Goal: Task Accomplishment & Management: Complete application form

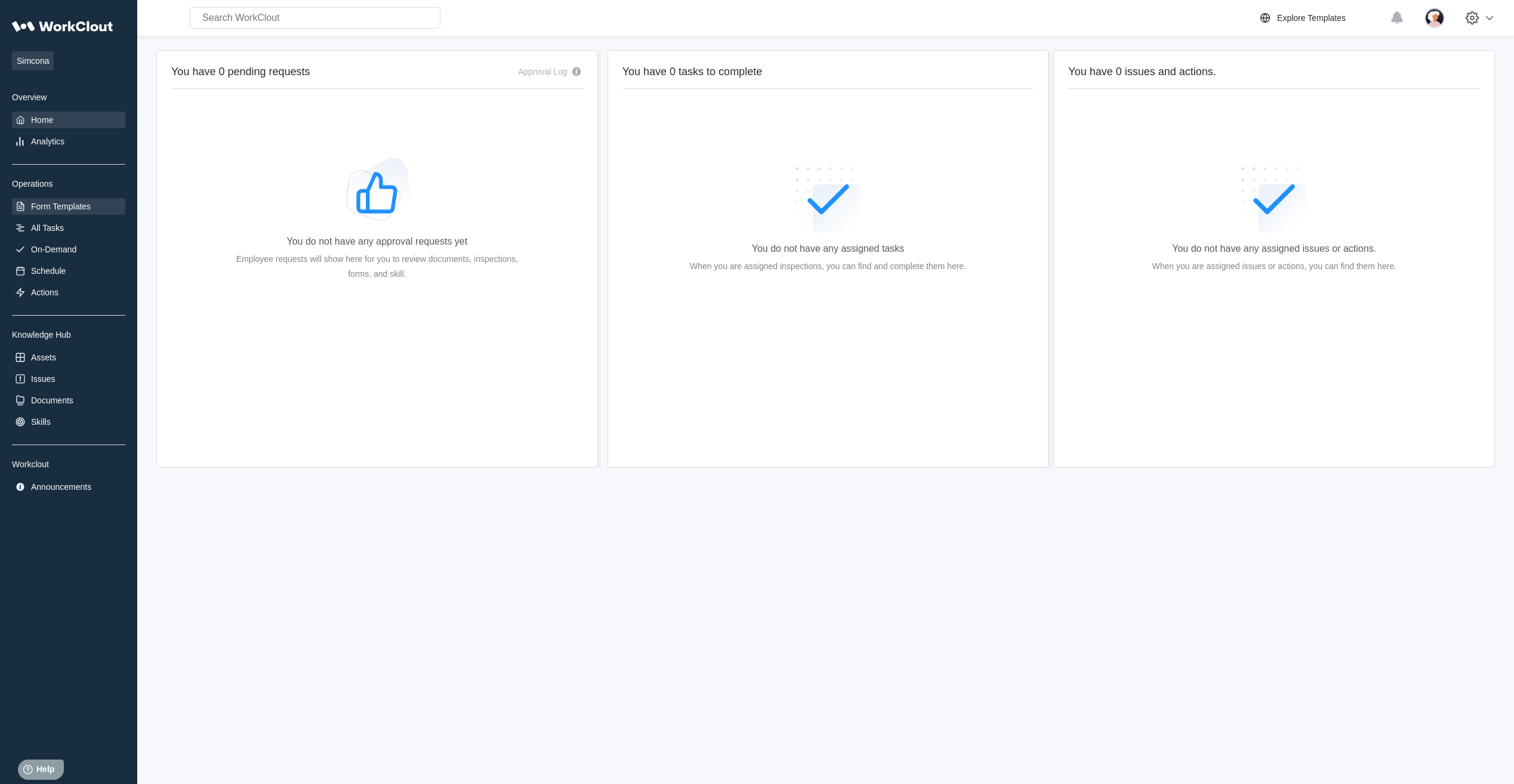
click at [54, 201] on div "Form Templates" at bounding box center [61, 206] width 60 height 10
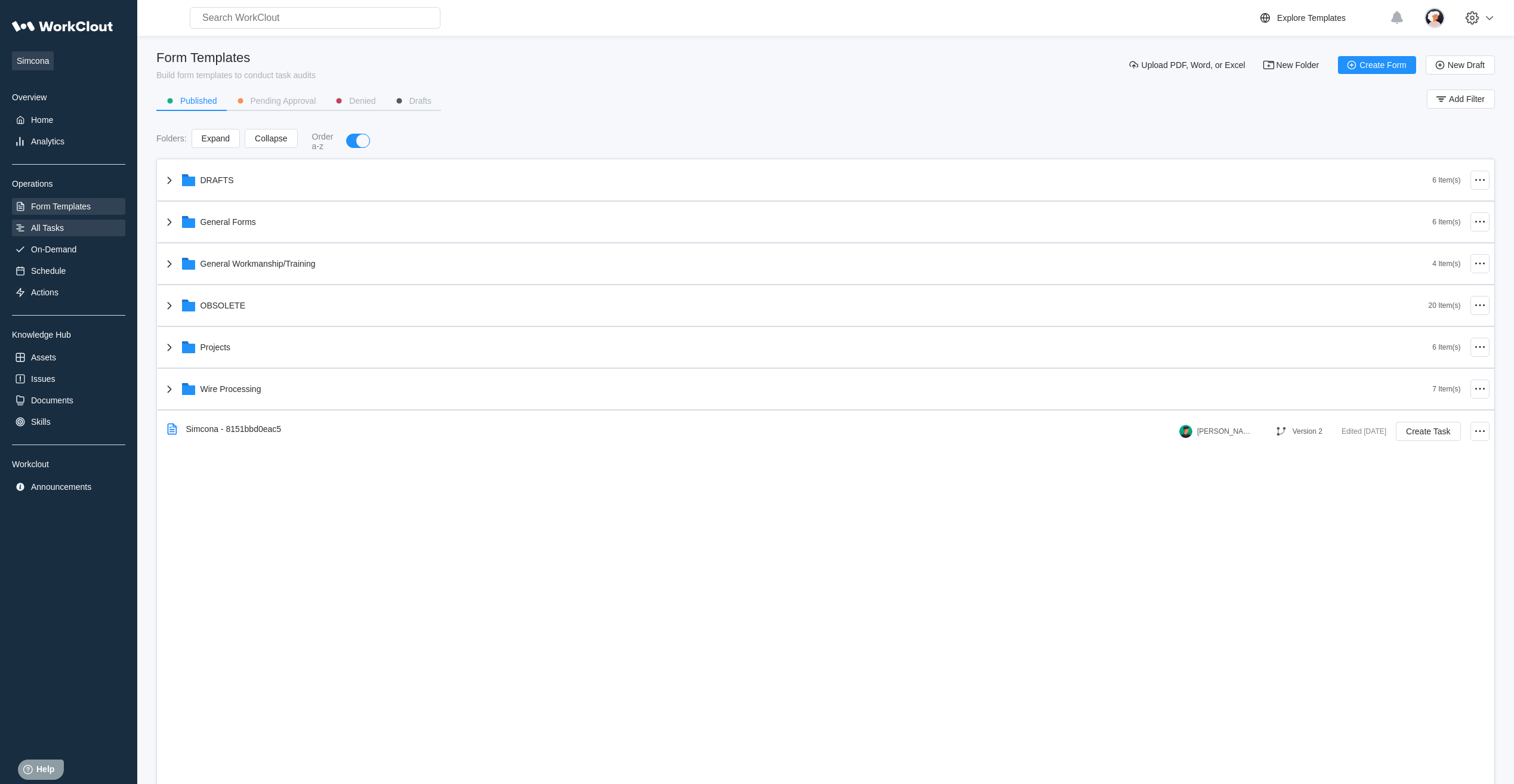
click at [47, 224] on div "All Tasks" at bounding box center [47, 228] width 33 height 10
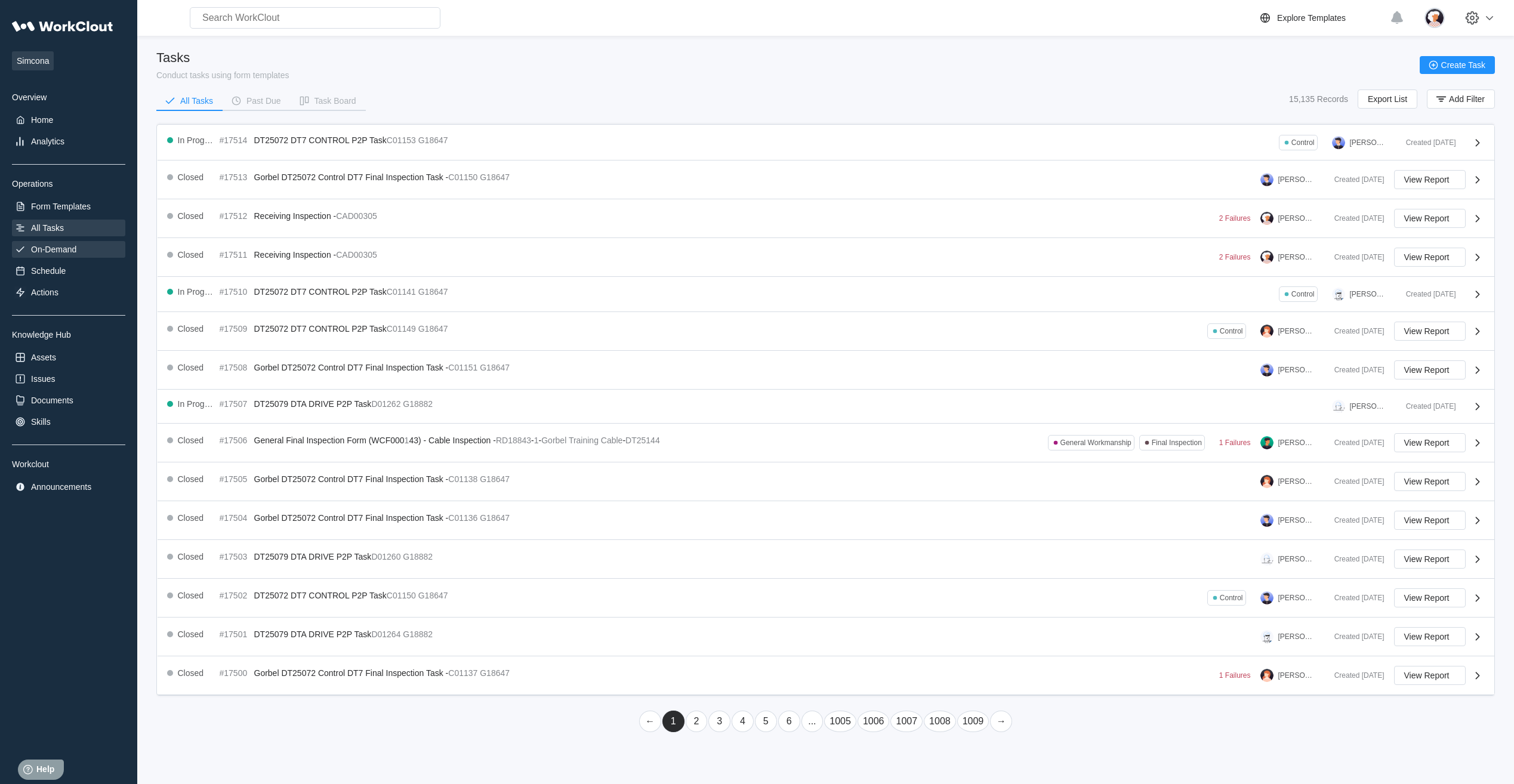
click at [68, 253] on div "On-Demand" at bounding box center [54, 250] width 46 height 10
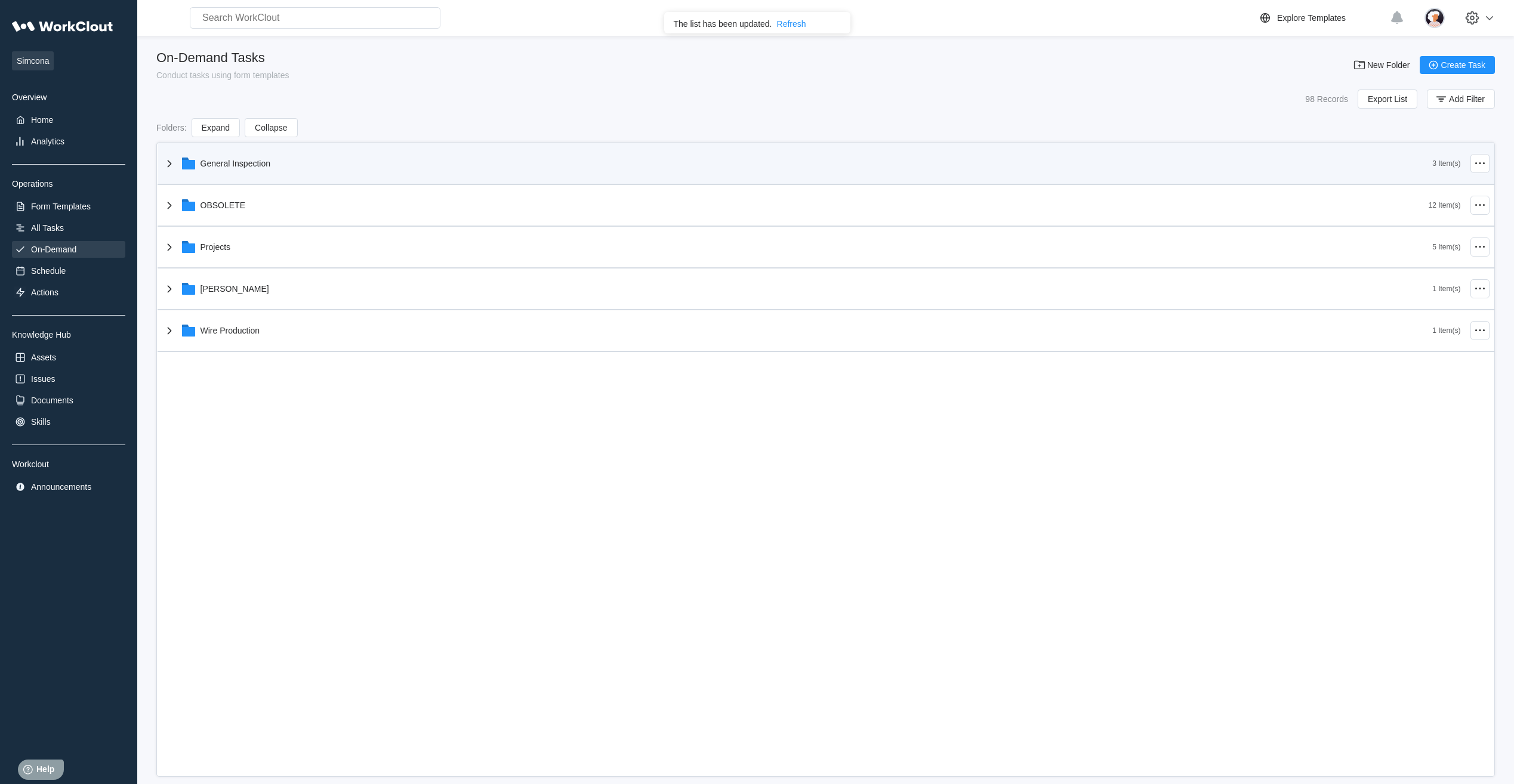
click at [175, 163] on icon at bounding box center [170, 163] width 15 height 15
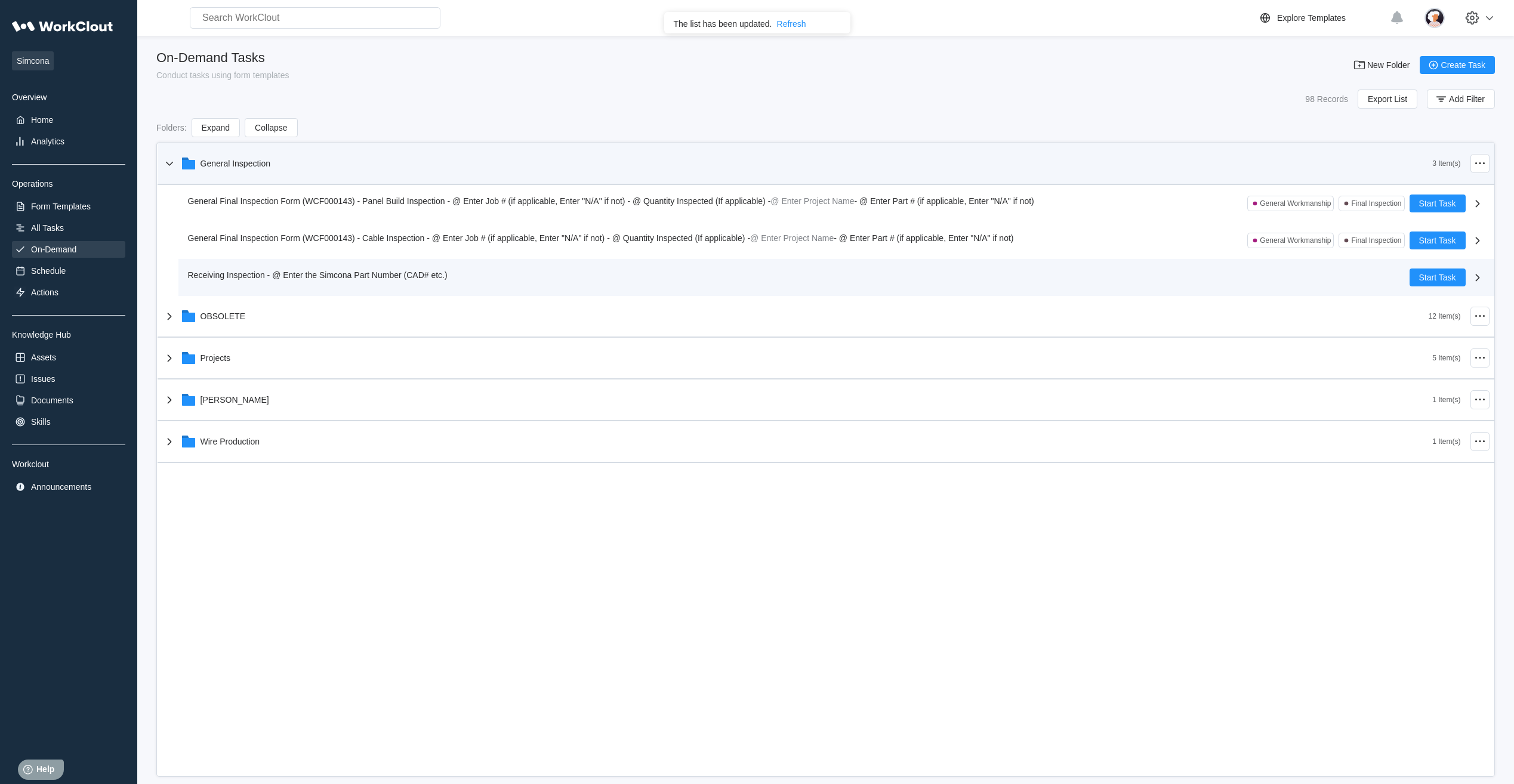
click at [244, 269] on div "Receiving Inspection - @ Enter the Simcona Part Number (CAD# etc.)" at bounding box center [321, 275] width 264 height 13
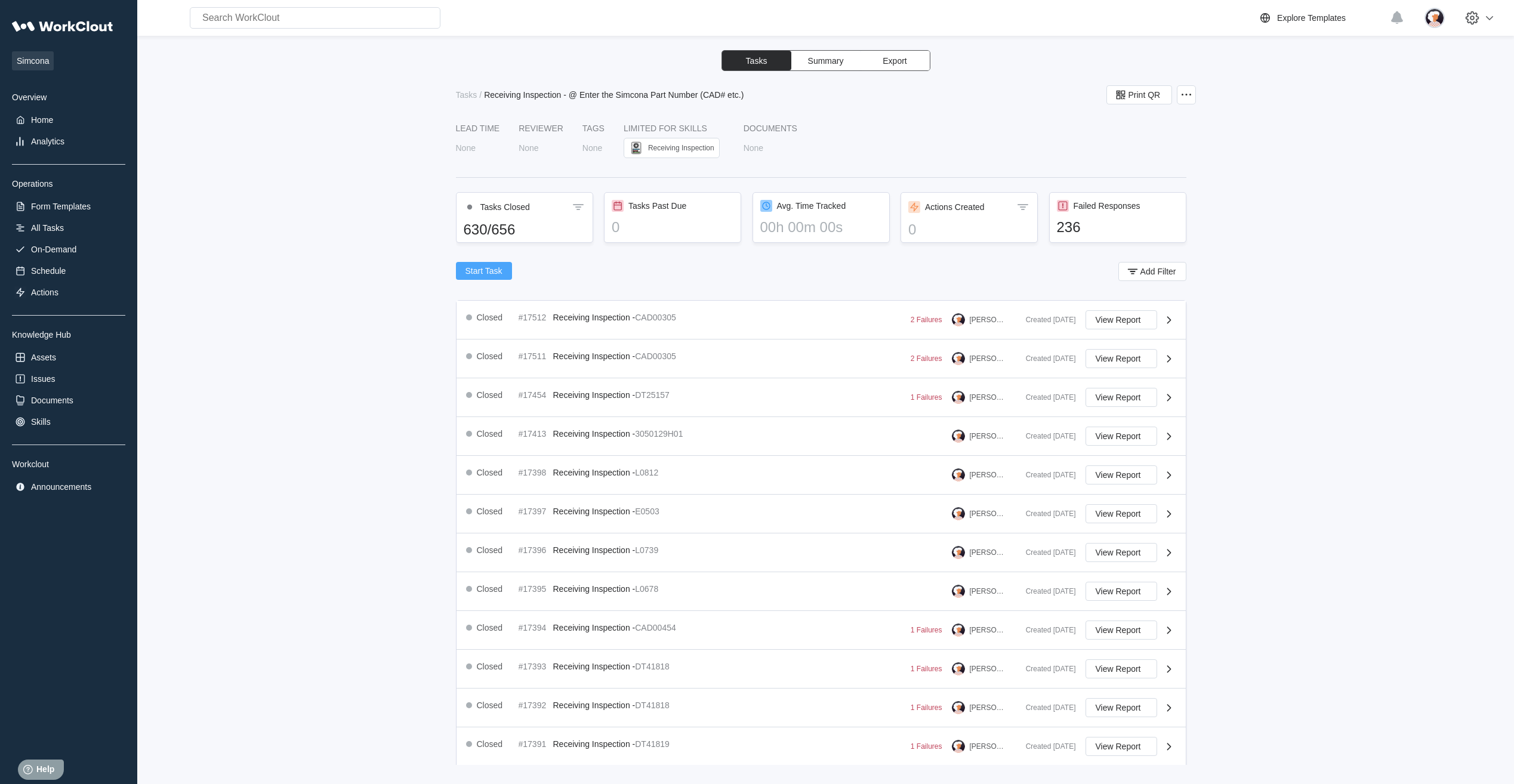
click at [503, 274] on button "Start Task" at bounding box center [484, 271] width 56 height 18
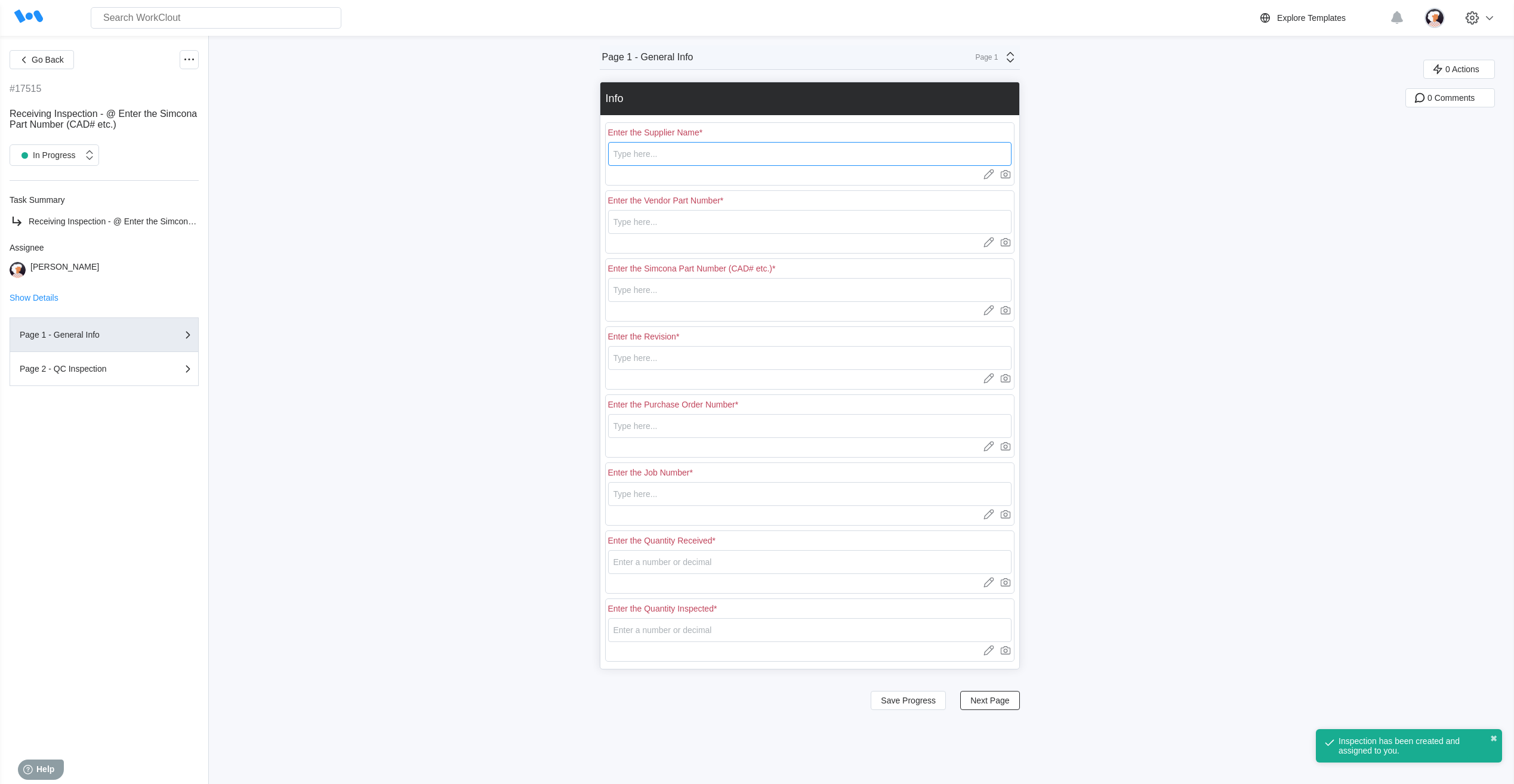
click at [646, 158] on input "text" at bounding box center [810, 154] width 404 height 24
type input "[PERSON_NAME]"
type input "CAD00455"
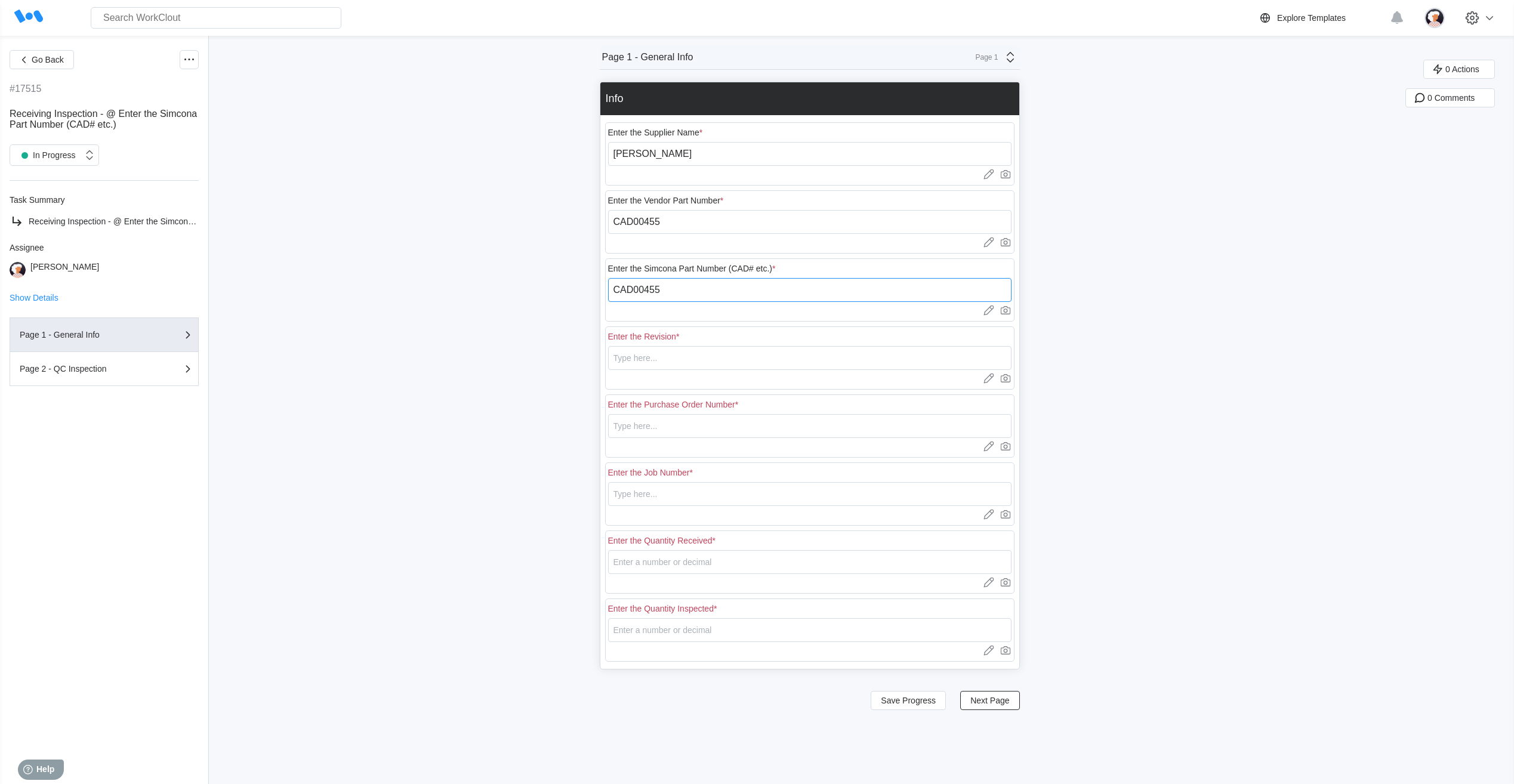
type input "CAD00455"
type input "1"
type input "18063"
type input "N/A"
type input "30"
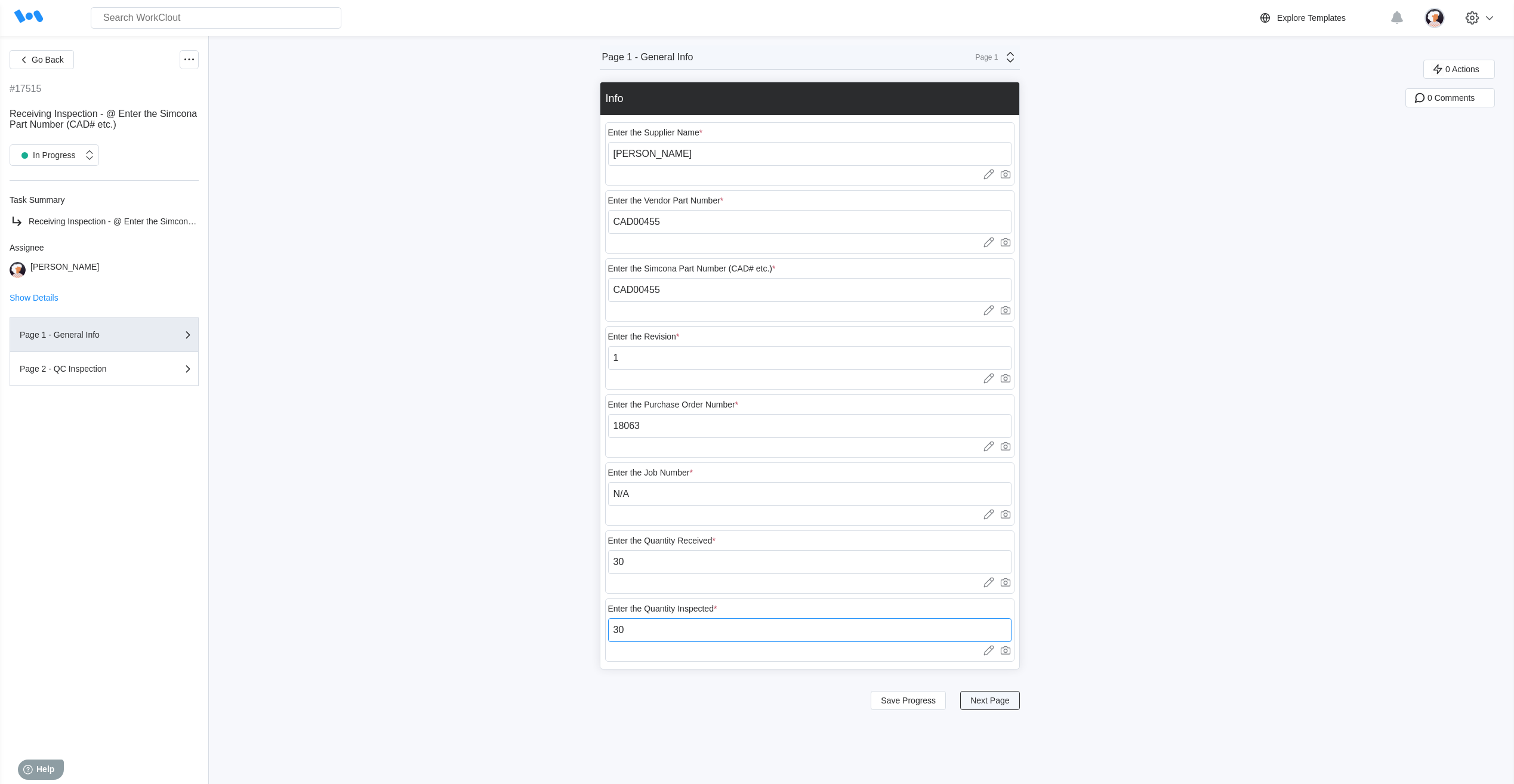
type input "30"
click at [998, 699] on span "Next Page" at bounding box center [990, 700] width 39 height 8
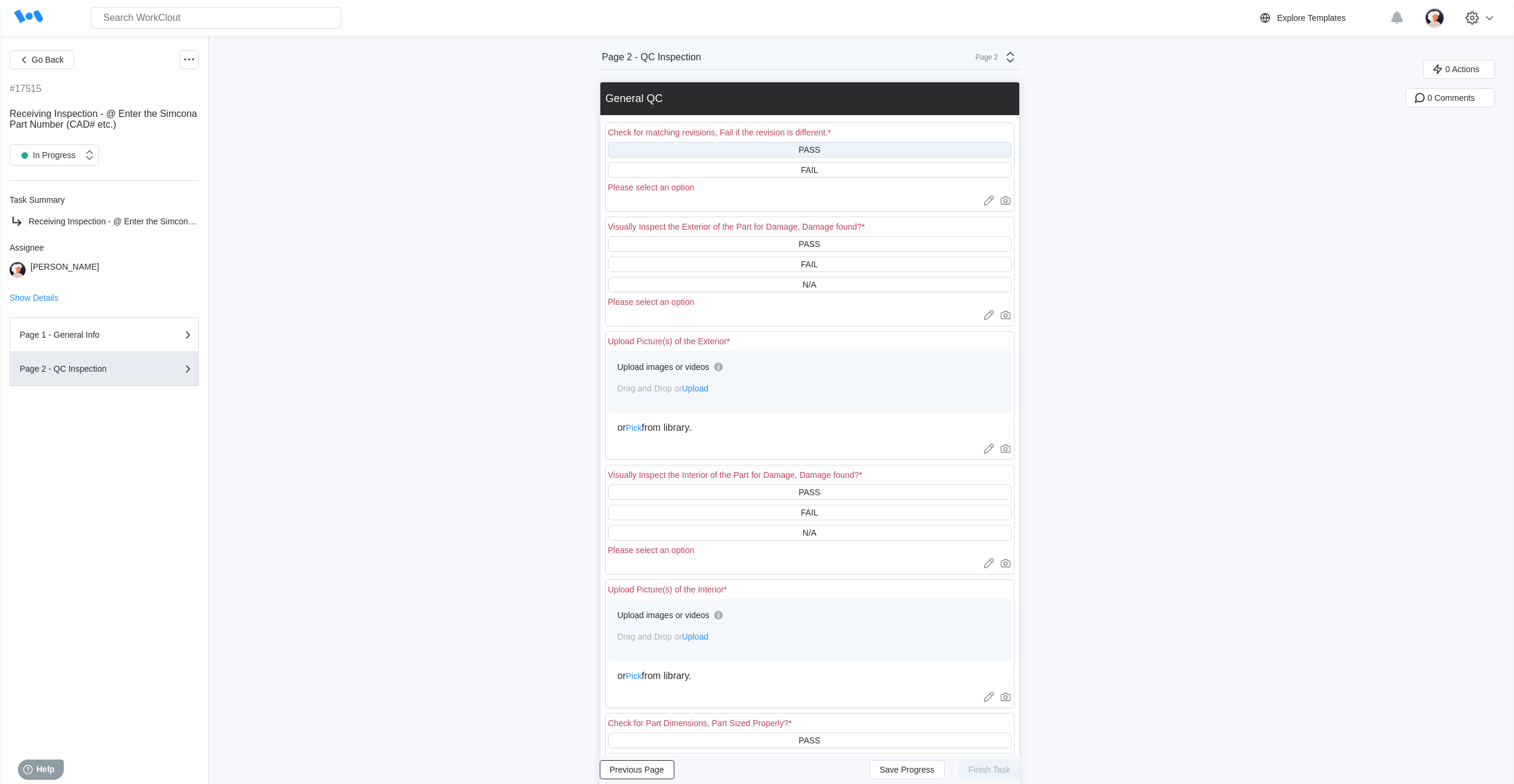
click at [795, 149] on div "PASS" at bounding box center [810, 149] width 404 height 15
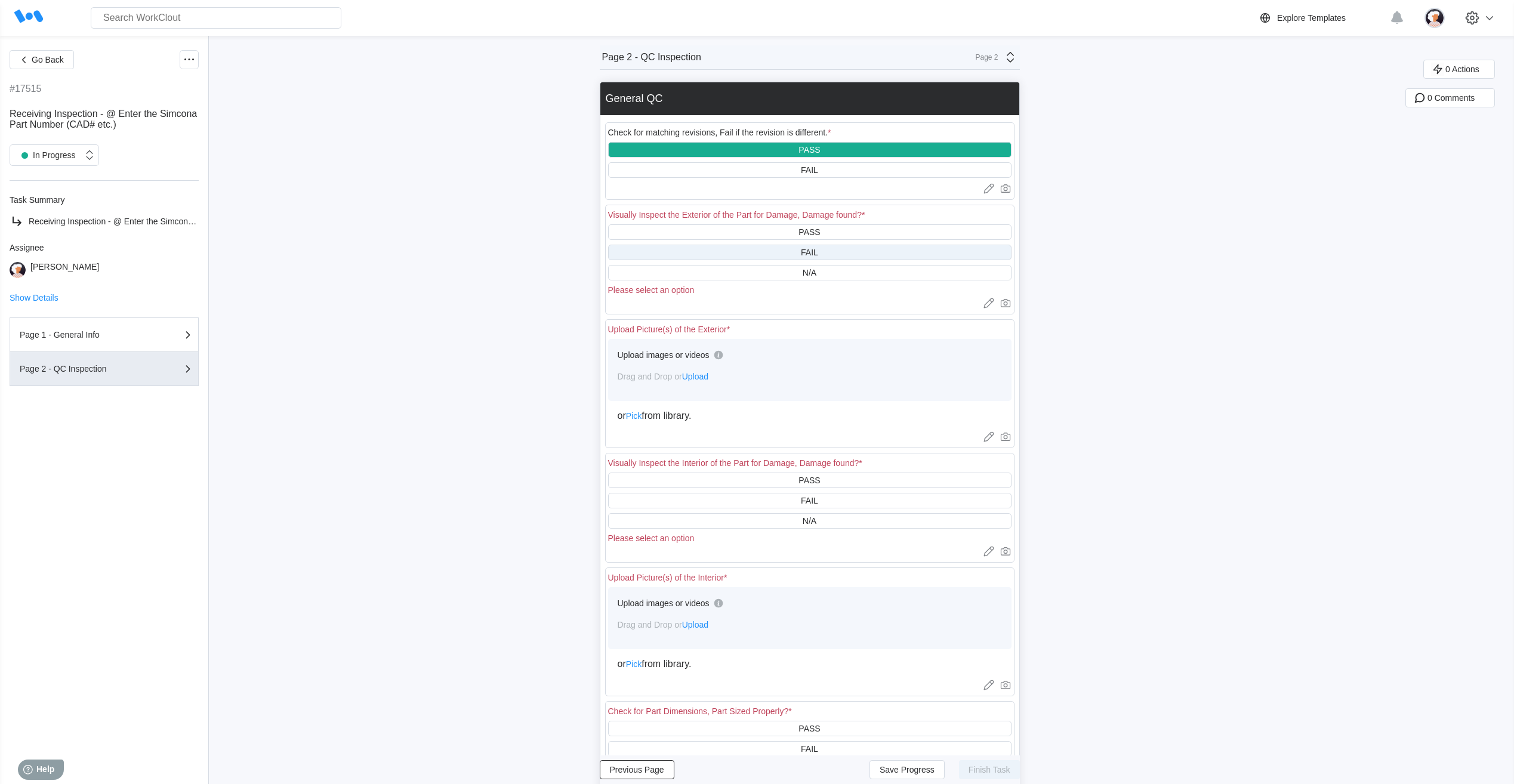
click at [782, 255] on div "FAIL" at bounding box center [810, 253] width 404 height 15
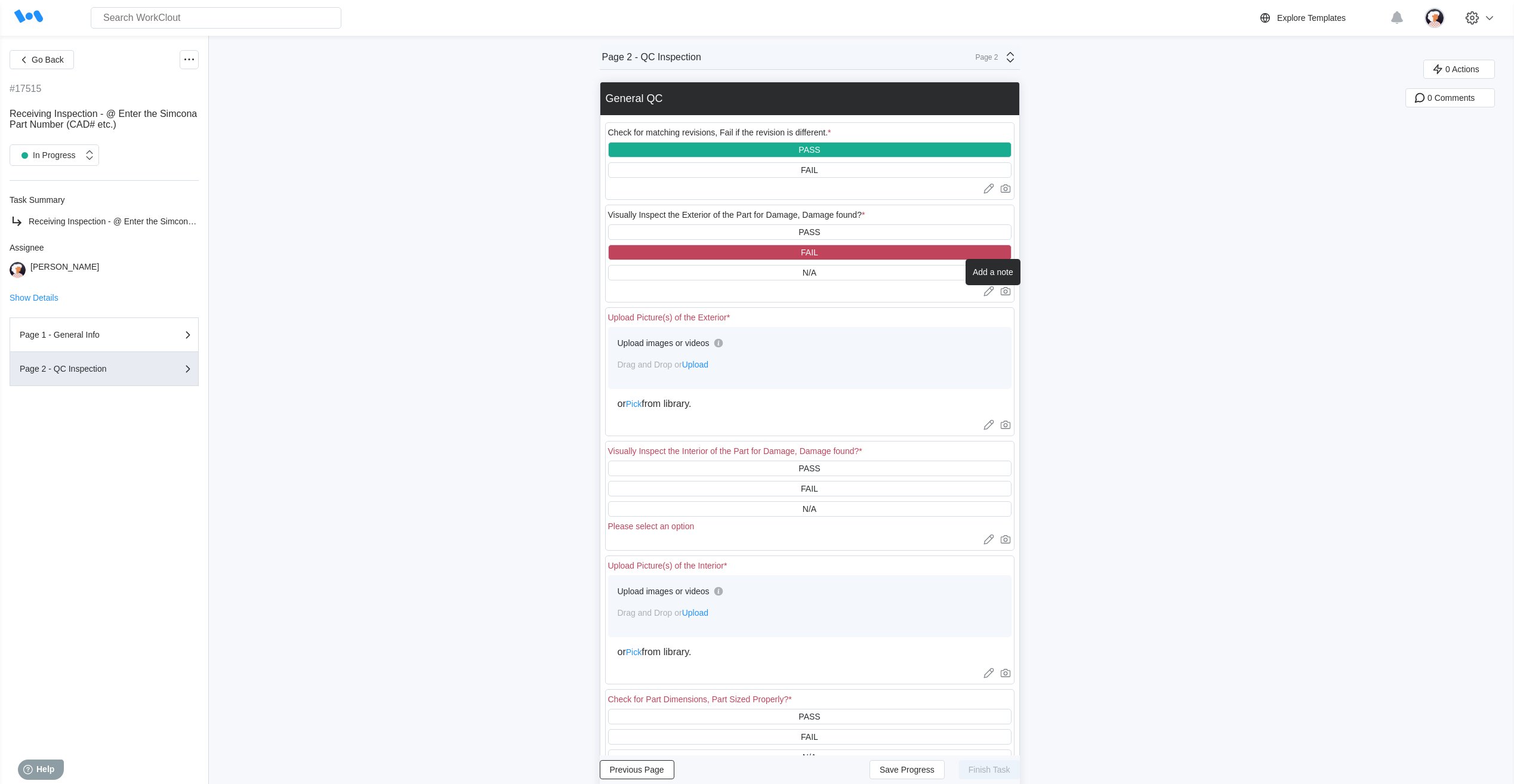
click at [990, 291] on icon at bounding box center [989, 291] width 12 height 12
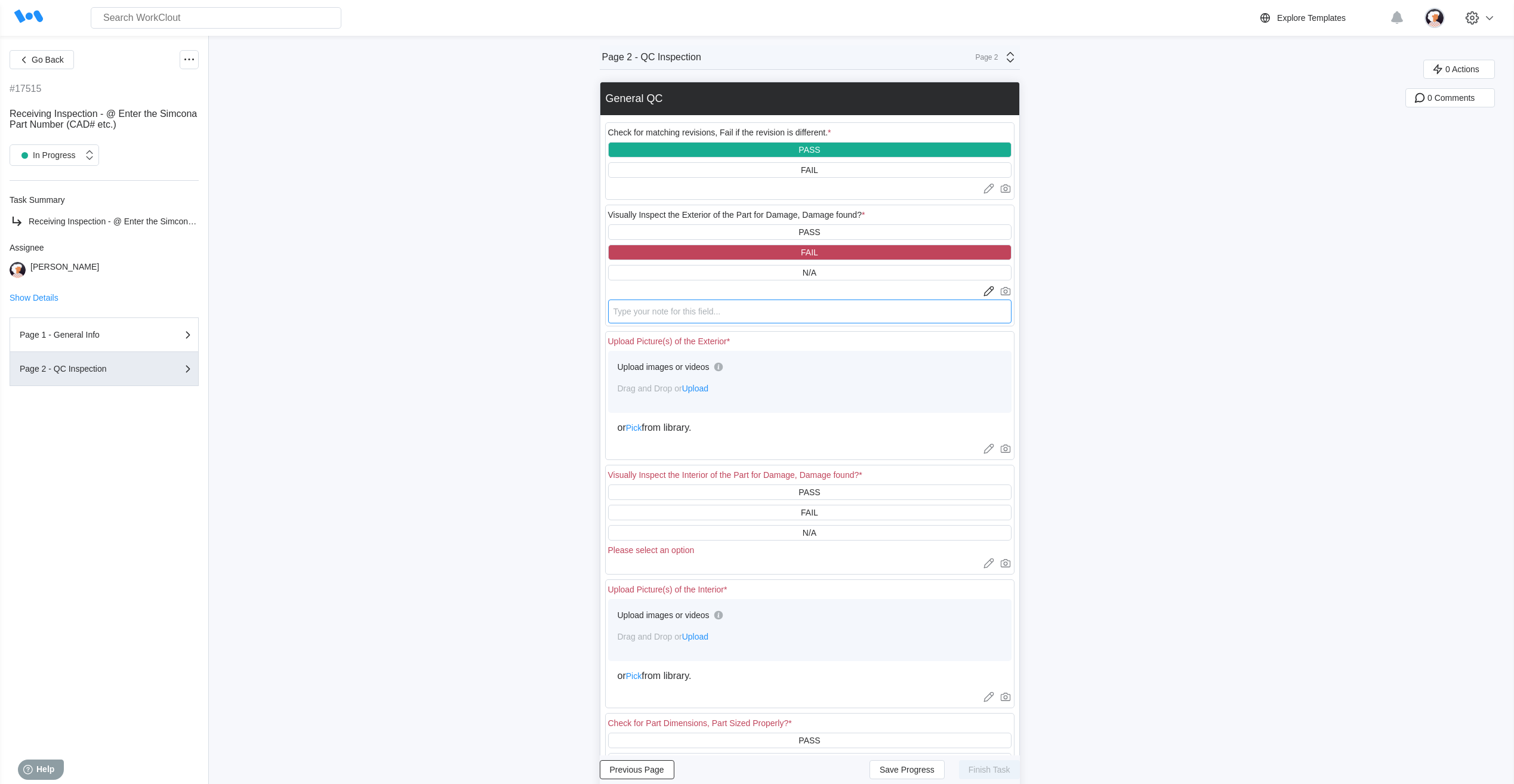
click at [664, 314] on textarea at bounding box center [810, 311] width 404 height 24
type textarea "D"
type textarea "x"
type textarea "Da"
type textarea "x"
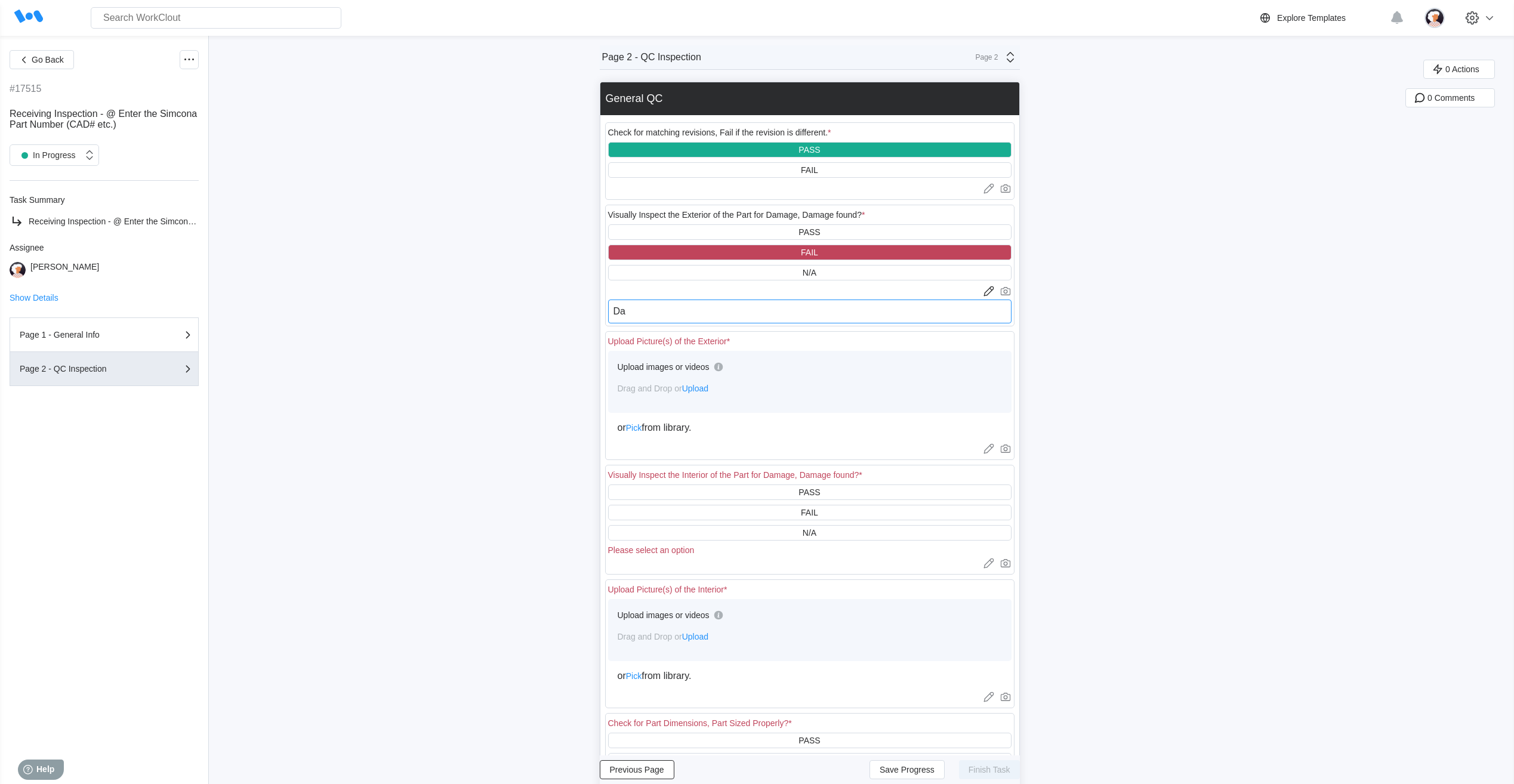
type textarea "Dam"
type textarea "x"
type textarea "Dama"
type textarea "x"
type textarea "Damag"
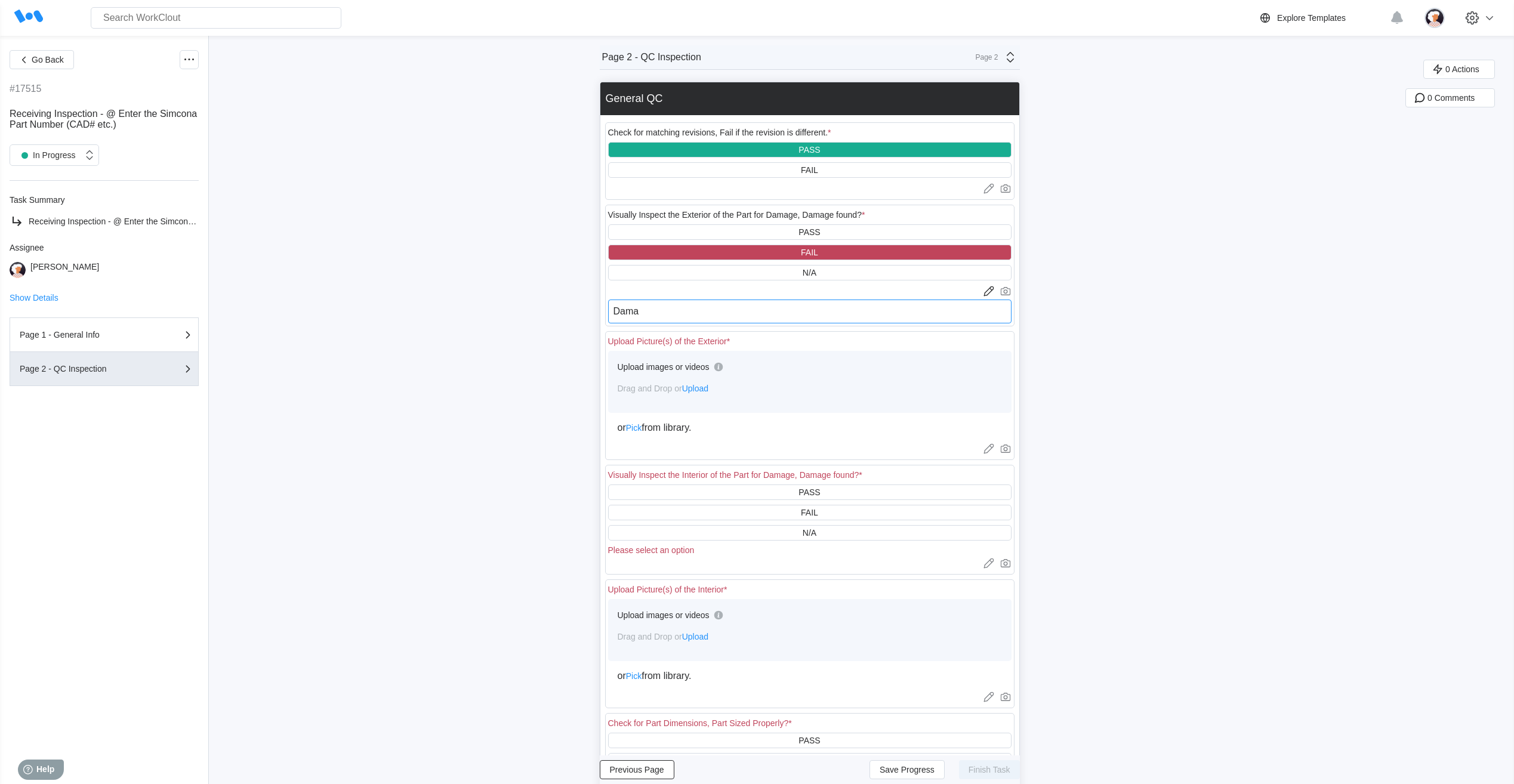
type textarea "x"
type textarea "Damage"
type textarea "x"
type textarea "Damage"
type textarea "x"
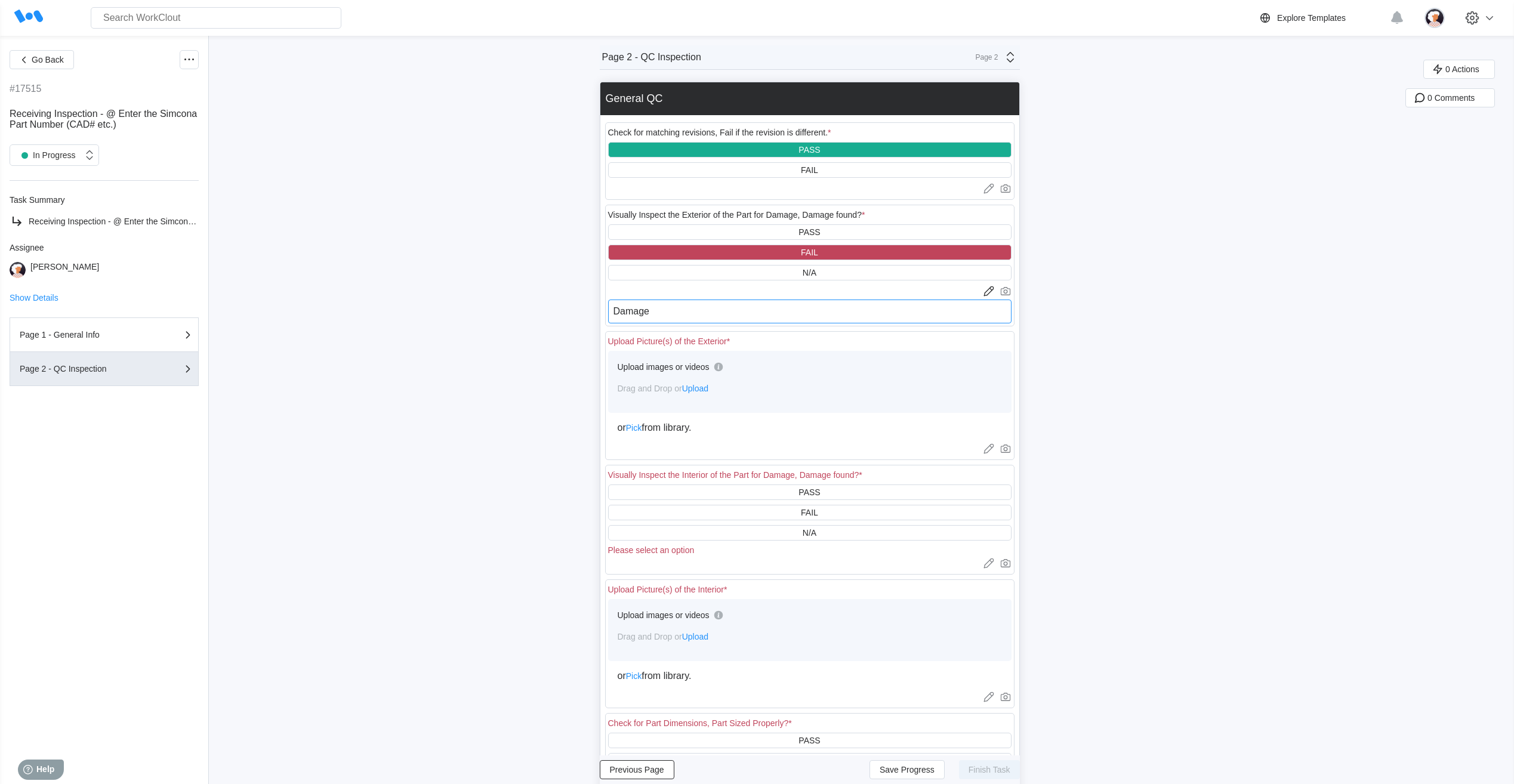
type textarea "Damage a"
type textarea "x"
type textarea "Damage an"
type textarea "x"
type textarea "Damage and"
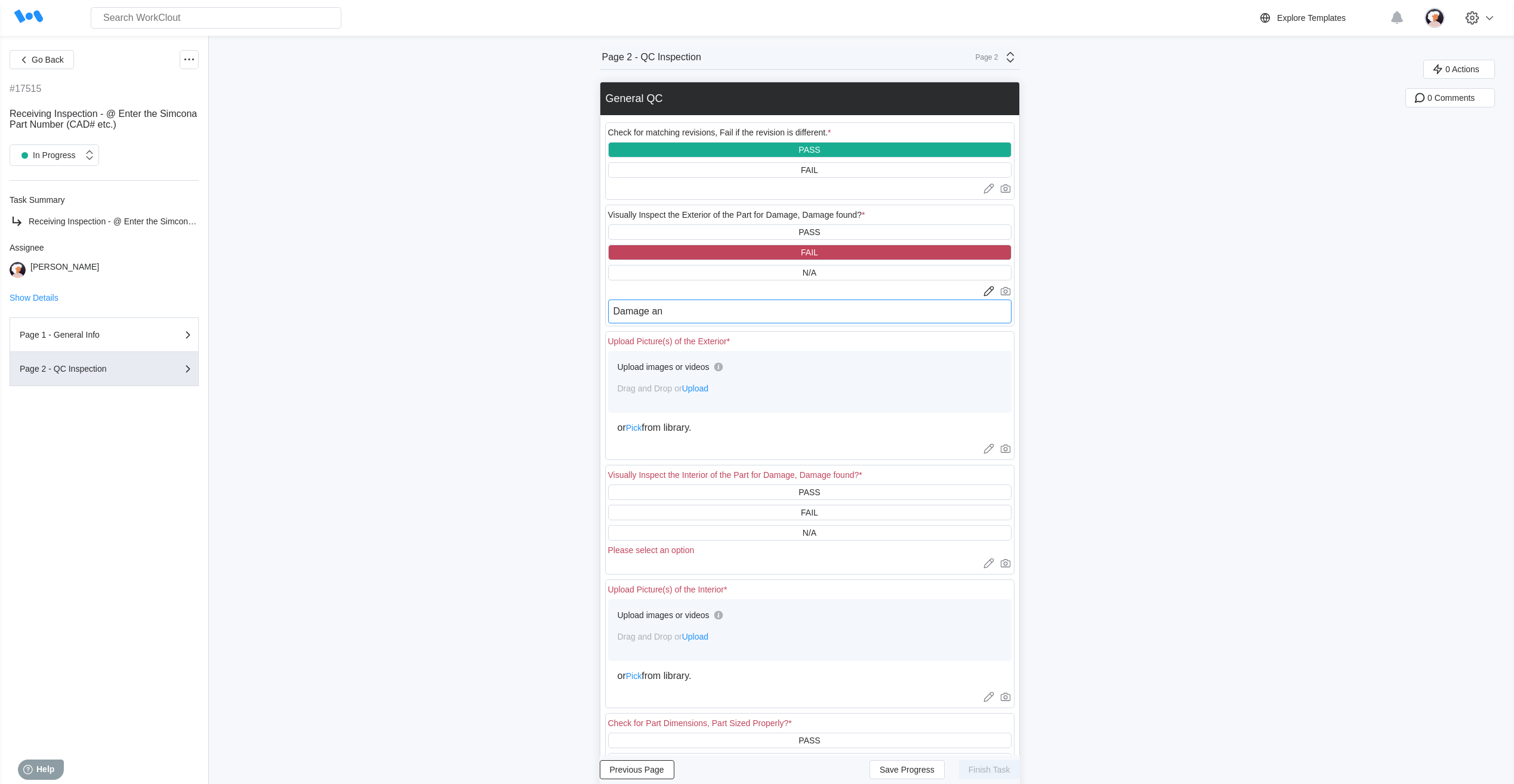
type textarea "x"
type textarea "Damage and"
type textarea "x"
type textarea "Damage and d"
type textarea "x"
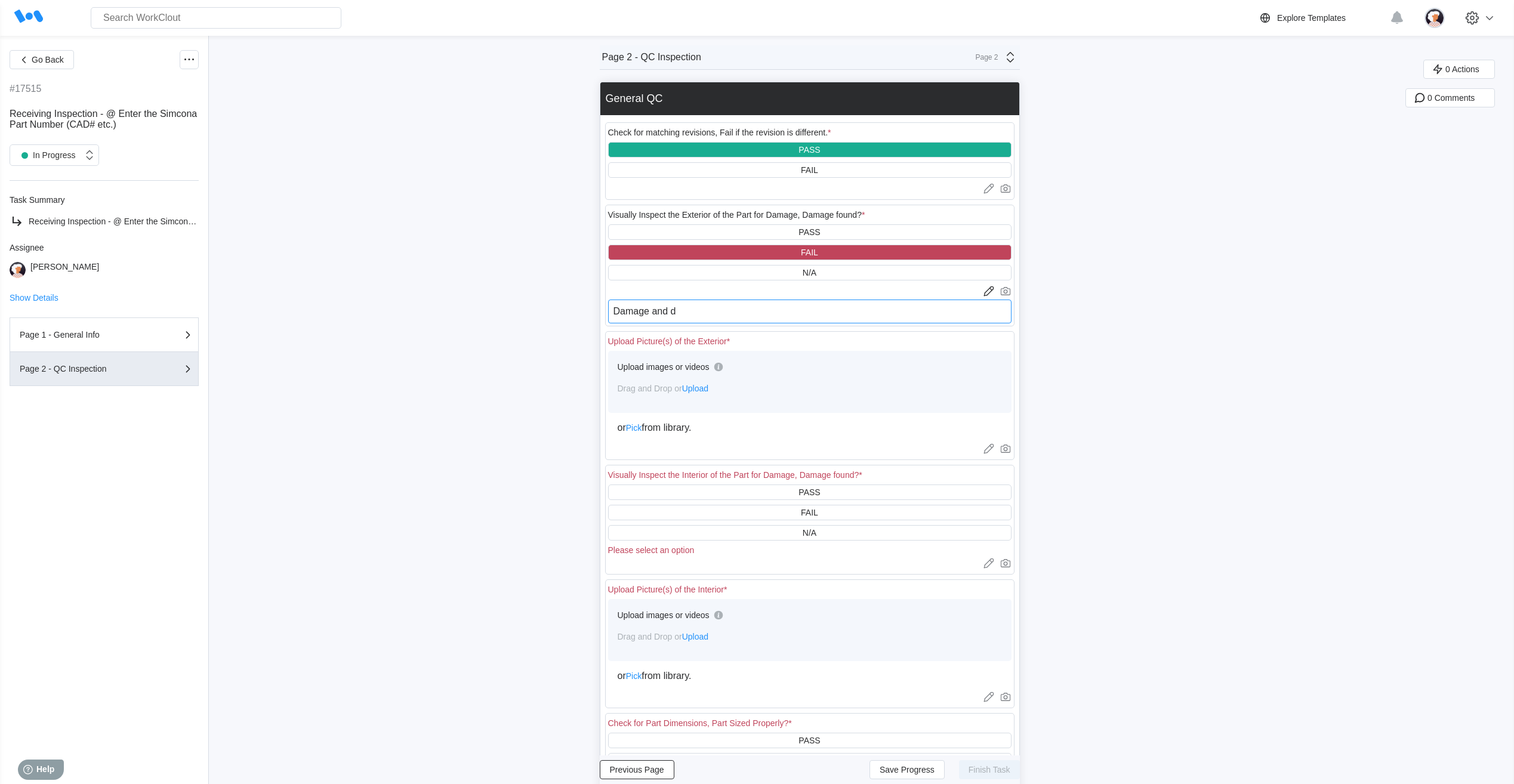
type textarea "Damage and de"
type textarea "x"
type textarea "Damage and des"
type textarea "x"
type textarea "Damage and desc"
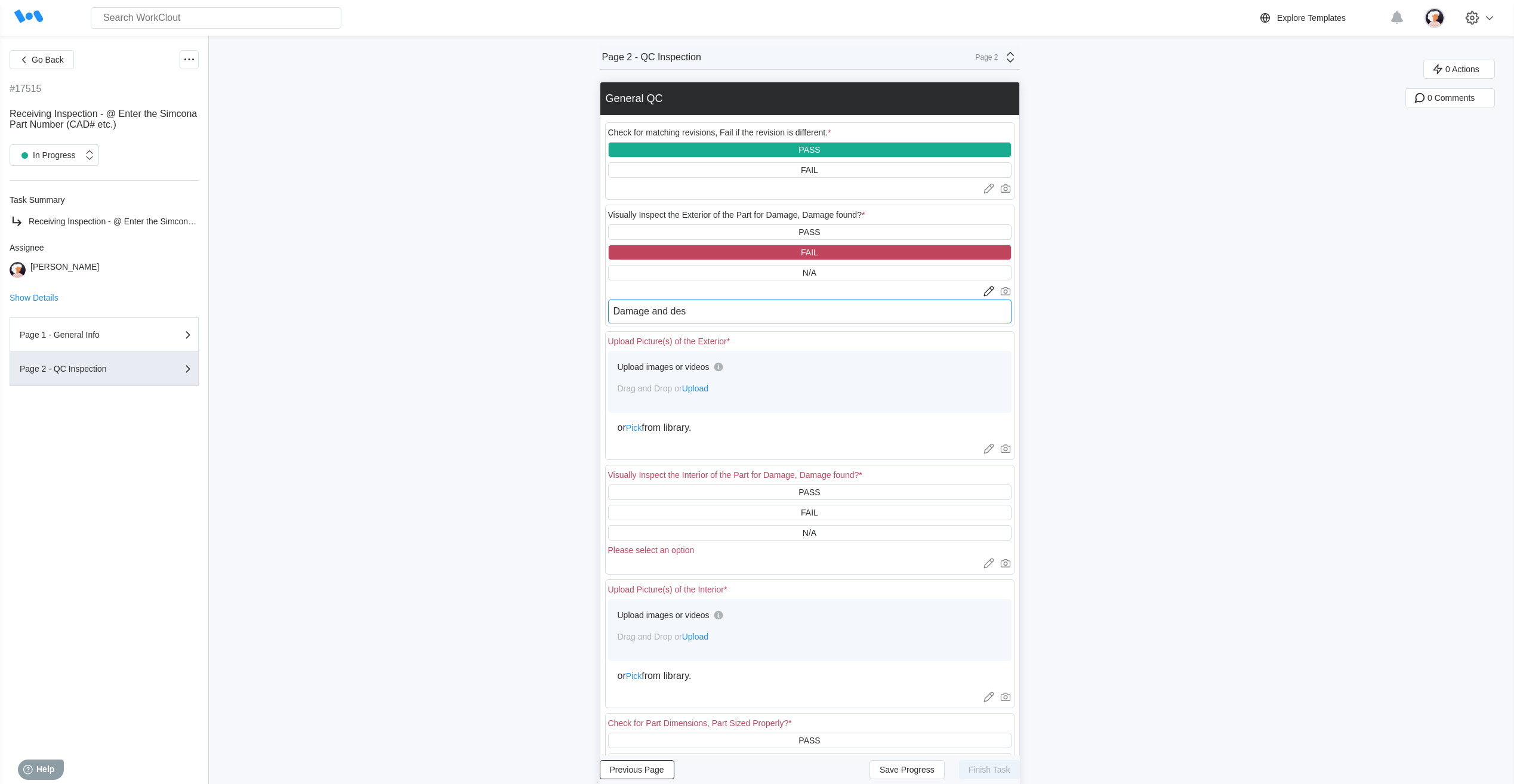
type textarea "x"
type textarea "Damage and descr"
type textarea "x"
type textarea "Damage and descri"
type textarea "x"
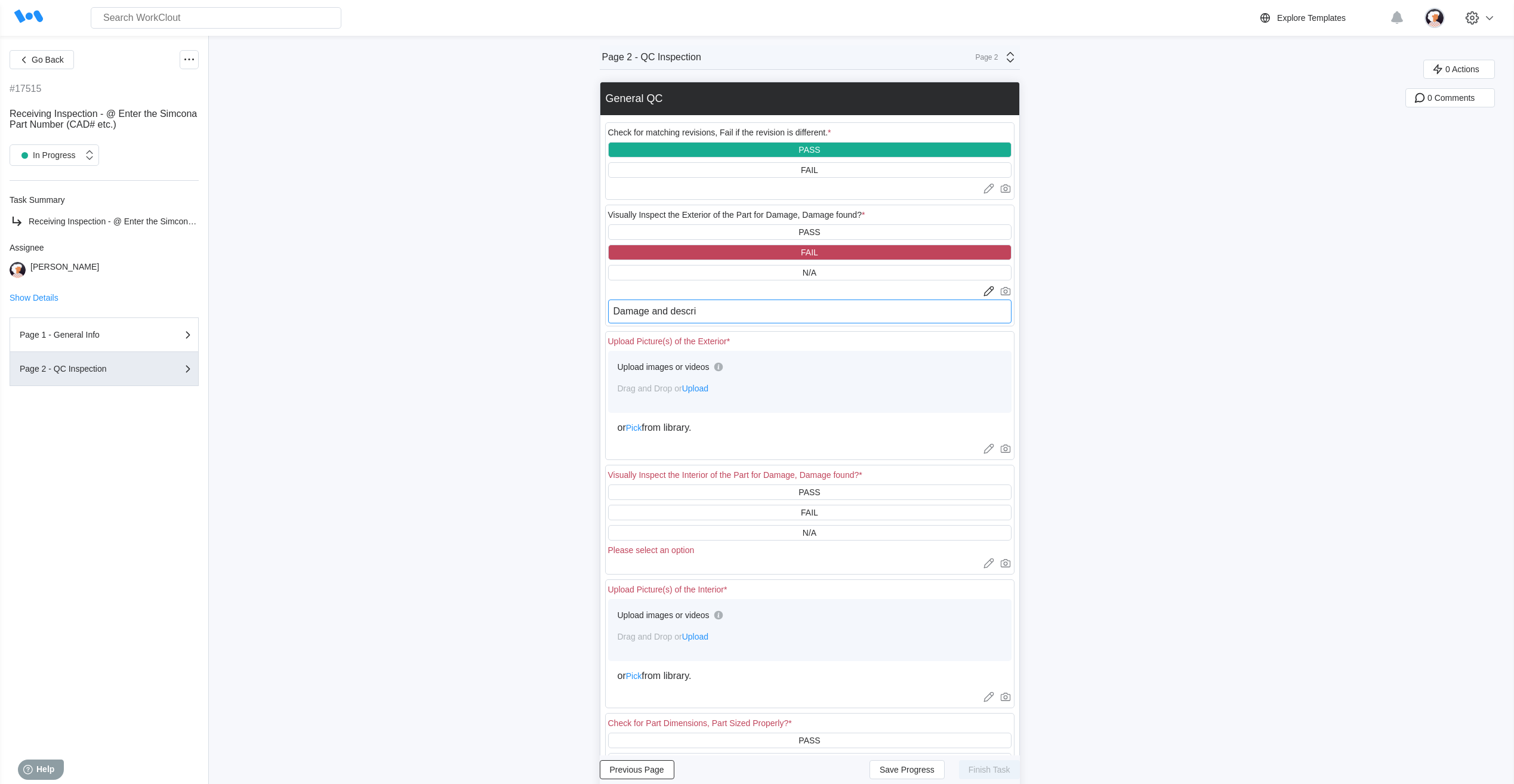
type textarea "Damage and descrip"
type textarea "x"
type textarea "Damage and descripa"
type textarea "x"
type textarea "Damage and descripan"
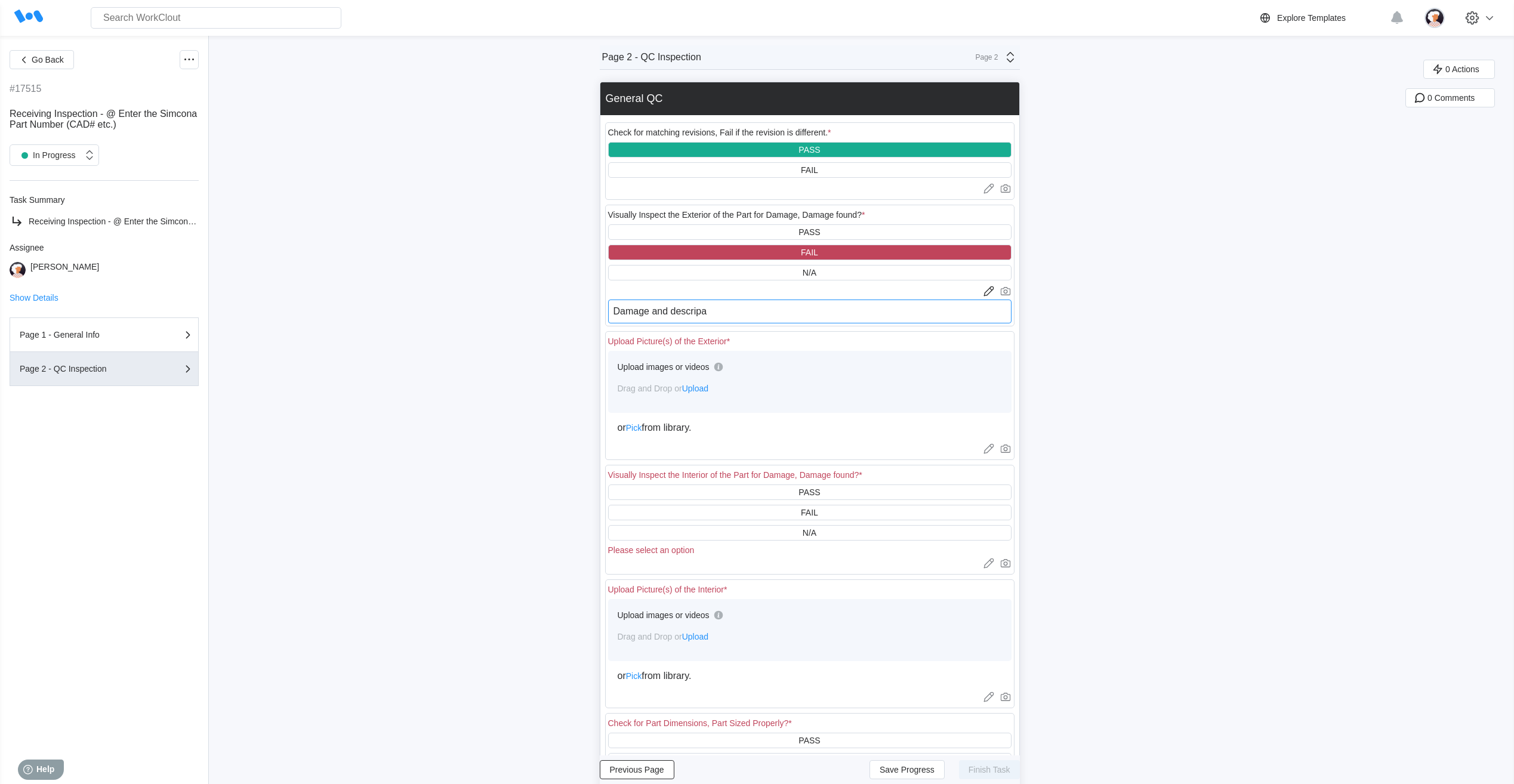
type textarea "x"
type textarea "Damage and descripanc"
type textarea "x"
type textarea "Damage and descripanci"
type textarea "x"
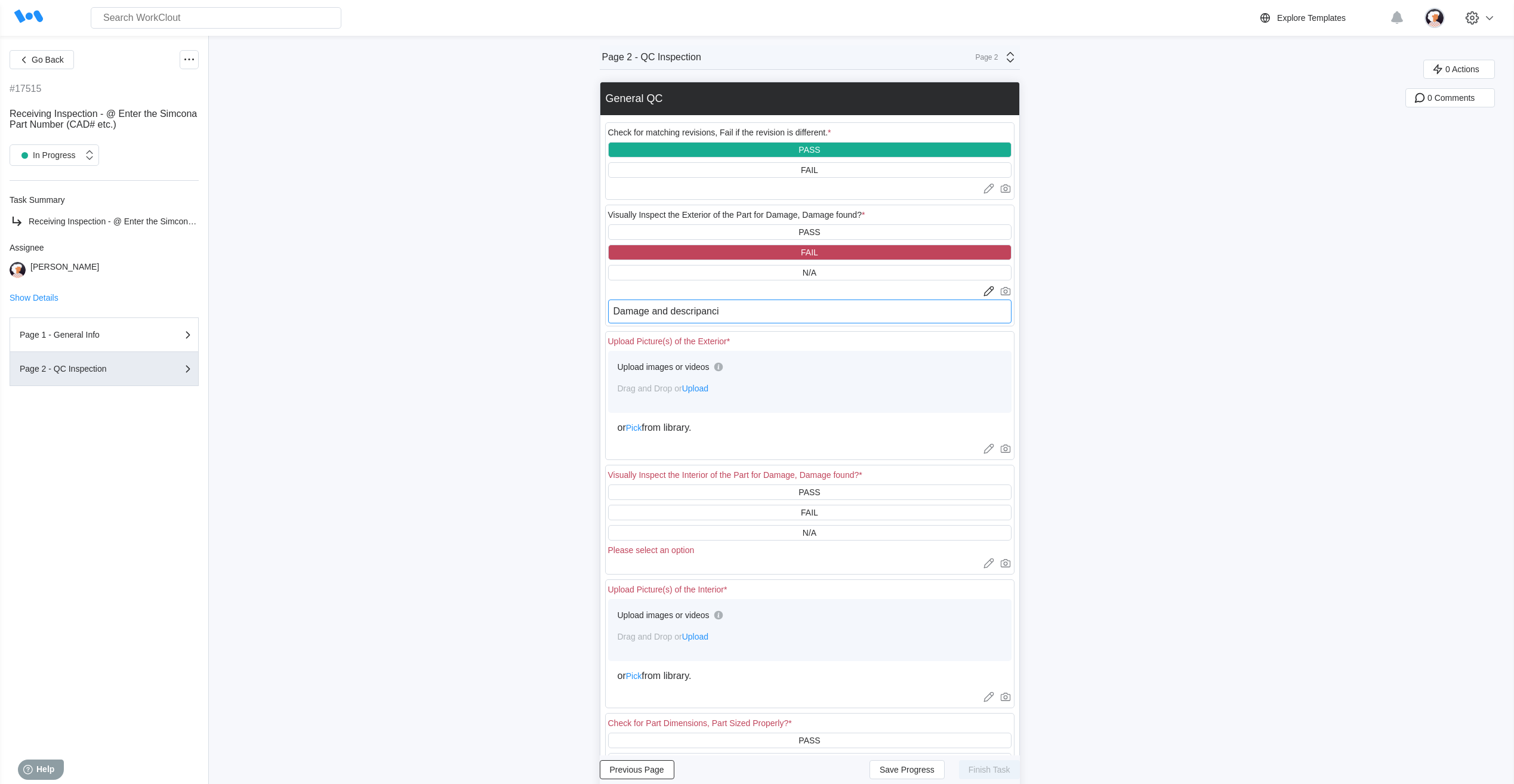
type textarea "Damage and descripancie"
type textarea "x"
type textarea "Damage and descripancies"
type textarea "x"
type textarea "Damage and descripancies"
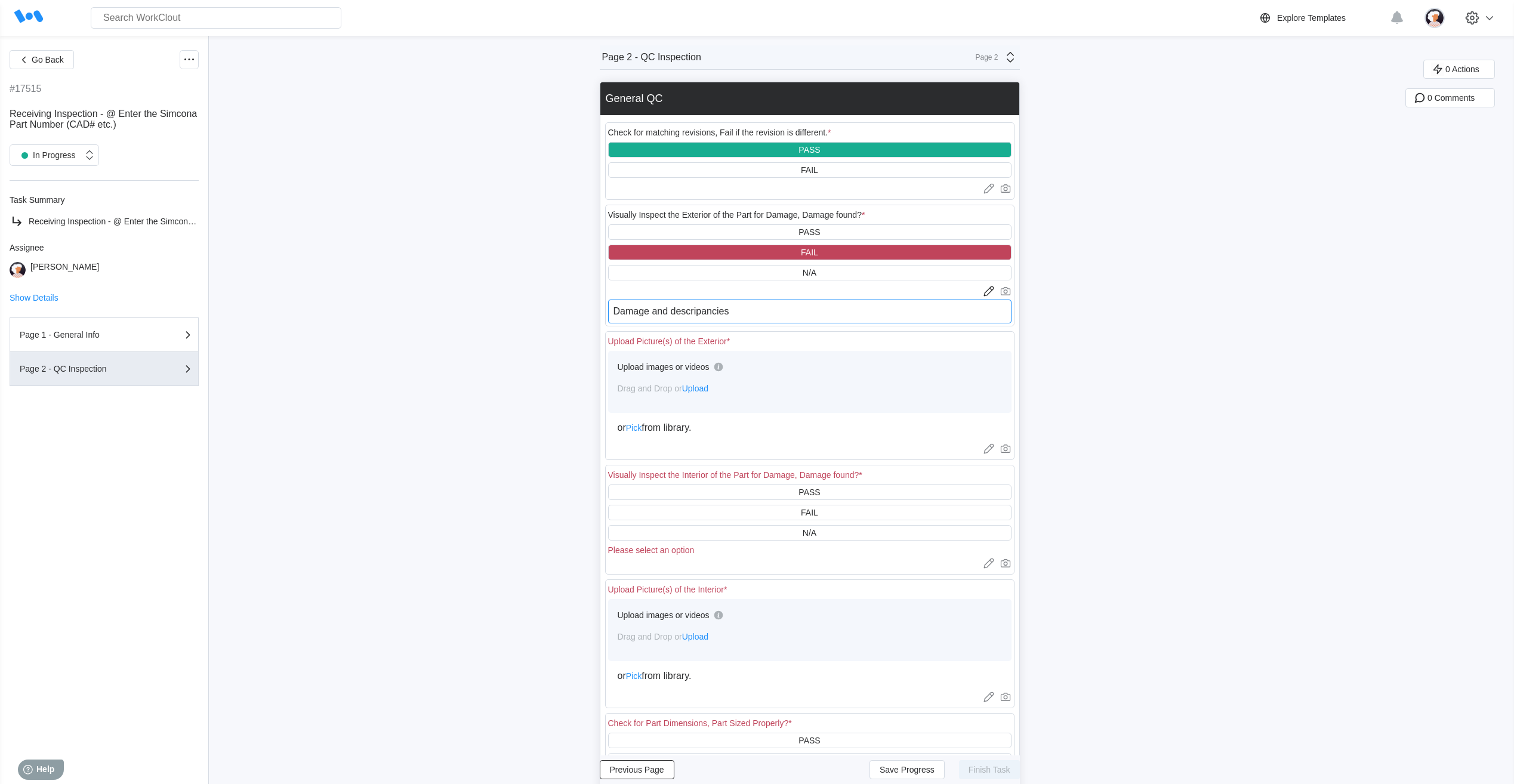
type textarea "x"
type textarea "Damage and discrepancies"
type textarea "x"
type textarea "Damage and discrepancies"
type textarea "x"
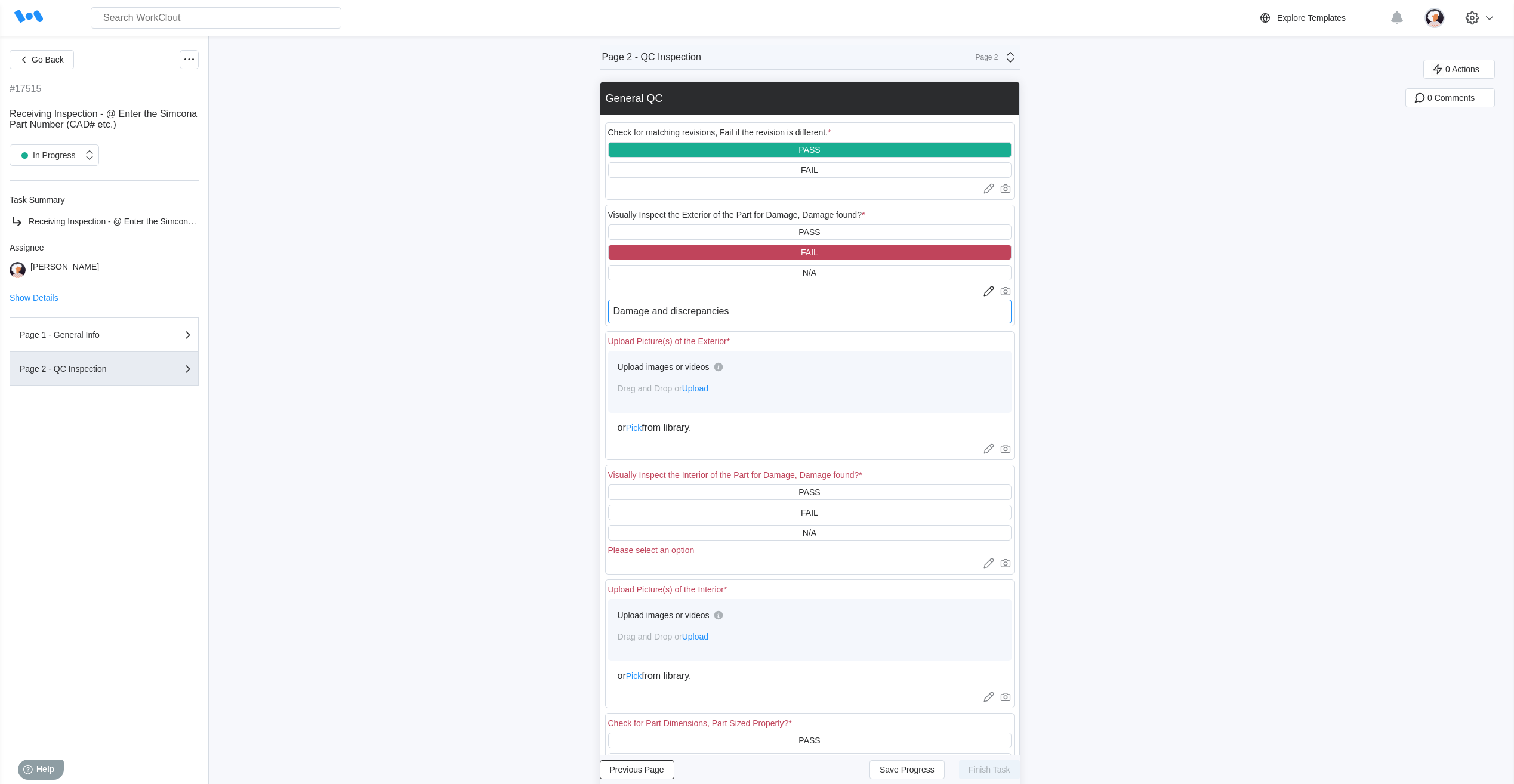
type textarea "Damage and discrepancies r"
type textarea "x"
type textarea "Damage and discrepancies re"
type textarea "x"
type textarea "Damage and discrepancies res"
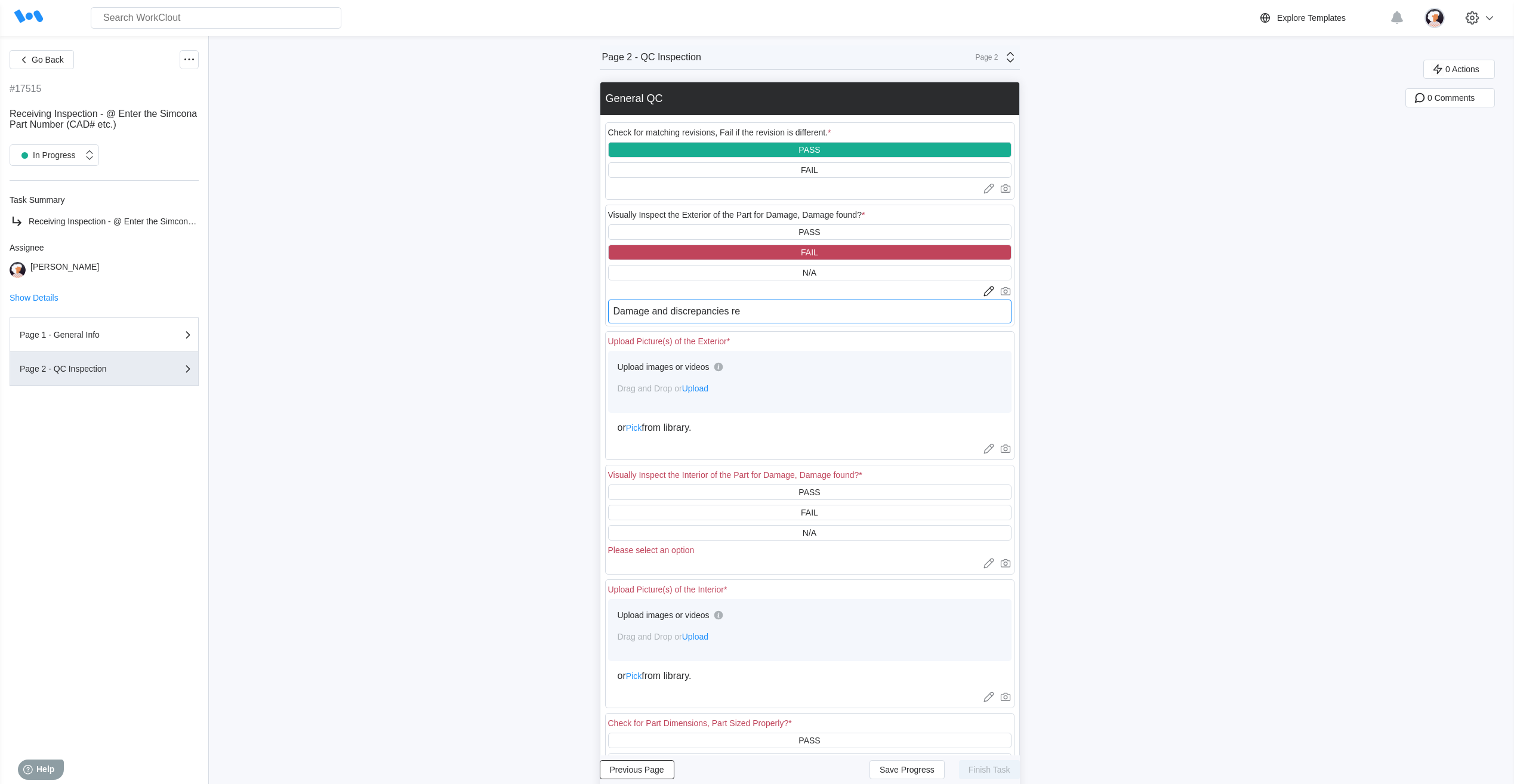
type textarea "x"
type textarea "Damage and discrepancies resu"
type textarea "x"
type textarea "Damage and discrepancies resul"
type textarea "x"
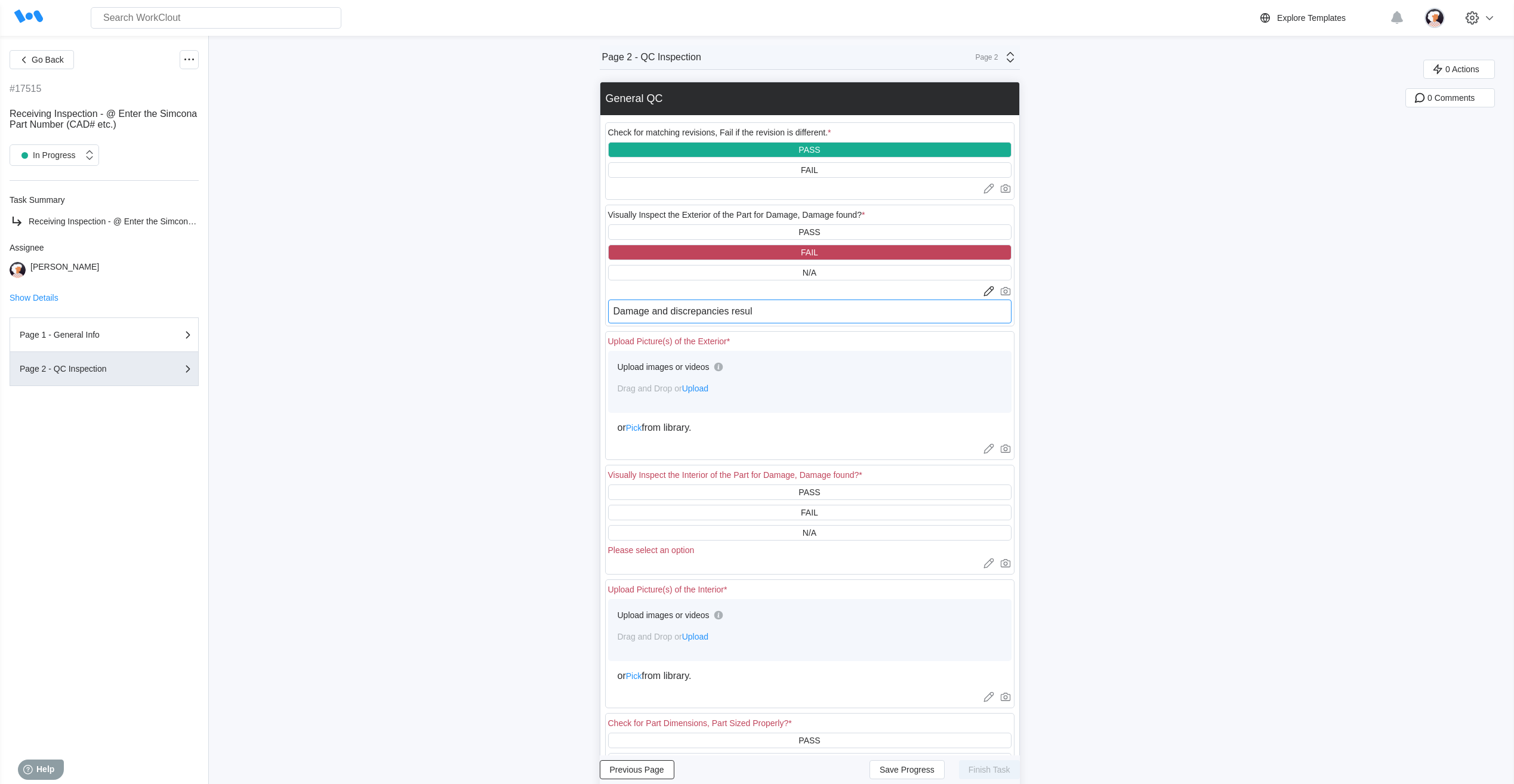
type textarea "Damage and discrepancies result"
type textarea "x"
type textarea "Damage and discrepancies resulte"
type textarea "x"
type textarea "Damage and discrepancies resulted"
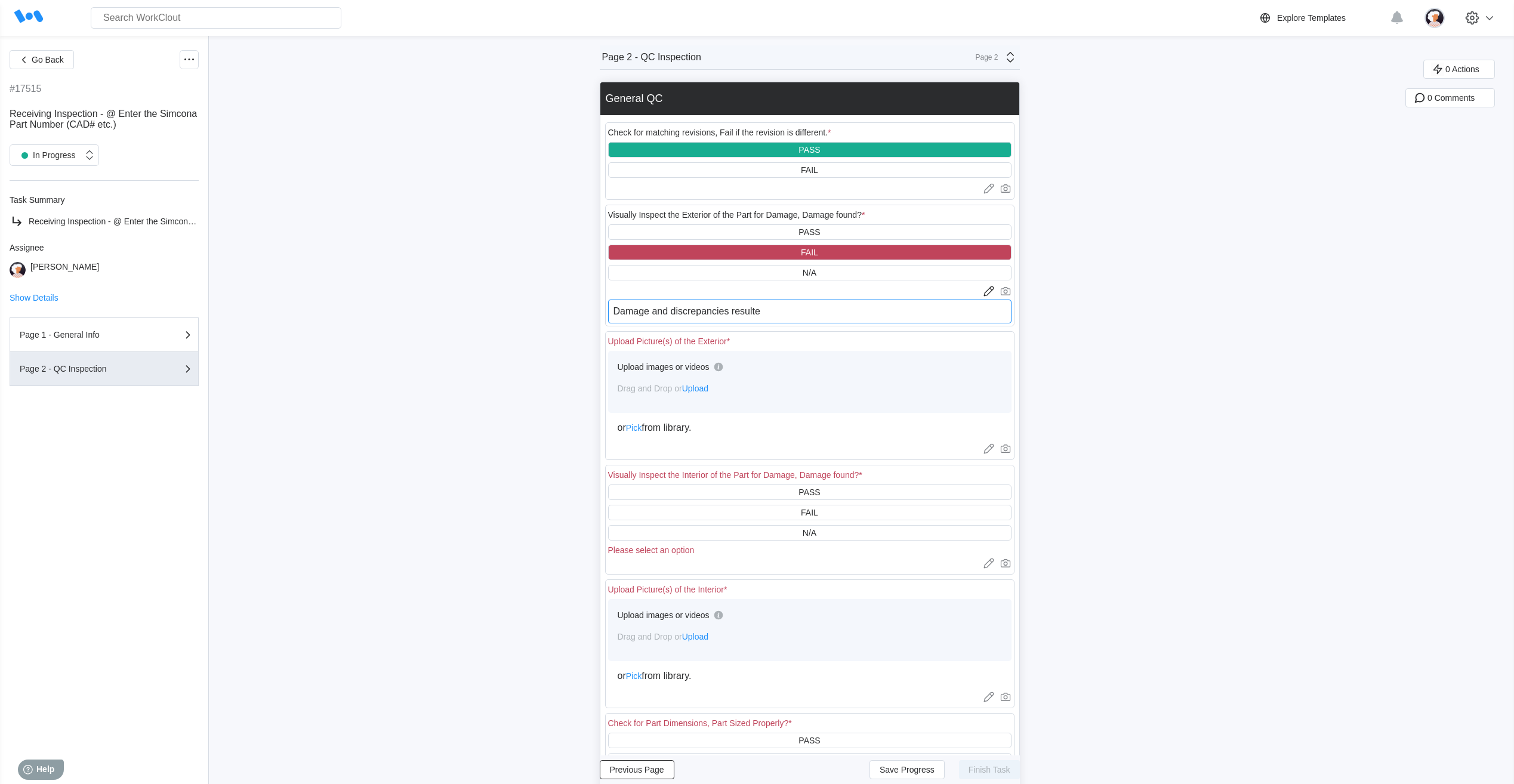
type textarea "x"
type textarea "Damage and discrepancies resulted"
type textarea "x"
type textarea "Damage and discrepancies resulted i"
type textarea "x"
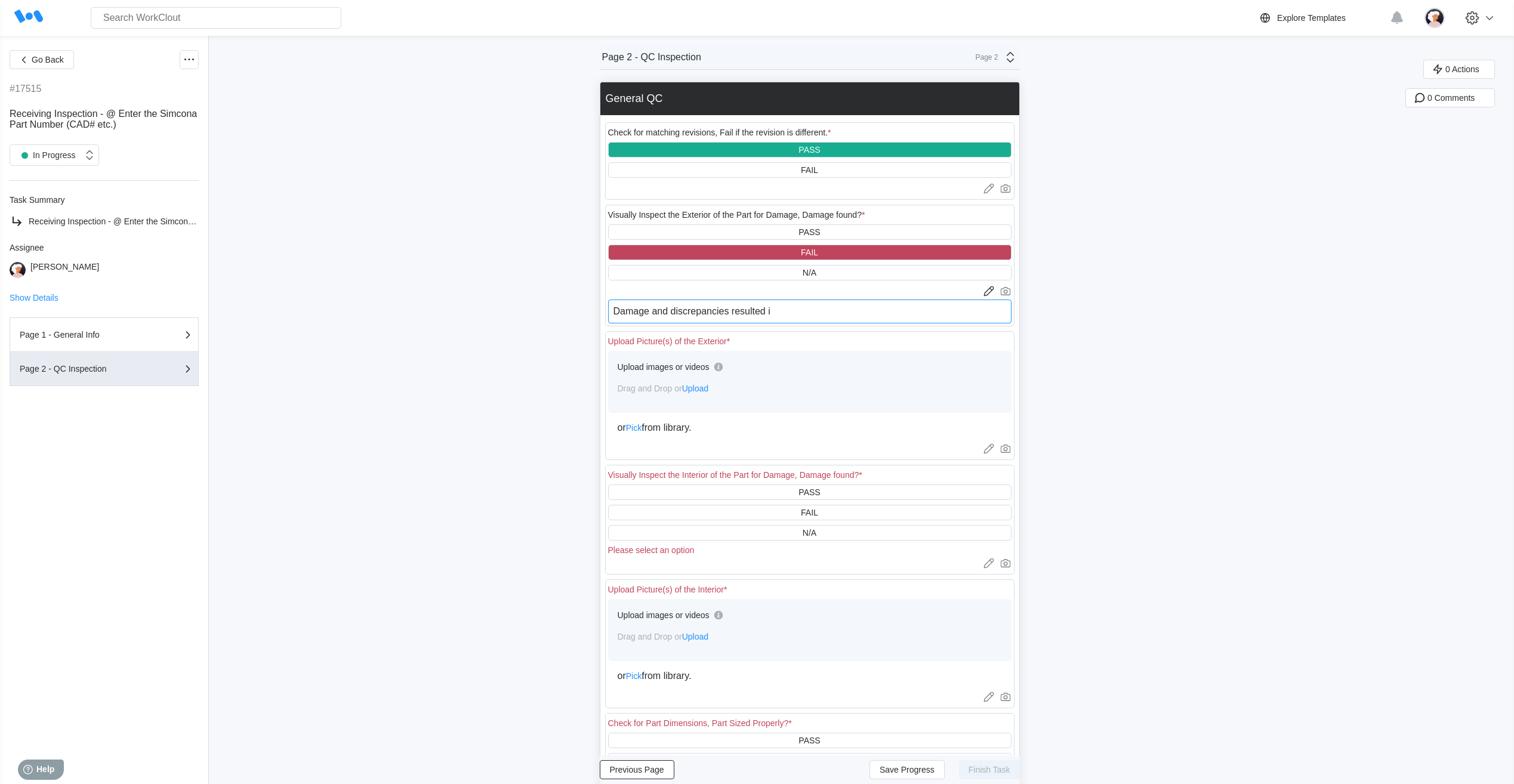
type textarea "Damage and discrepancies resulted in"
type textarea "x"
type textarea "Damage and discrepancies resulted in"
type textarea "x"
type textarea "Damage and discrepancies resulted in d"
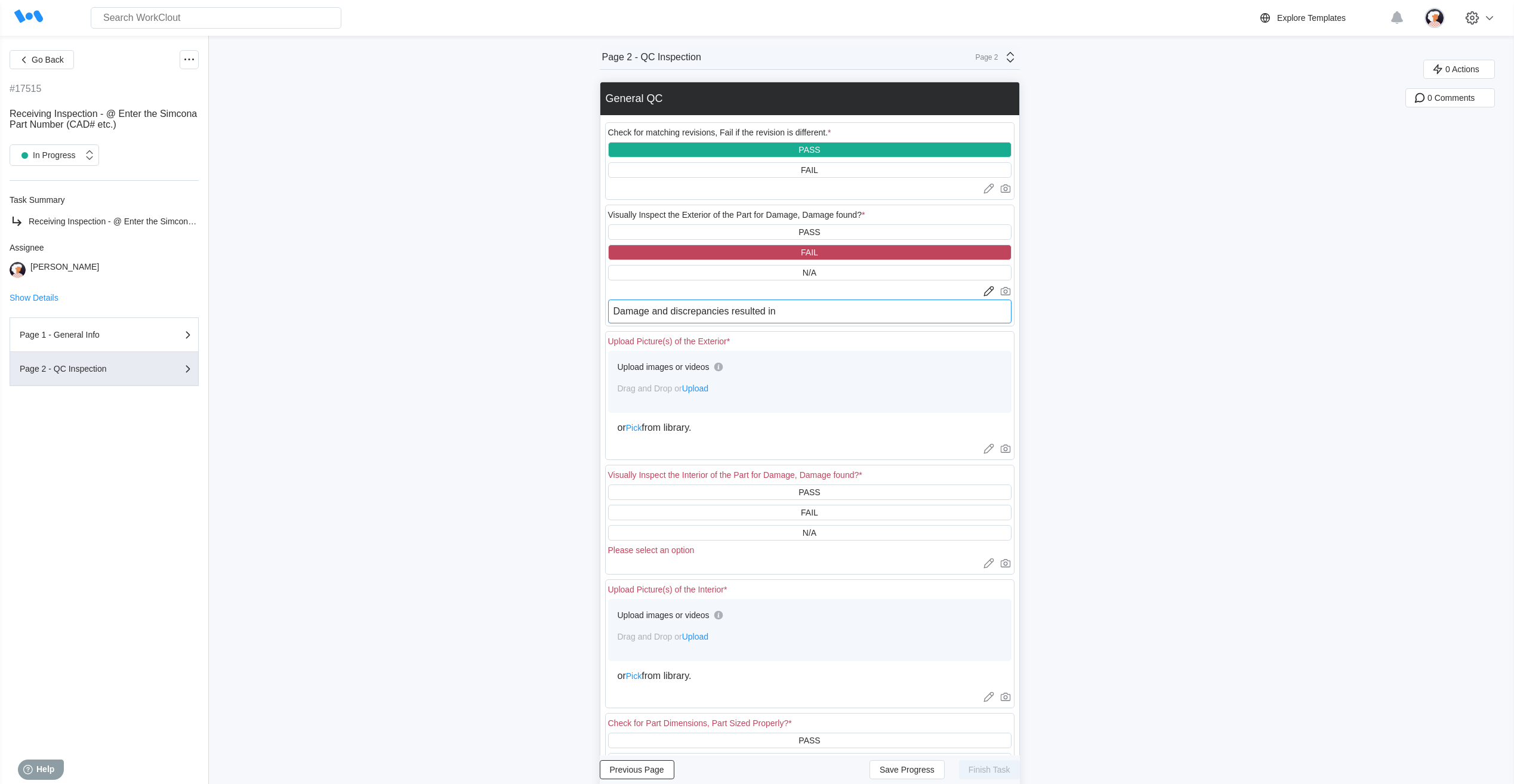
type textarea "x"
type textarea "Damage and discrepancies resulted in do"
type textarea "x"
type textarea "Damage and discrepancies resulted in doi"
type textarea "x"
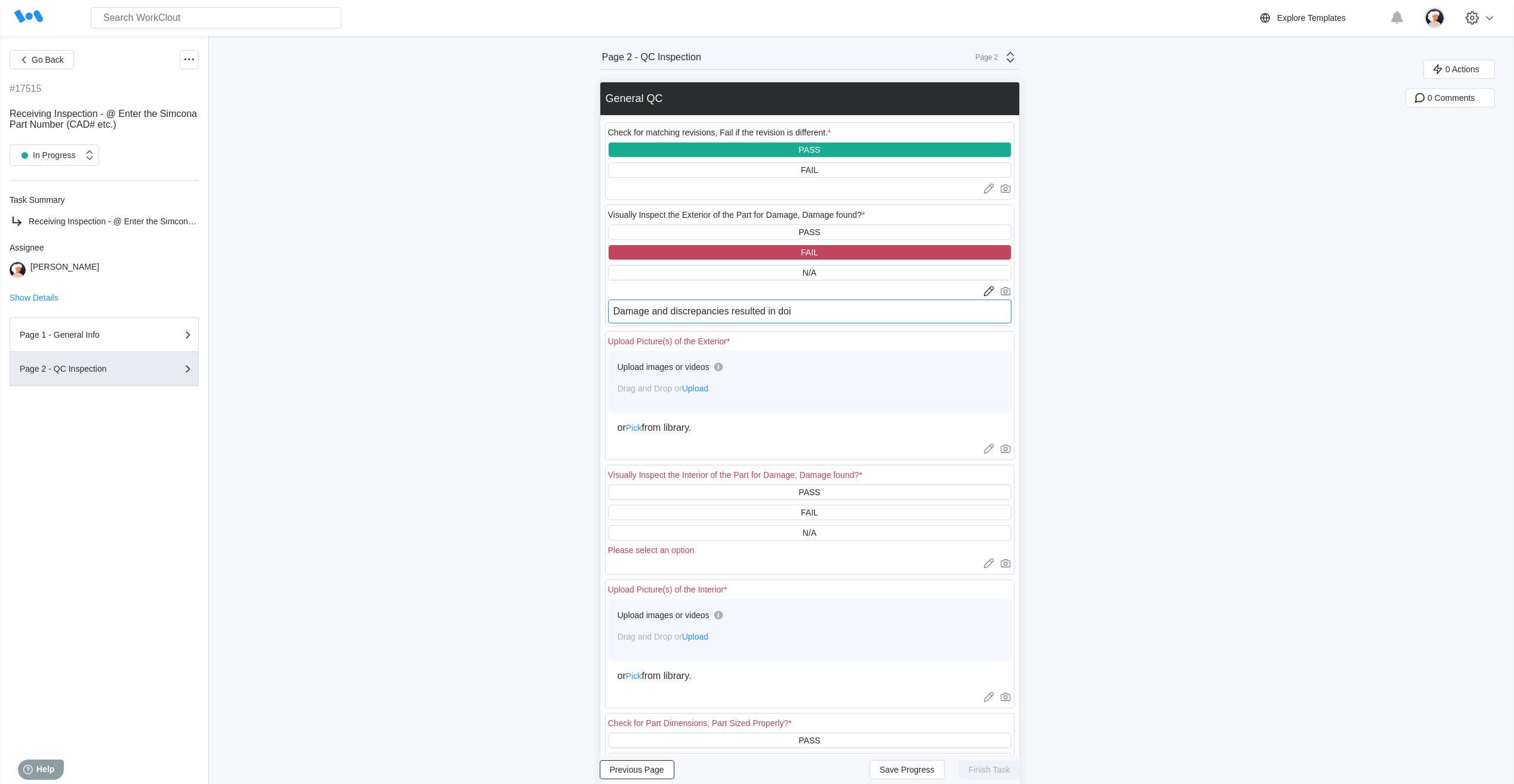
type textarea "Damage and discrepancies resulted in [PERSON_NAME]"
type textarea "x"
type textarea "Damage and discrepancies resulted in doing"
type textarea "x"
type textarea "Damage and discrepancies resulted in doing"
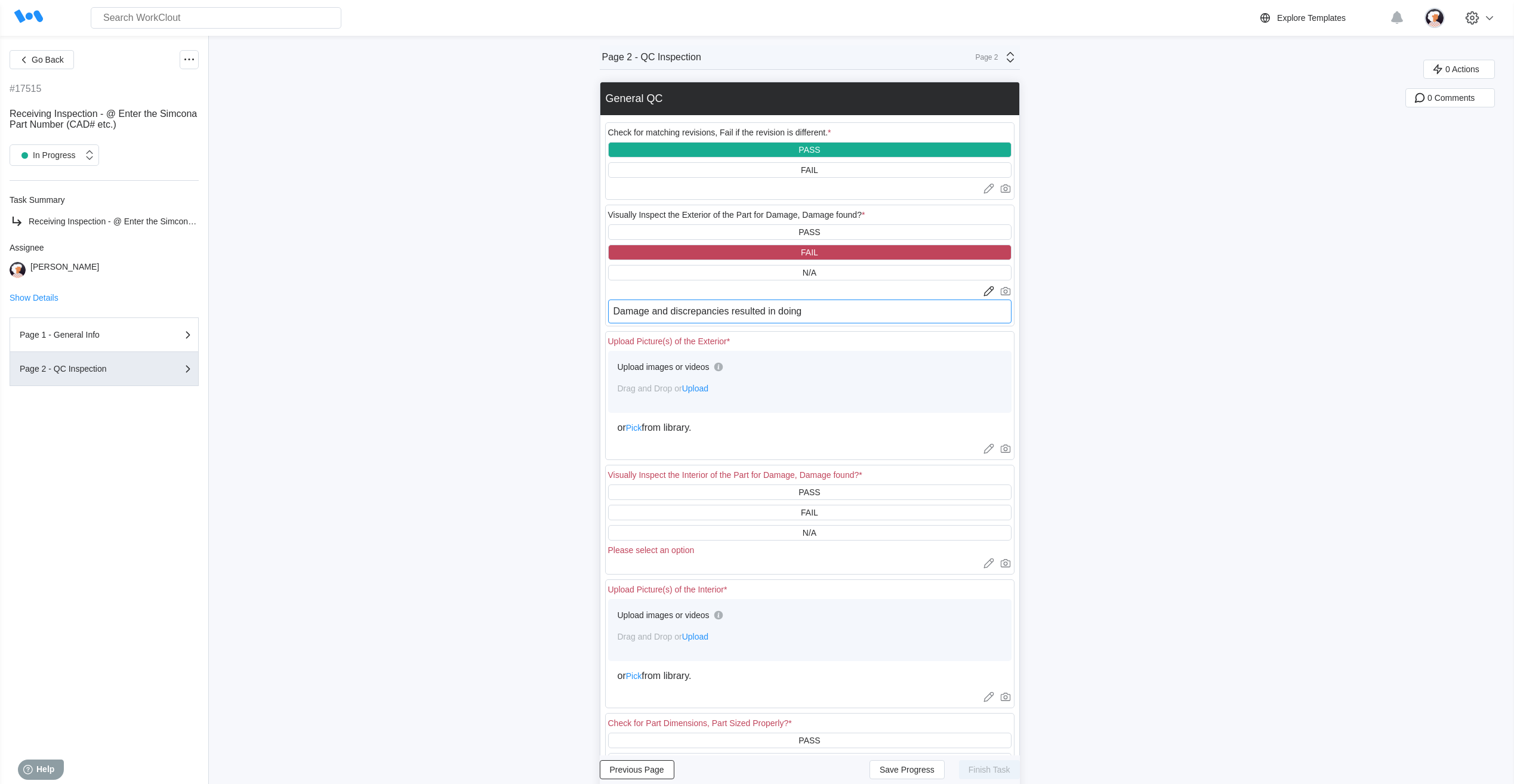
type textarea "x"
type textarea "Damage and discrepancies resulted in doing a"
type textarea "x"
type textarea "Damage and discrepancies resulted in doing a"
type textarea "x"
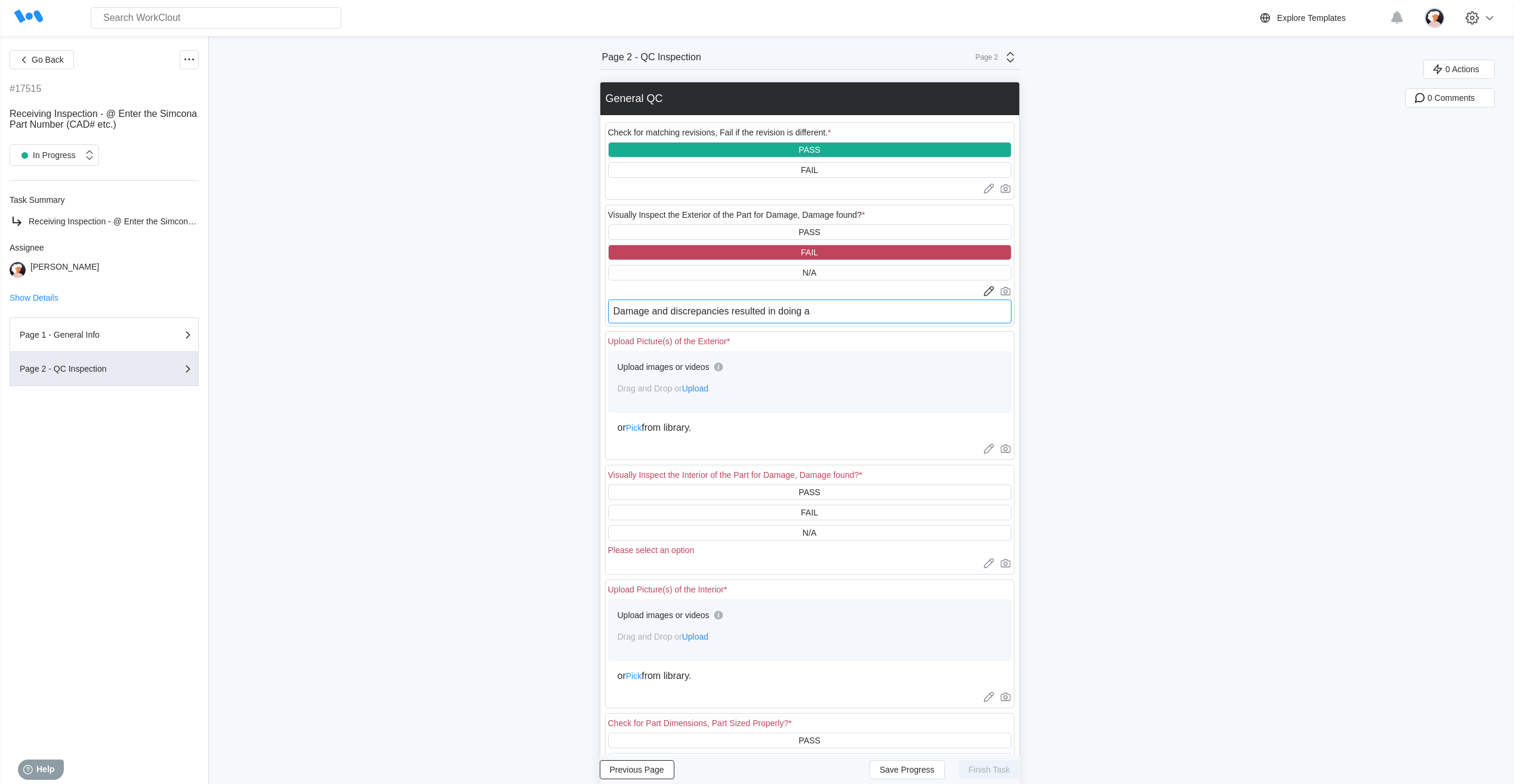
type textarea "Damage and discrepancies resulted in doing a 1"
type textarea "x"
type textarea "Damage and discrepancies resulted in doing a 10"
type textarea "x"
type textarea "Damage and discrepancies resulted in doing a 100"
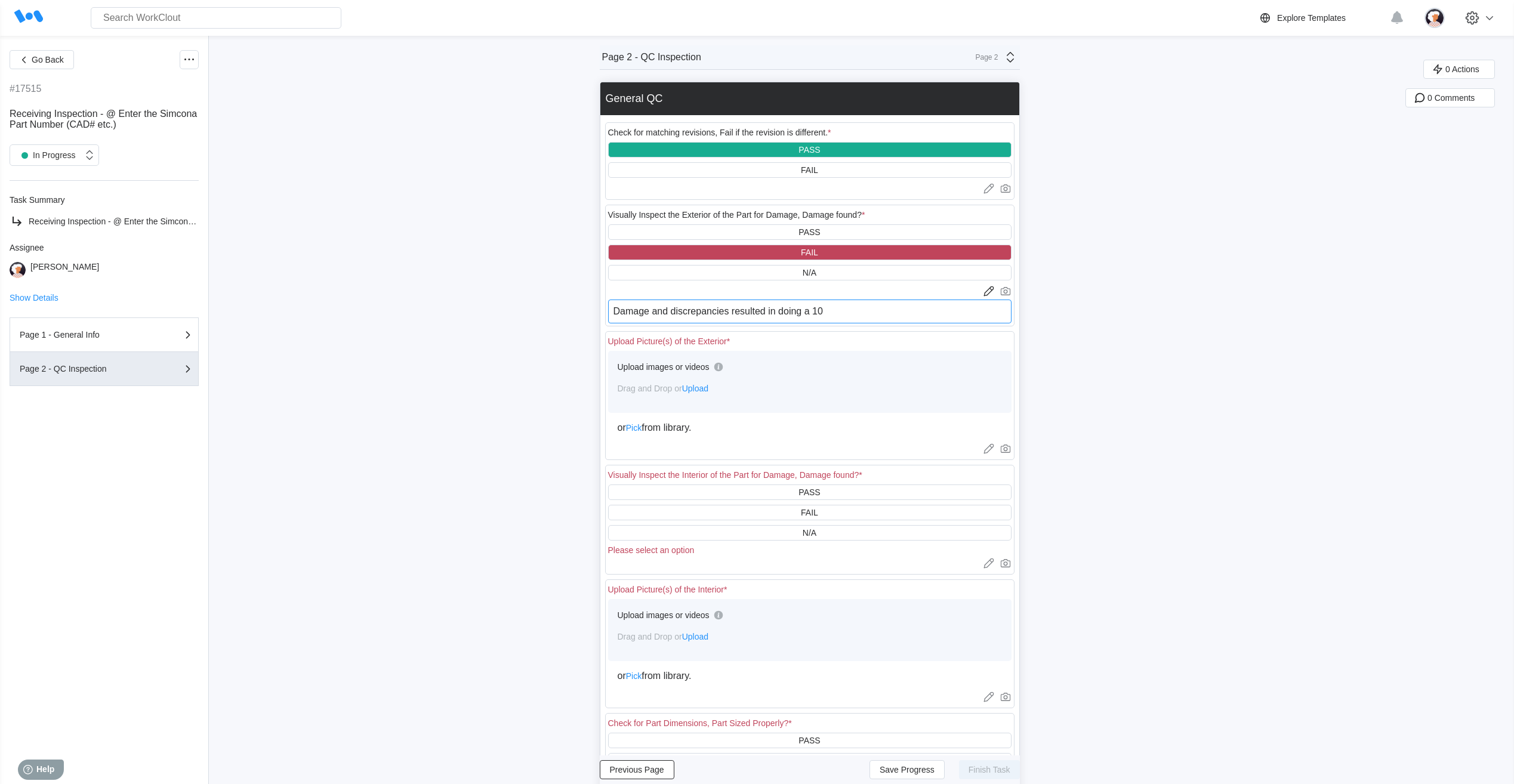
type textarea "x"
type textarea "Damage and discrepancies resulted in doing a 100%"
type textarea "x"
type textarea "Damage and discrepancies resulted in doing a 100%"
type textarea "x"
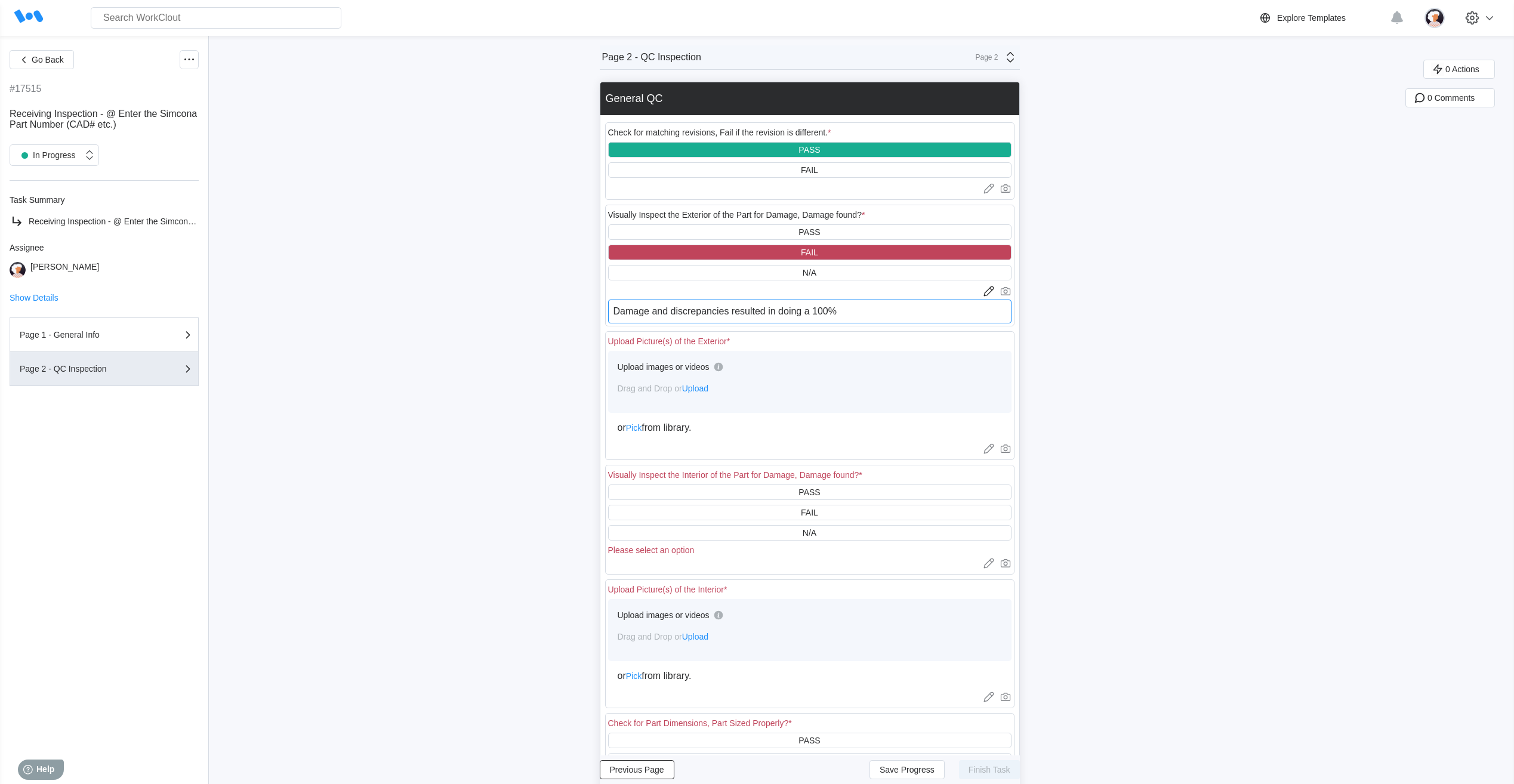
type textarea "Damage and discrepancies resulted in doing a 100% i"
type textarea "x"
type textarea "Damage and discrepancies resulted in doing a 100% in"
type textarea "x"
type textarea "Damage and discrepancies resulted in doing a 100% ins"
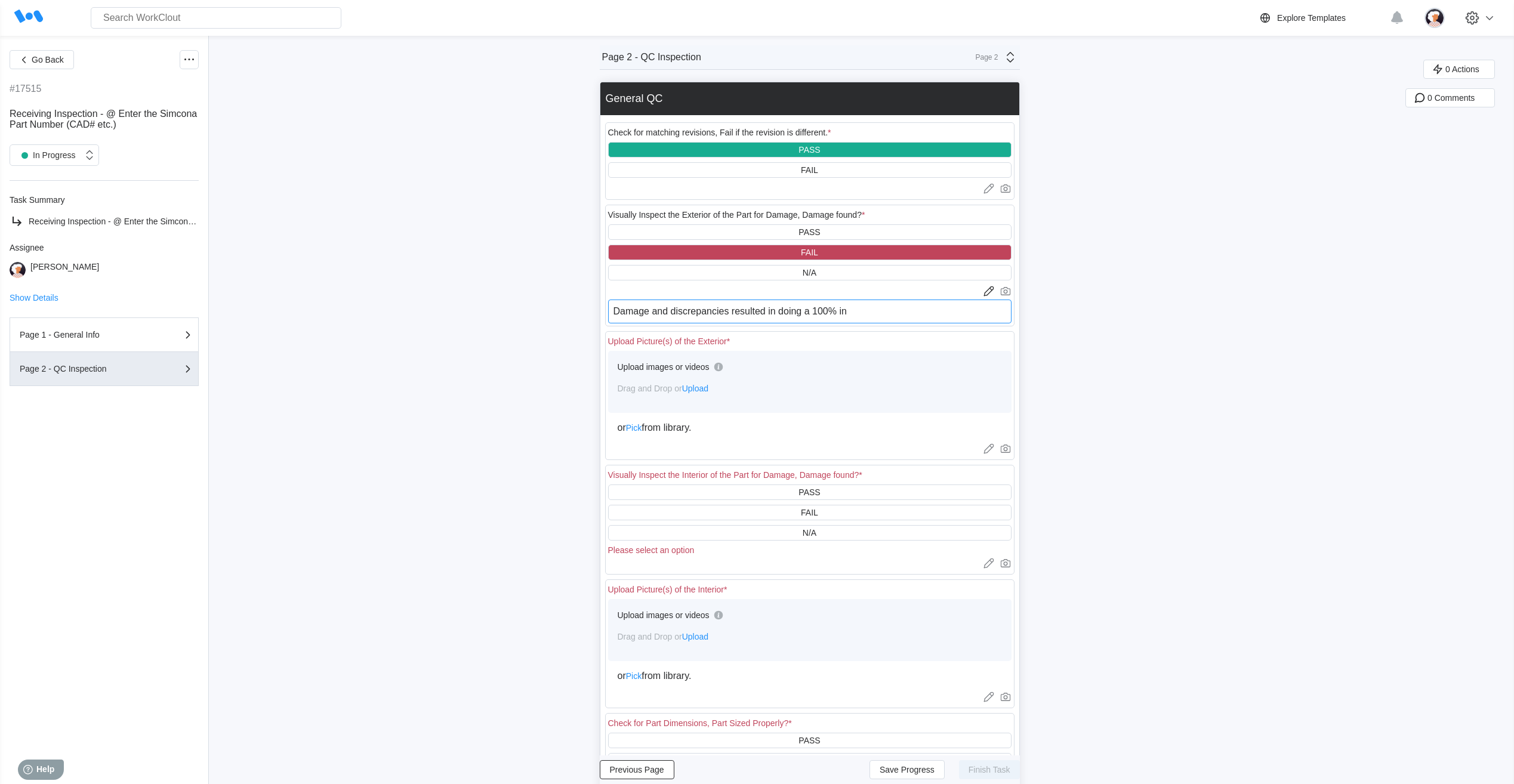
type textarea "x"
type textarea "Damage and discrepancies resulted in doing a 100% insp"
type textarea "x"
type textarea "Damage and discrepancies resulted in doing a 100% inspe"
type textarea "x"
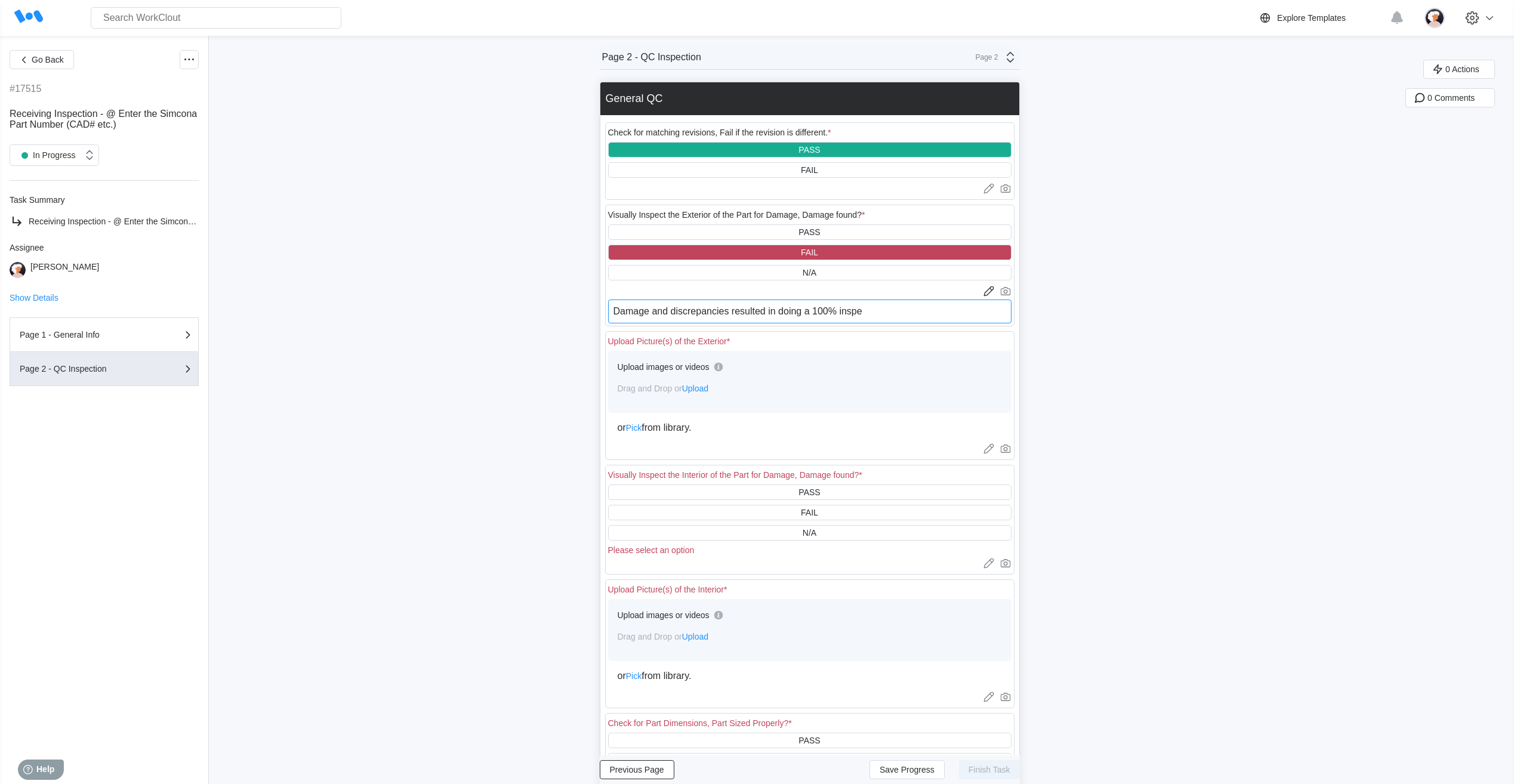
type textarea "Damage and discrepancies resulted in doing a 100% inspec"
type textarea "x"
type textarea "Damage and discrepancies resulted in doing a 100% inspect"
type textarea "x"
type textarea "Damage and discrepancies resulted in doing a 100% inspecti"
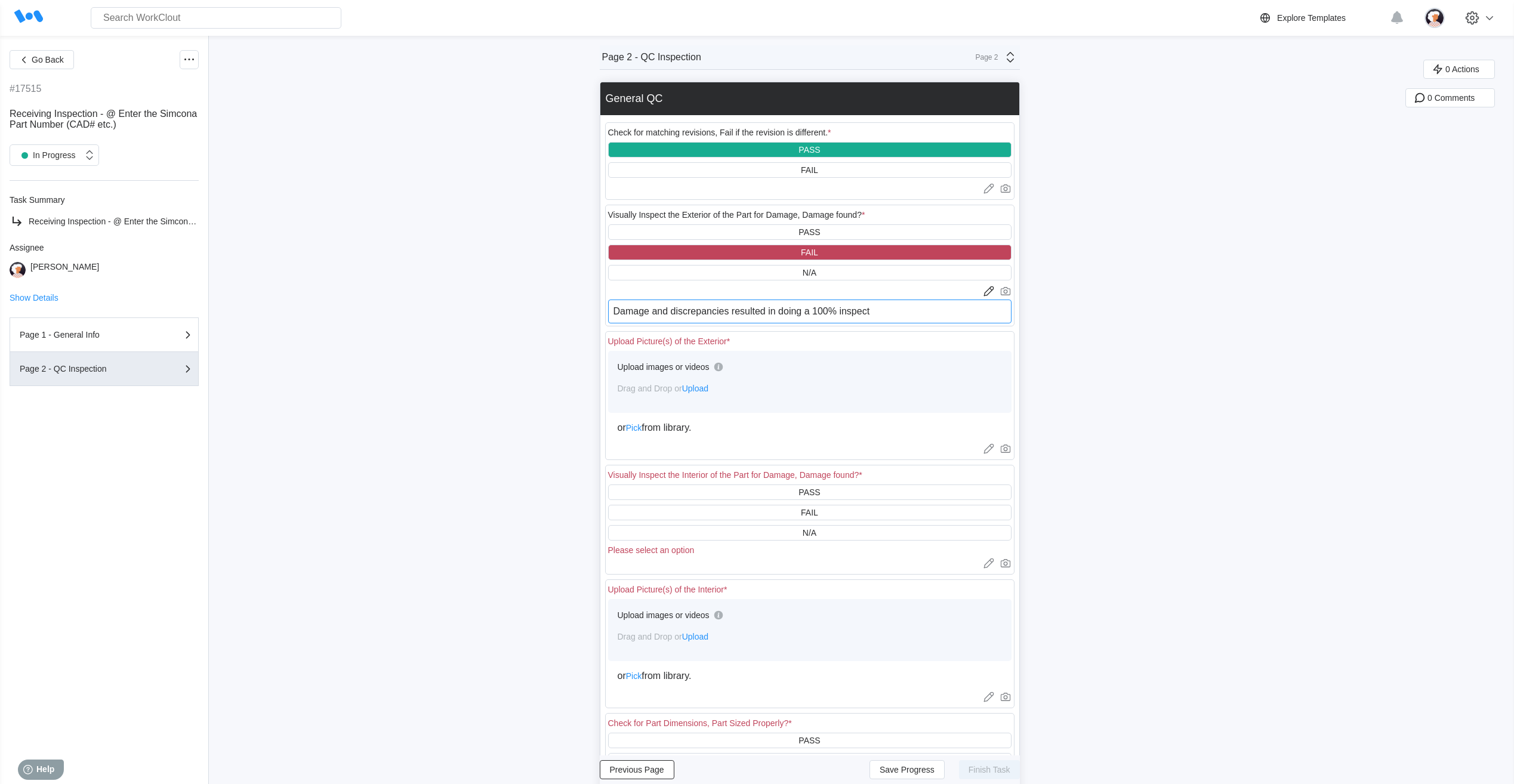
type textarea "x"
type textarea "Damage and discrepancies resulted in doing a 100% inspectio"
type textarea "x"
type textarea "Damage and discrepancies resulted in doing a 100% inspection"
type textarea "x"
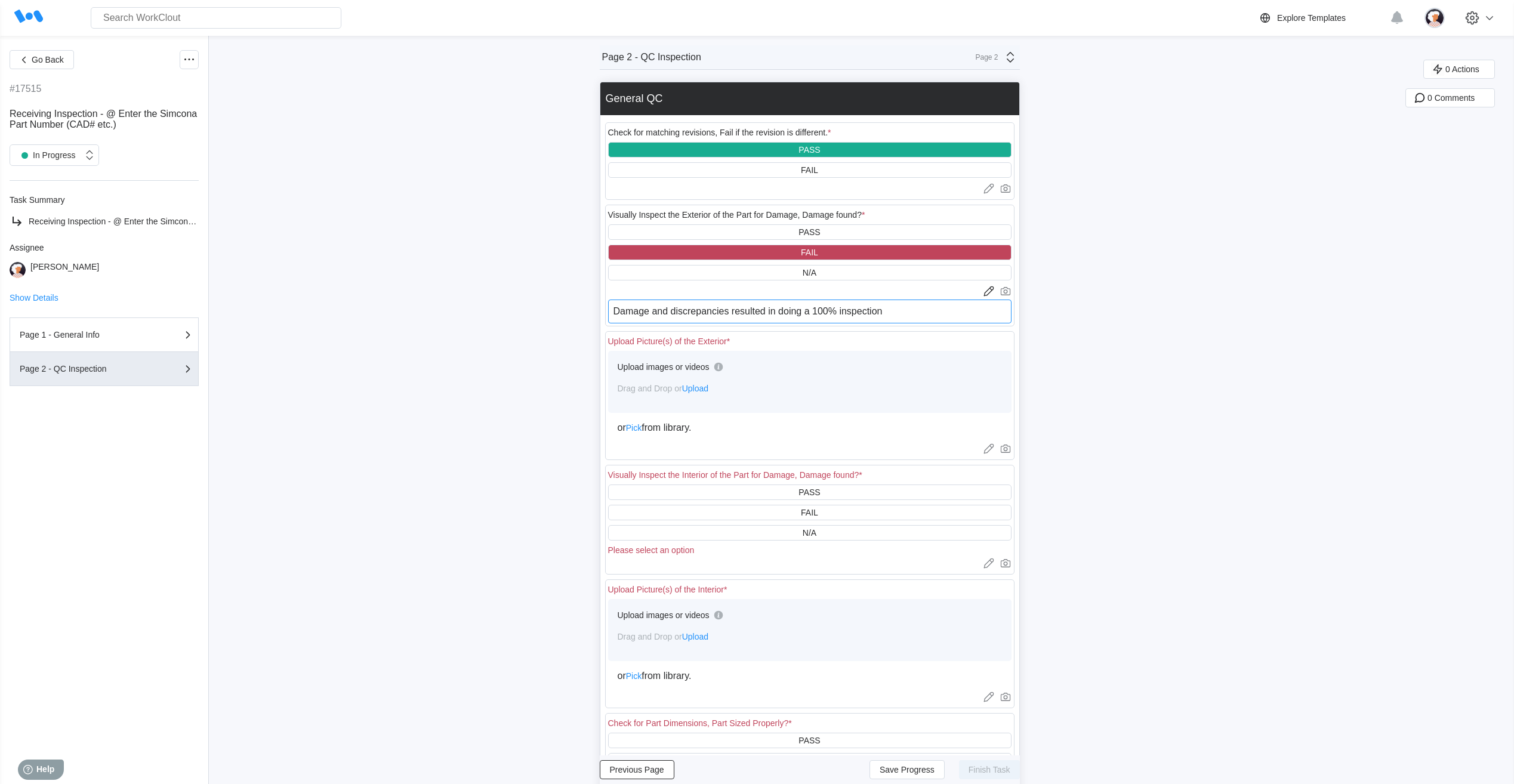
type textarea "Damage and discrepancies resulted in doing a 100% inspection"
type textarea "x"
type textarea "Damage and discrepancies resulted in doing a 100% inspection a"
type textarea "x"
type textarea "Damage and discrepancies resulted in doing a 100% inspection an"
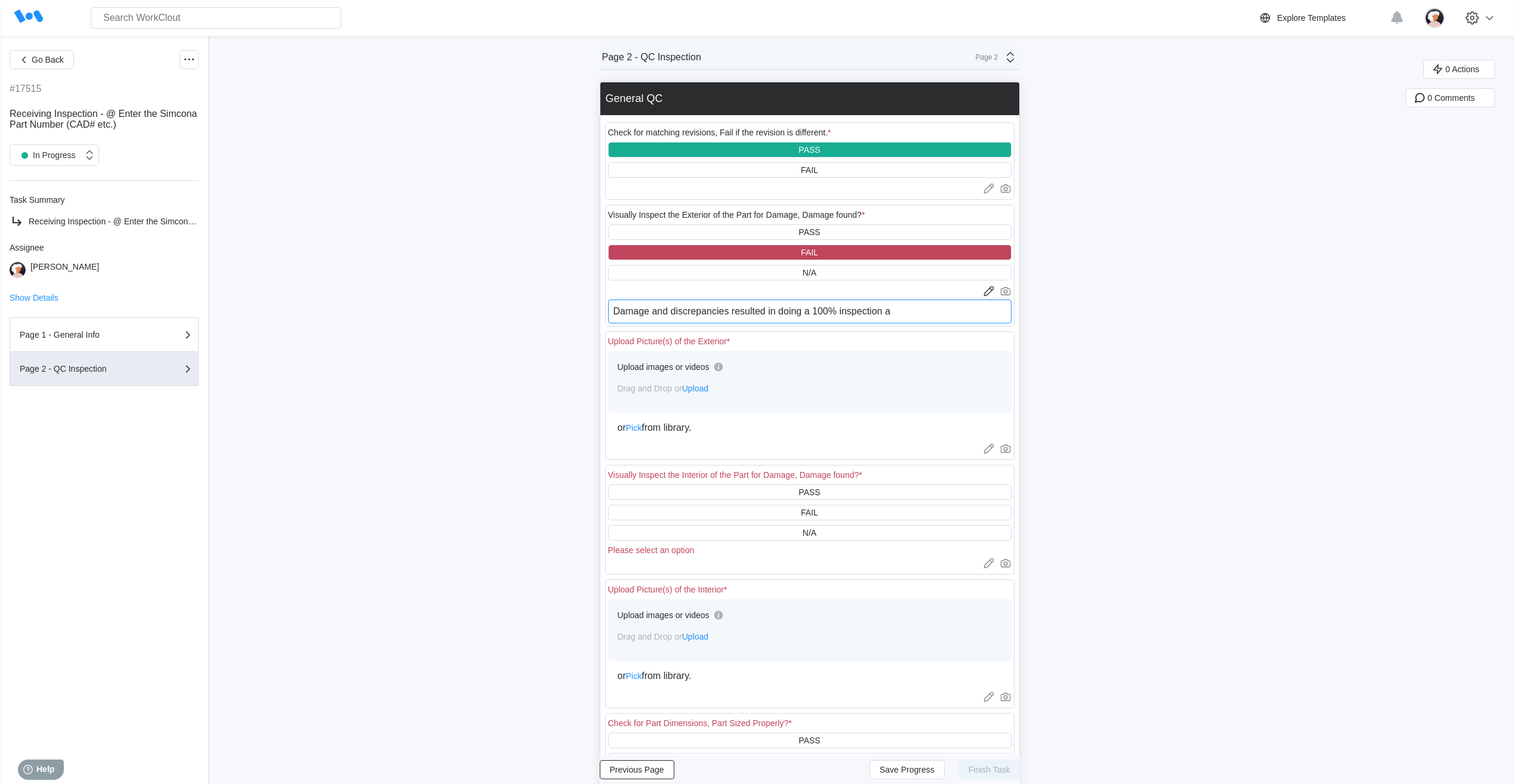
type textarea "x"
type textarea "Damage and discrepancies resulted in doing a 100% inspection and"
type textarea "x"
type textarea "Damage and discrepancies resulted in doing a 100% inspection and"
type textarea "x"
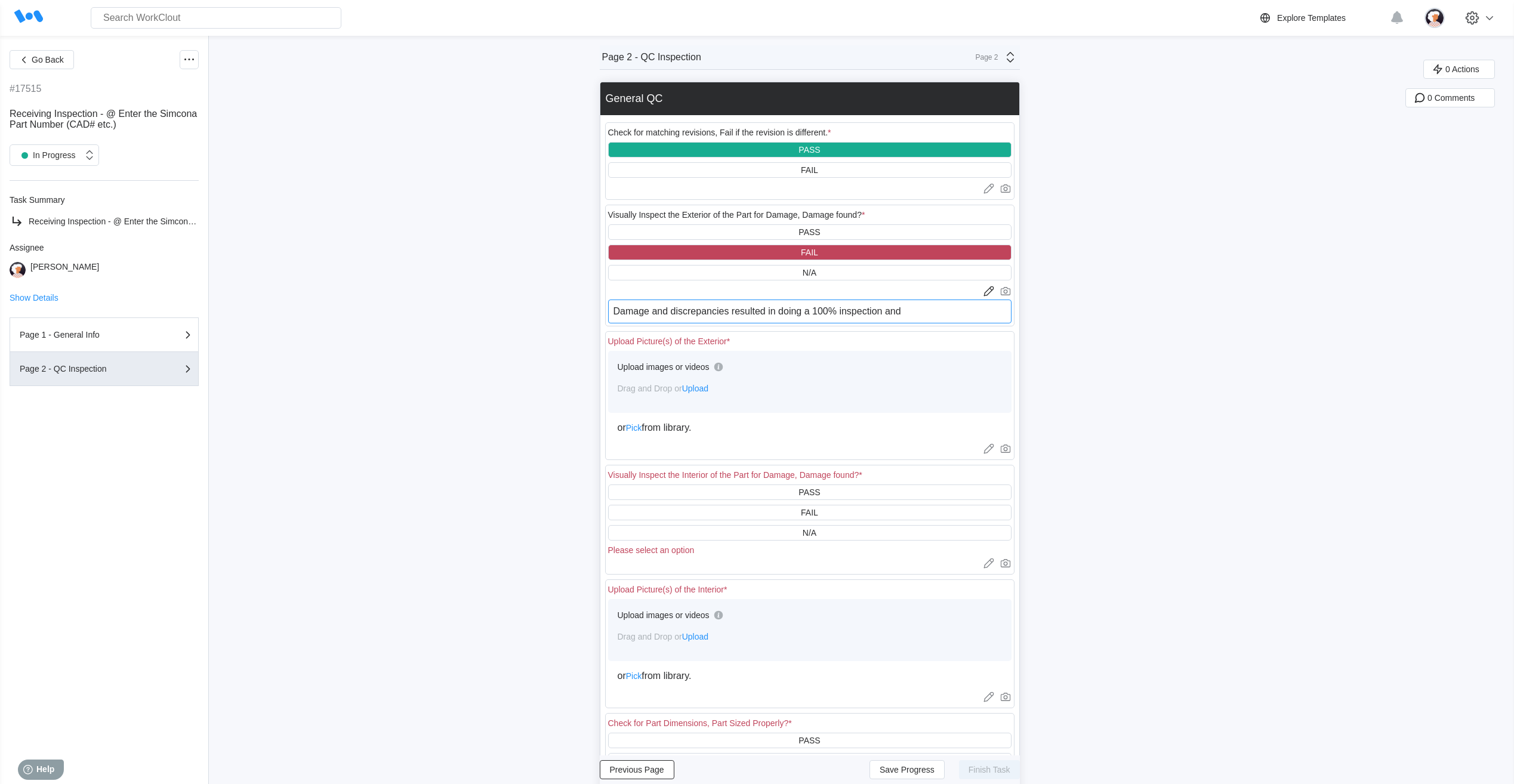
type textarea "Damage and discrepancies resulted in doing a 100% inspection and c"
type textarea "x"
type textarea "Damage and discrepancies resulted in doing a 100% inspection and cr"
type textarea "x"
type textarea "Damage and discrepancies resulted in doing a 100% inspection and cre"
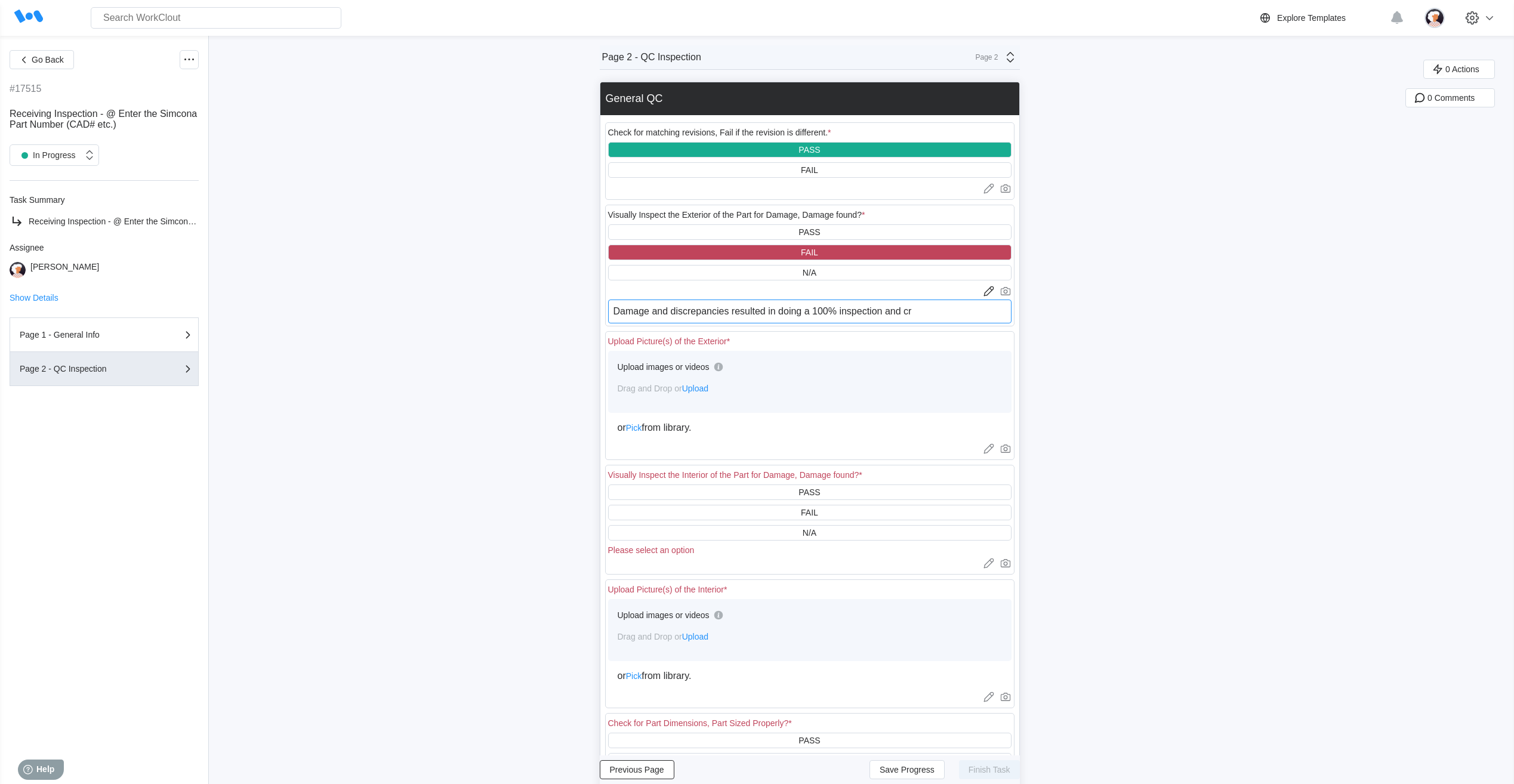
type textarea "x"
type textarea "Damage and discrepancies resulted in doing a 100% inspection and crea"
type textarea "x"
type textarea "Damage and discrepancies resulted in doing a 100% inspection and creat"
type textarea "x"
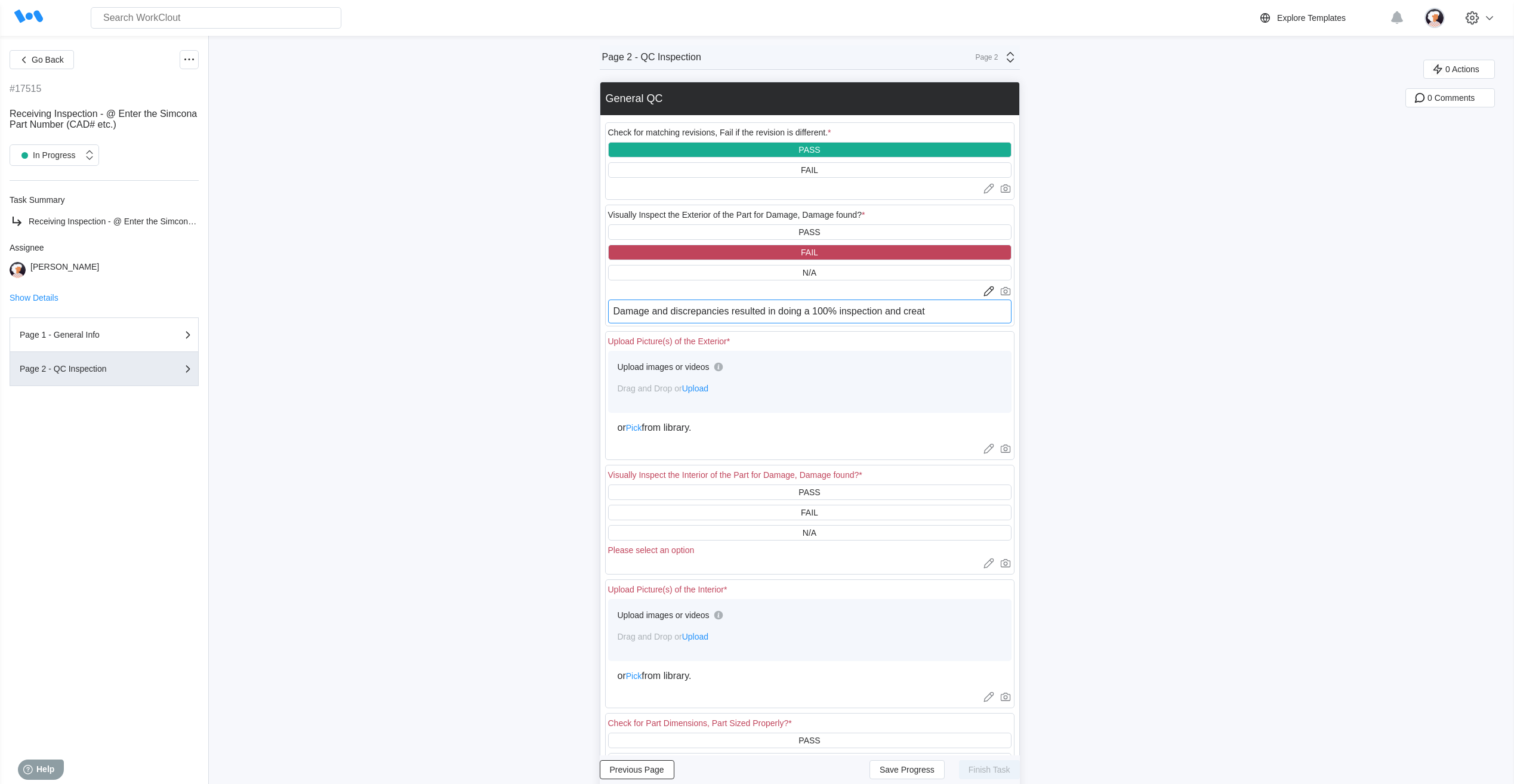
type textarea "Damage and discrepancies resulted in doing a 100% inspection and creati"
type textarea "x"
type textarea "Damage and discrepancies resulted in doing a 100% inspection and creatin"
type textarea "x"
type textarea "Damage and discrepancies resulted in doing a 100% inspection and creating"
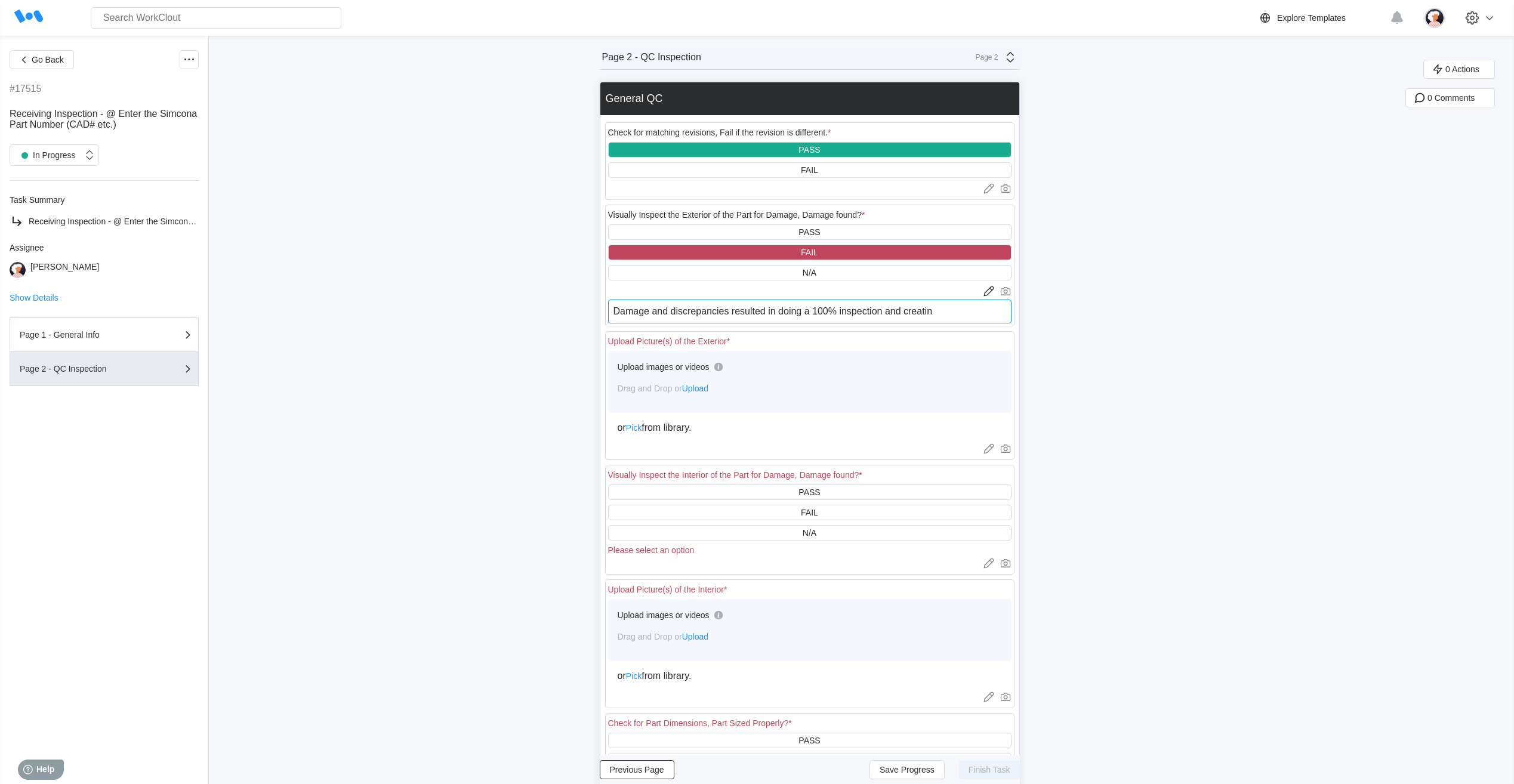
type textarea "x"
type textarea "Damage and discrepancies resulted in doing a 100% inspection and creating"
type textarea "x"
type textarea "Damage and discrepancies resulted in doing a 100% inspection and creating N"
type textarea "x"
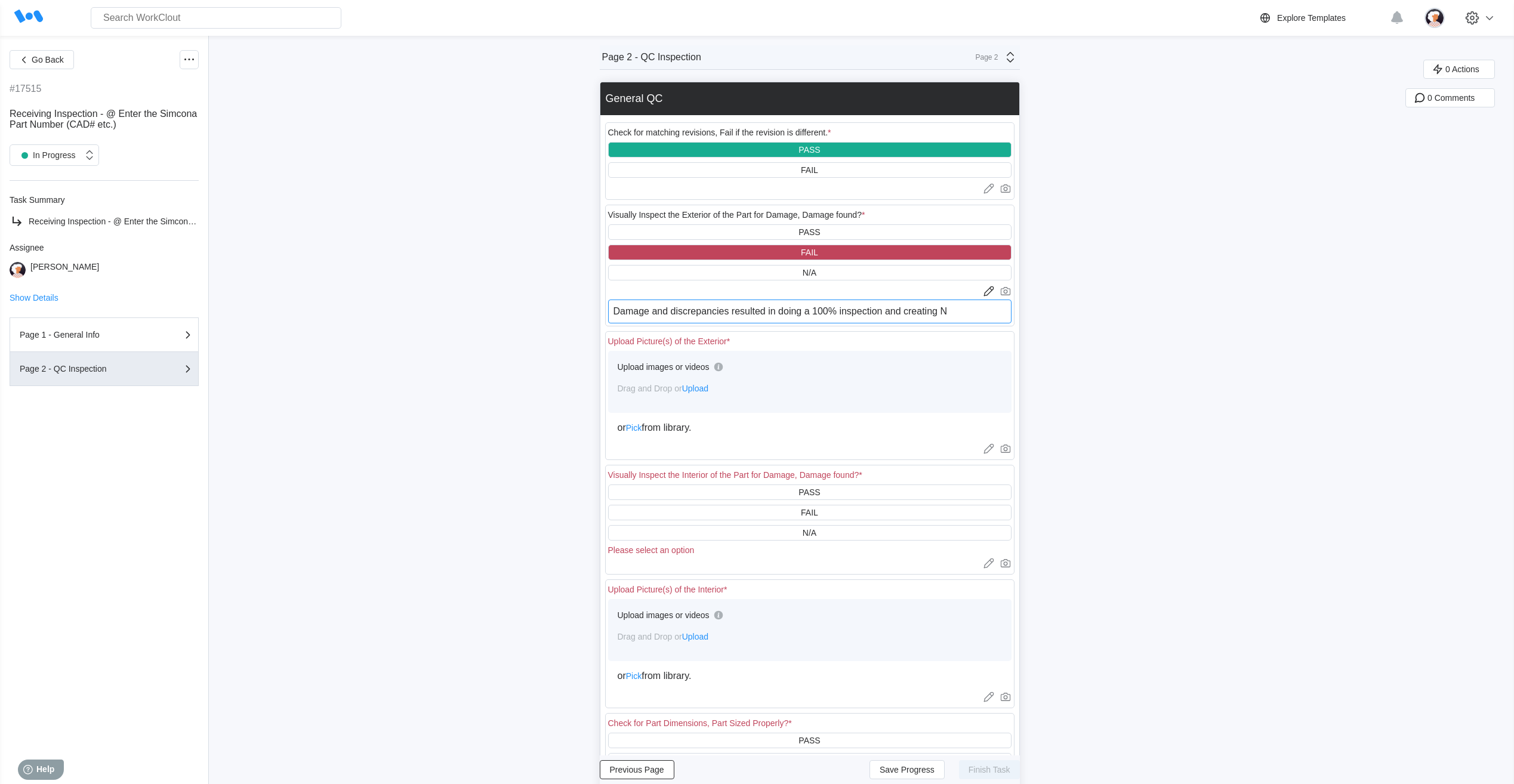
type textarea "Damage and discrepancies resulted in doing a 100% inspection and creating [GEOG…"
type textarea "x"
type textarea "Damage and discrepancies resulted in doing a 100% inspection and creating NCM"
type textarea "x"
type textarea "Damage and discrepancies resulted in doing a 100% inspection and creating NCMR"
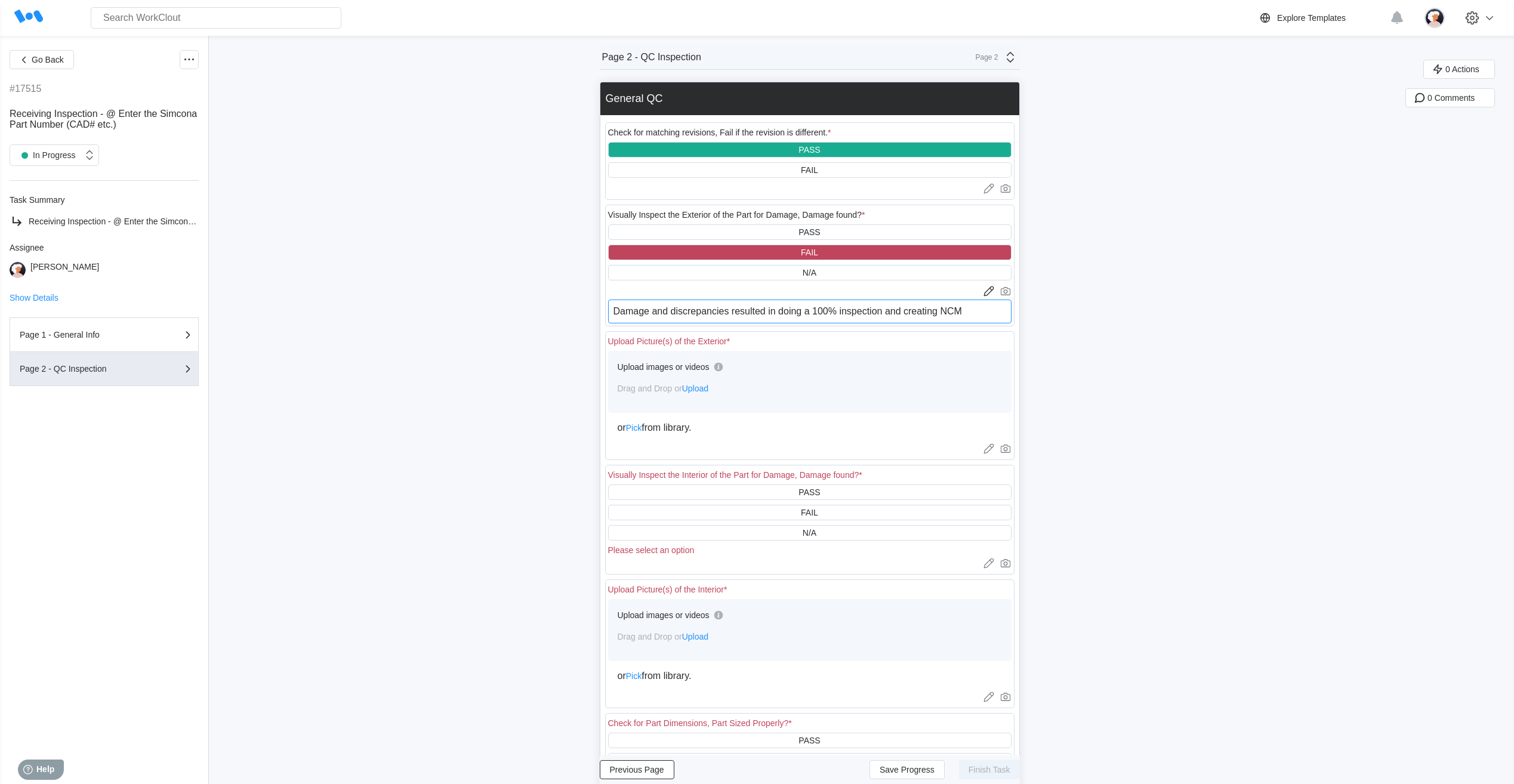
type textarea "x"
type textarea "Damage and discrepancies resulted in doing a 100% inspection and creating NCMR"
type textarea "x"
type textarea "Damage and discrepancies resulted in doing a 100% inspection and creating NCMR r"
type textarea "x"
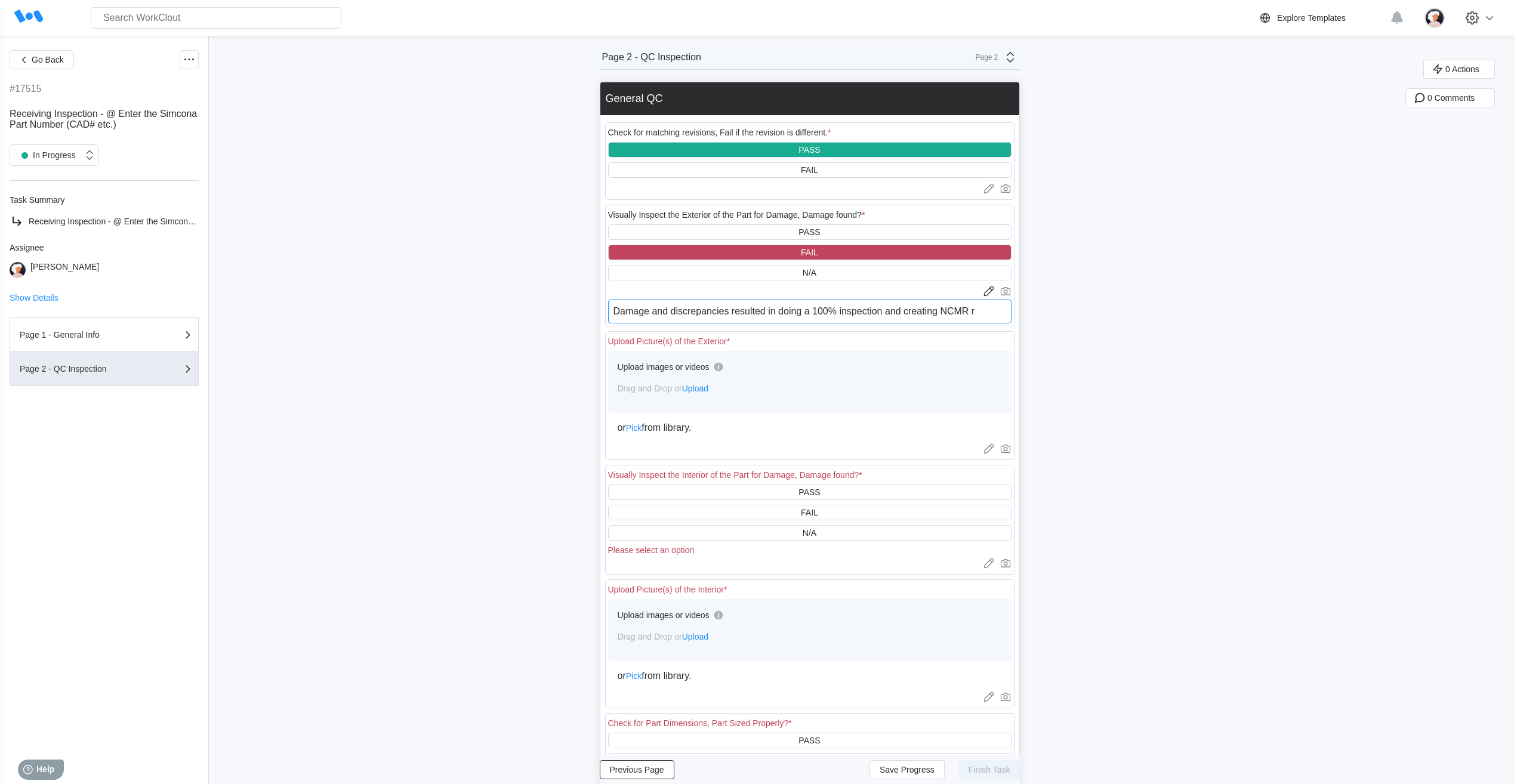
type textarea "Damage and discrepancies resulted in doing a 100% inspection and creating NCMR …"
type textarea "x"
type textarea "Damage and discrepancies resulted in doing a 100% inspection and creating NCMR …"
type textarea "x"
type textarea "Damage and discrepancies resulted in doing a 100% inspection and creating NCMR …"
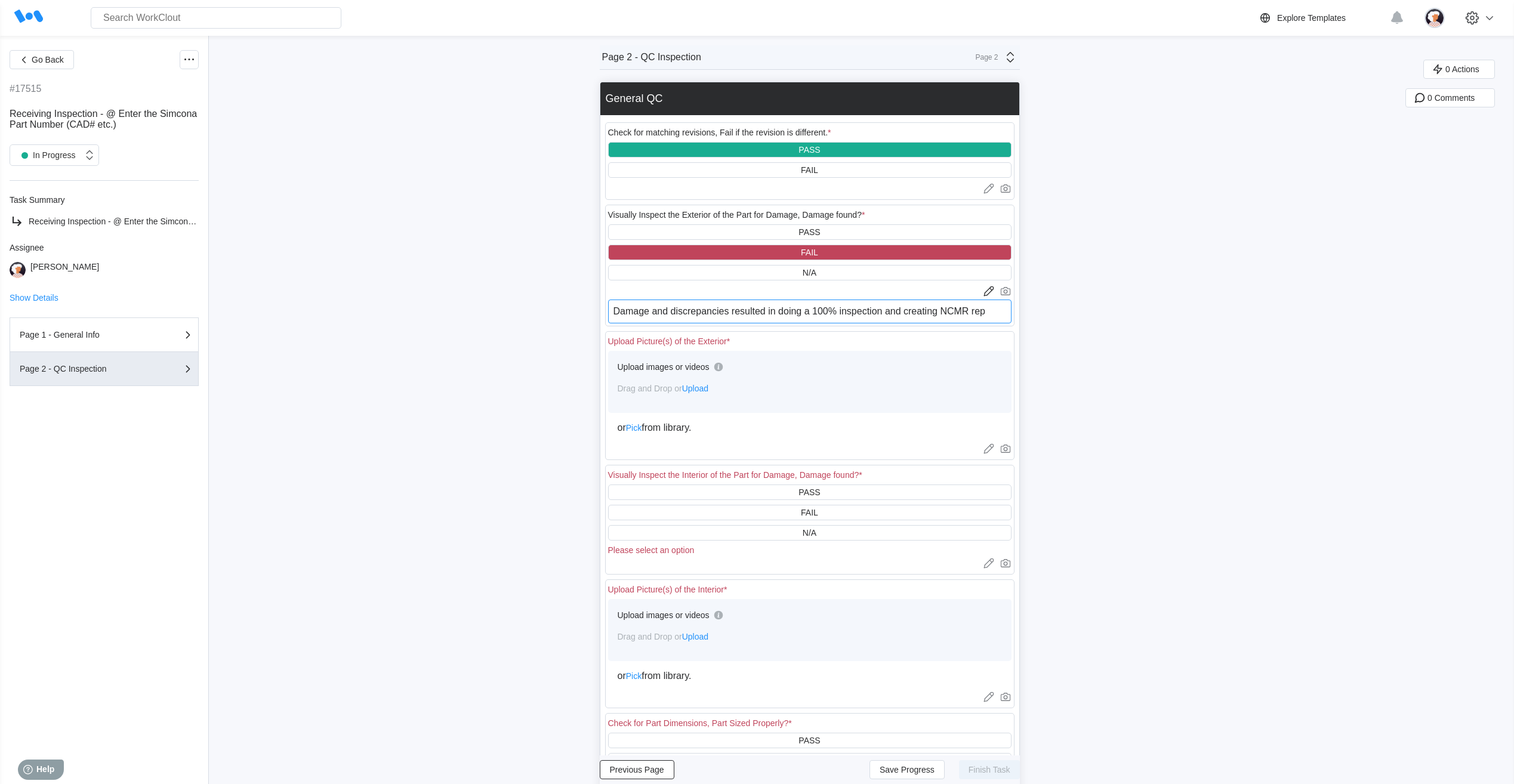
type textarea "x"
type textarea "Damage and discrepancies resulted in doing a 100% inspection and creating NCMR …"
type textarea "x"
type textarea "Damage and discrepancies resulted in doing a 100% inspection and creating NCMR …"
type textarea "x"
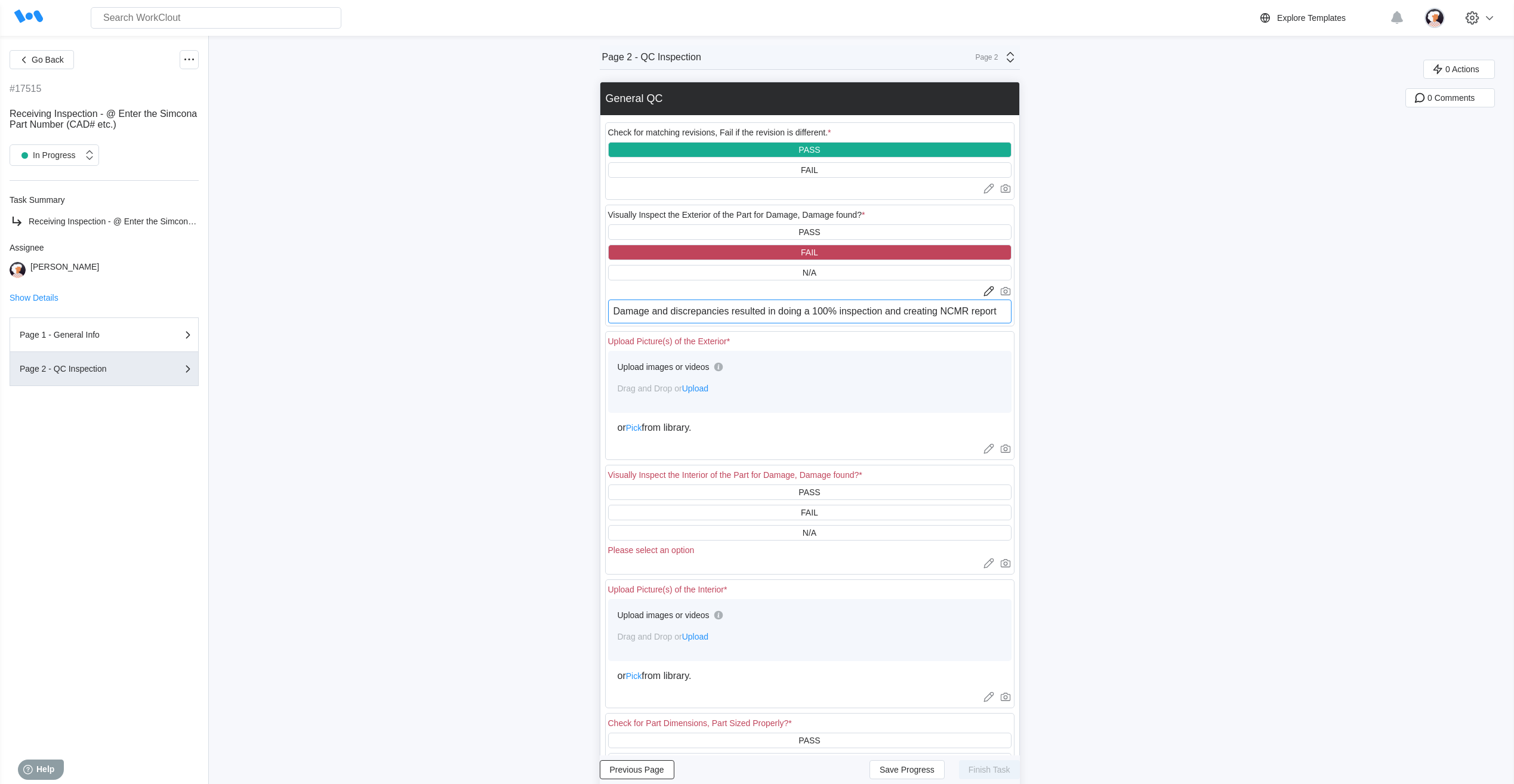
type textarea "Damage and discrepancies resulted in doing a 100% inspection and creating NCMR …"
type textarea "x"
drag, startPoint x: 618, startPoint y: 311, endPoint x: 1010, endPoint y: 309, distance: 392.0
click at [1010, 309] on textarea "Damage and discrepancies resulted in doing a 100% inspection and creating NCMR …" at bounding box center [810, 311] width 404 height 24
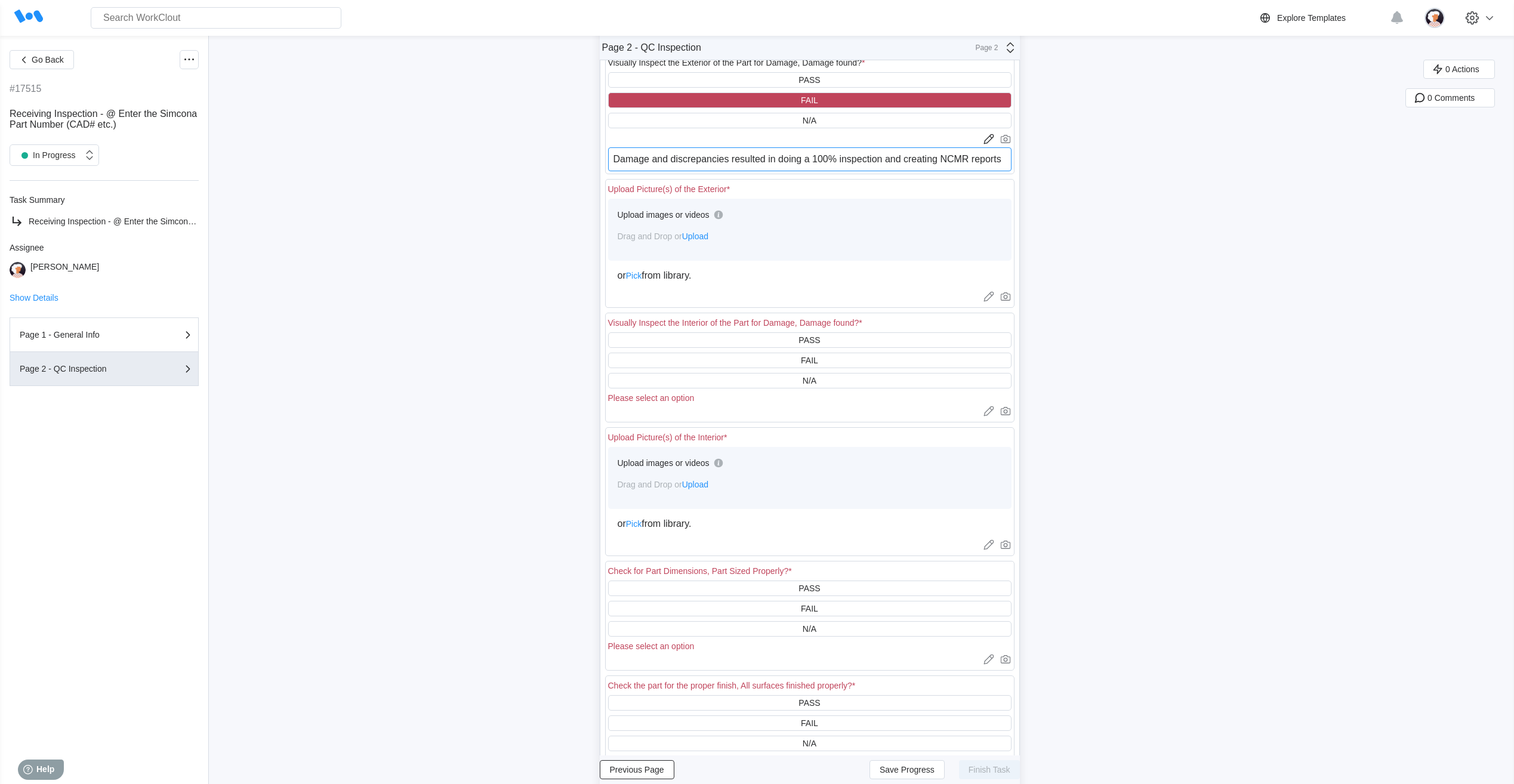
scroll to position [179, 0]
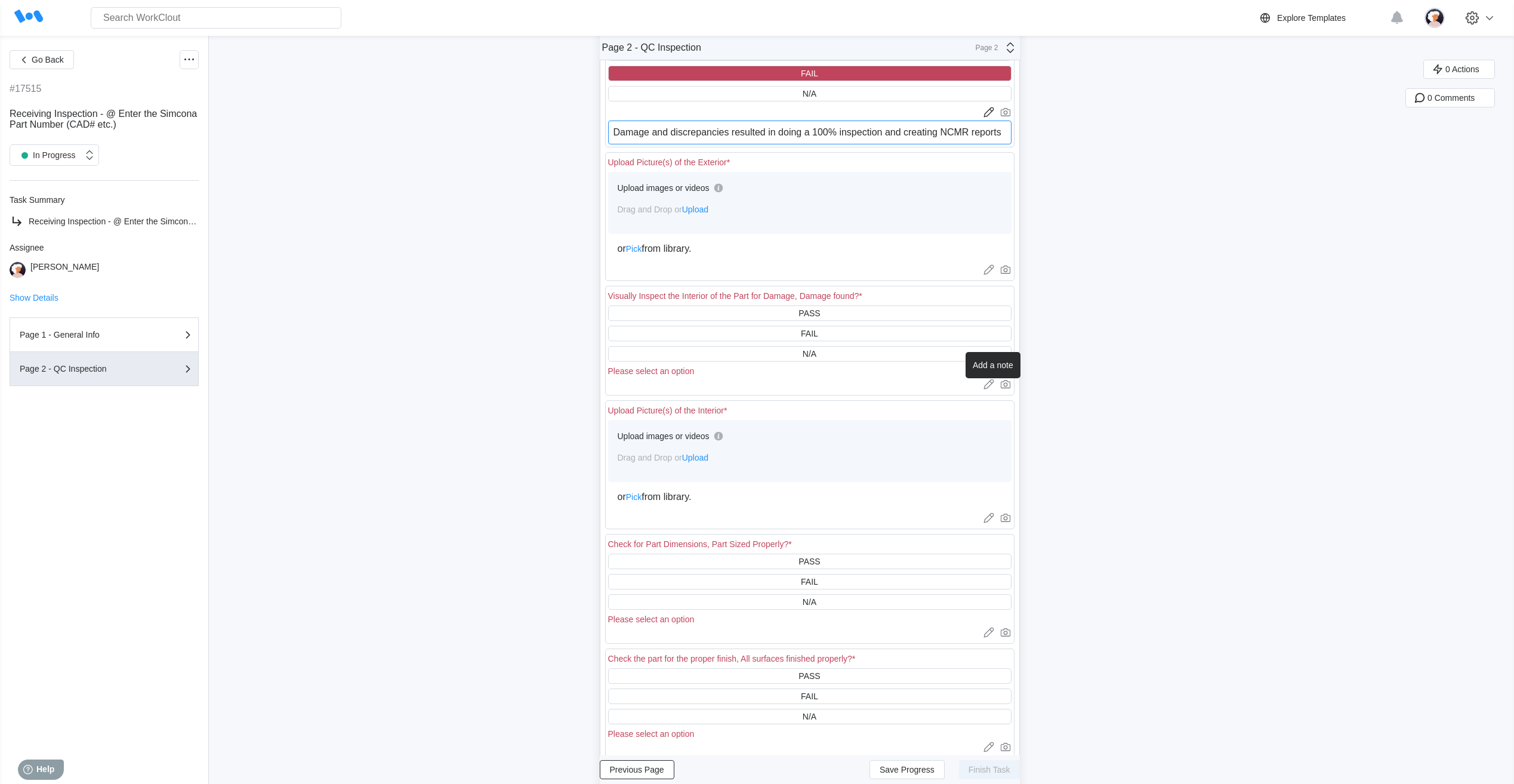
type textarea "Damage and discrepancies resulted in doing a 100% inspection and creating NCMR …"
click at [989, 388] on icon at bounding box center [989, 385] width 10 height 7
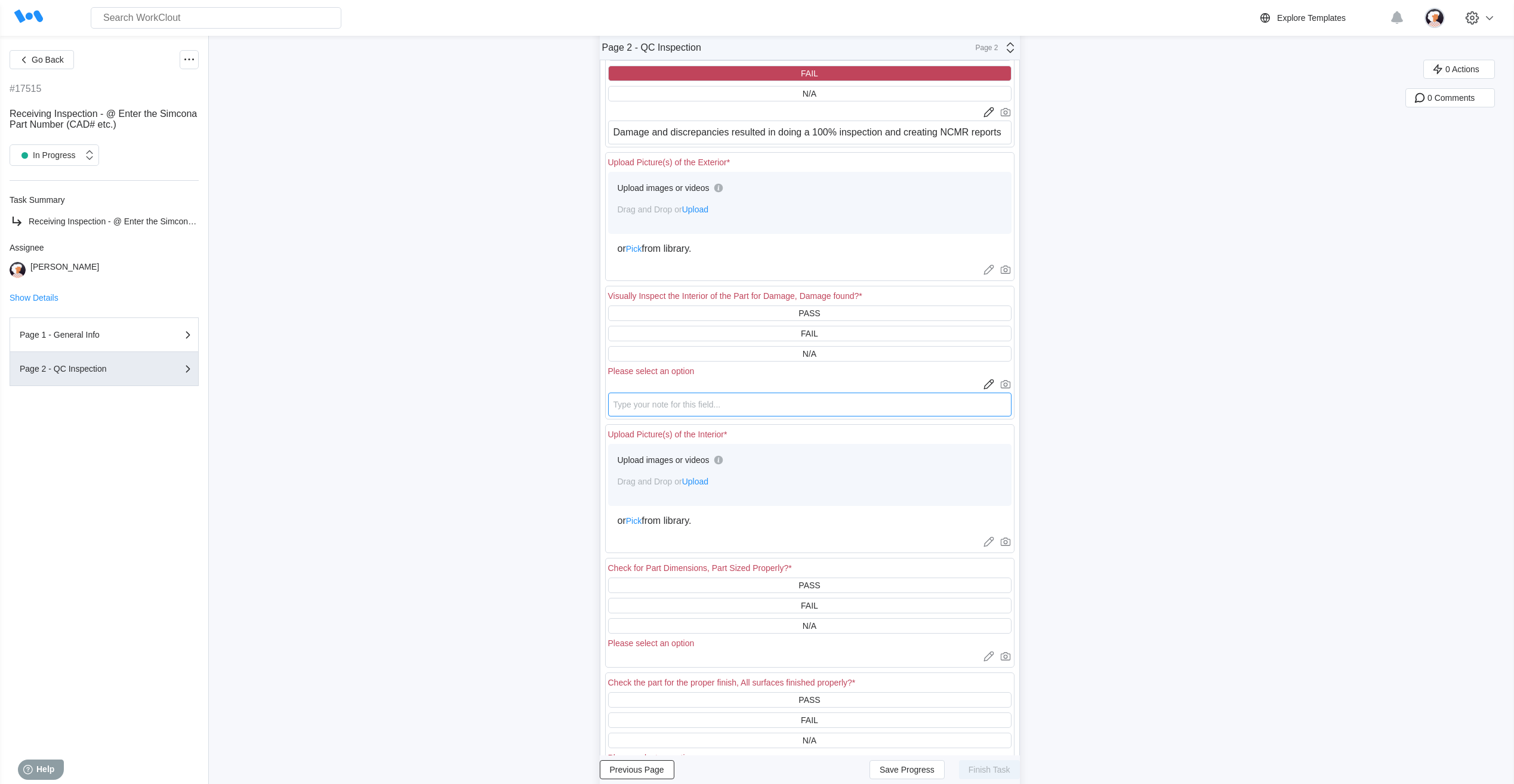
click at [885, 398] on textarea at bounding box center [810, 404] width 404 height 24
paste textarea "Damage and discrepancies resulted in doing a 100% inspection and creating NCMR …"
type textarea "Damage and discrepancies resulted in doing a 100% inspection and creating NCMR …"
type textarea "x"
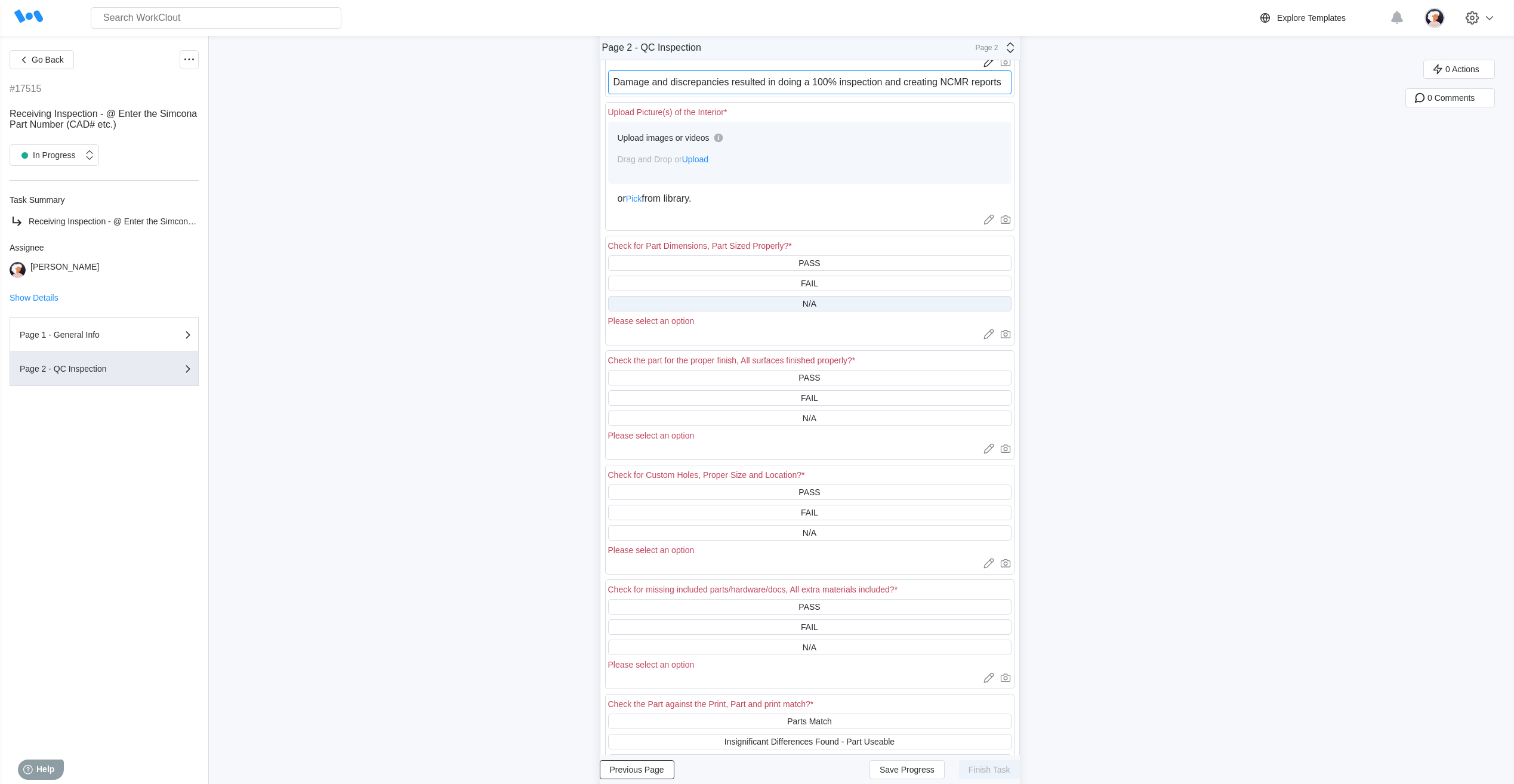
scroll to position [537, 0]
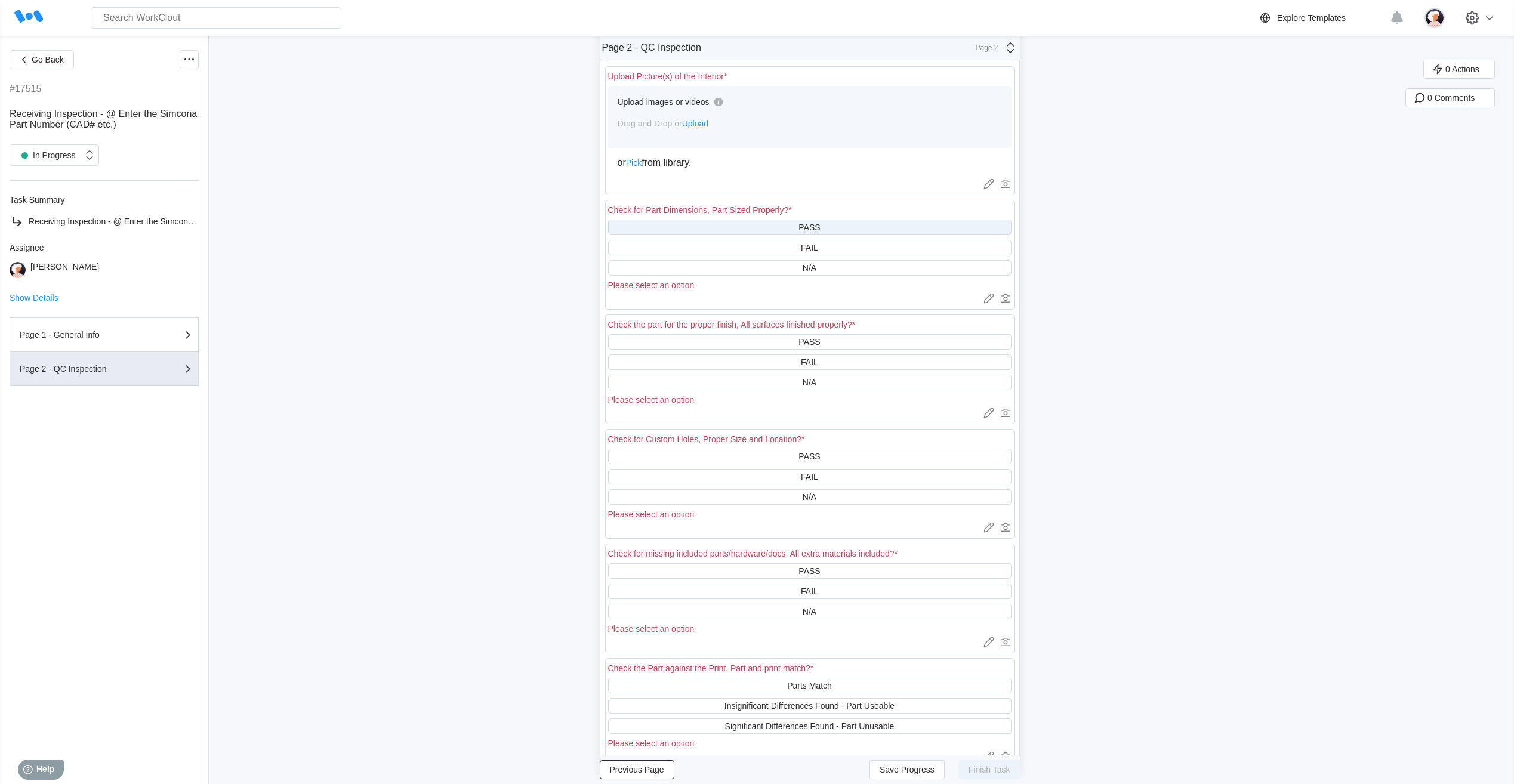
type textarea "Damage and discrepancies resulted in doing a 100% inspection and creating NCMR …"
click at [815, 231] on div "PASS" at bounding box center [809, 228] width 21 height 10
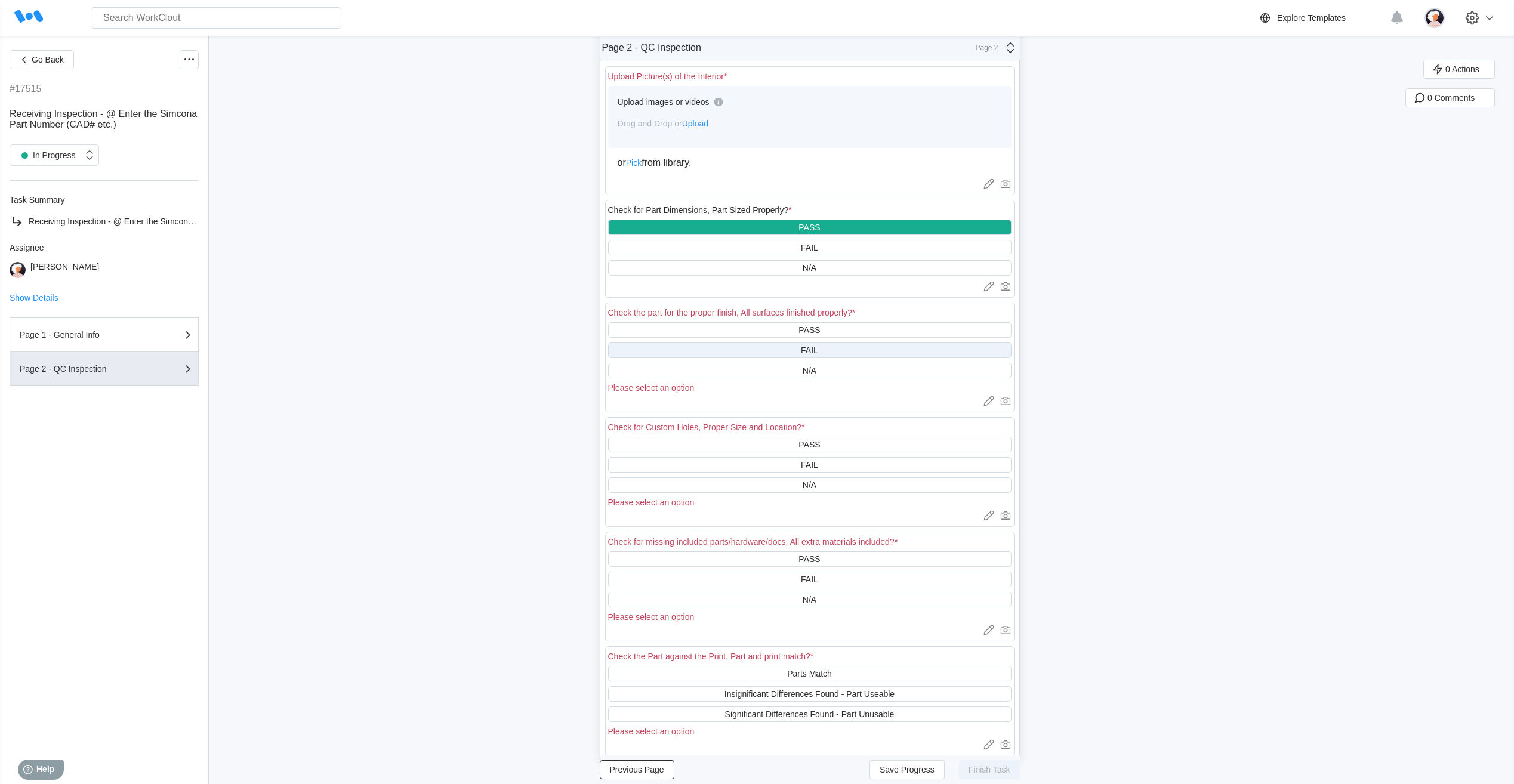
click at [818, 353] on div "FAIL" at bounding box center [809, 350] width 17 height 10
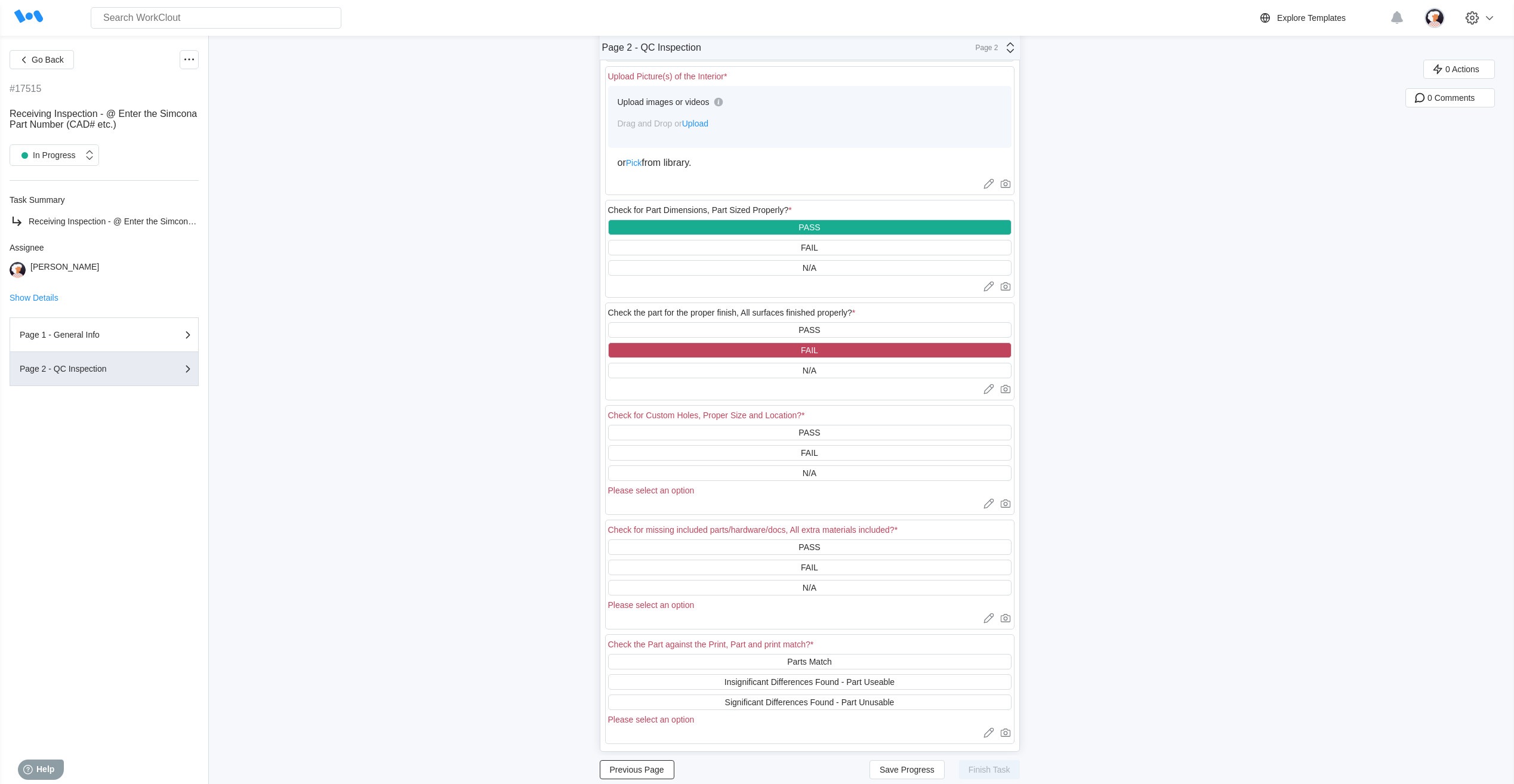
click at [808, 388] on div at bounding box center [810, 389] width 404 height 12
click at [990, 390] on icon at bounding box center [987, 387] width 6 height 6
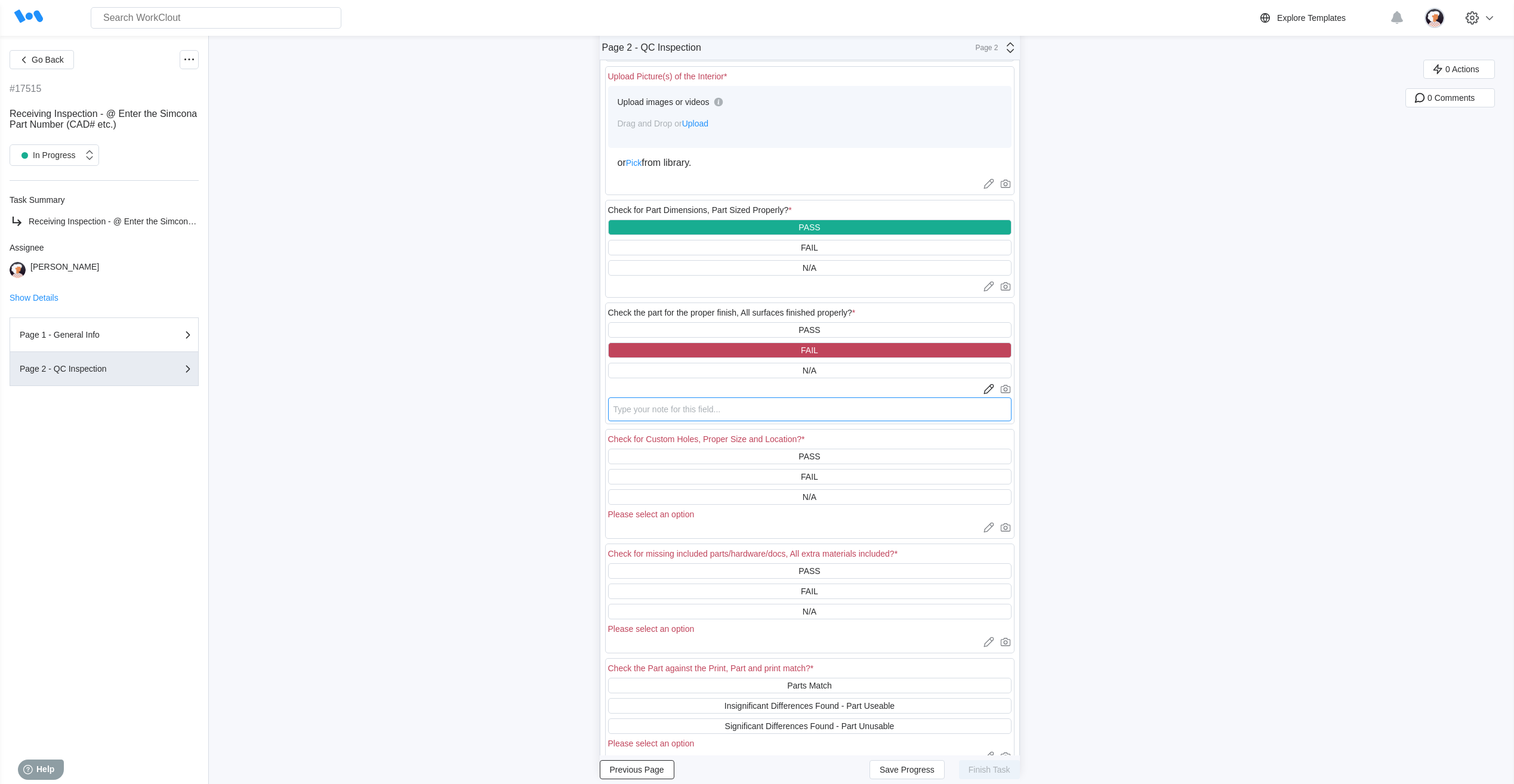
click at [874, 412] on textarea at bounding box center [810, 409] width 404 height 24
paste textarea "Damage and discrepancies resulted in doing a 100% inspection and creating NCMR …"
type textarea "Damage and discrepancies resulted in doing a 100% inspection and creating NCMR …"
type textarea "x"
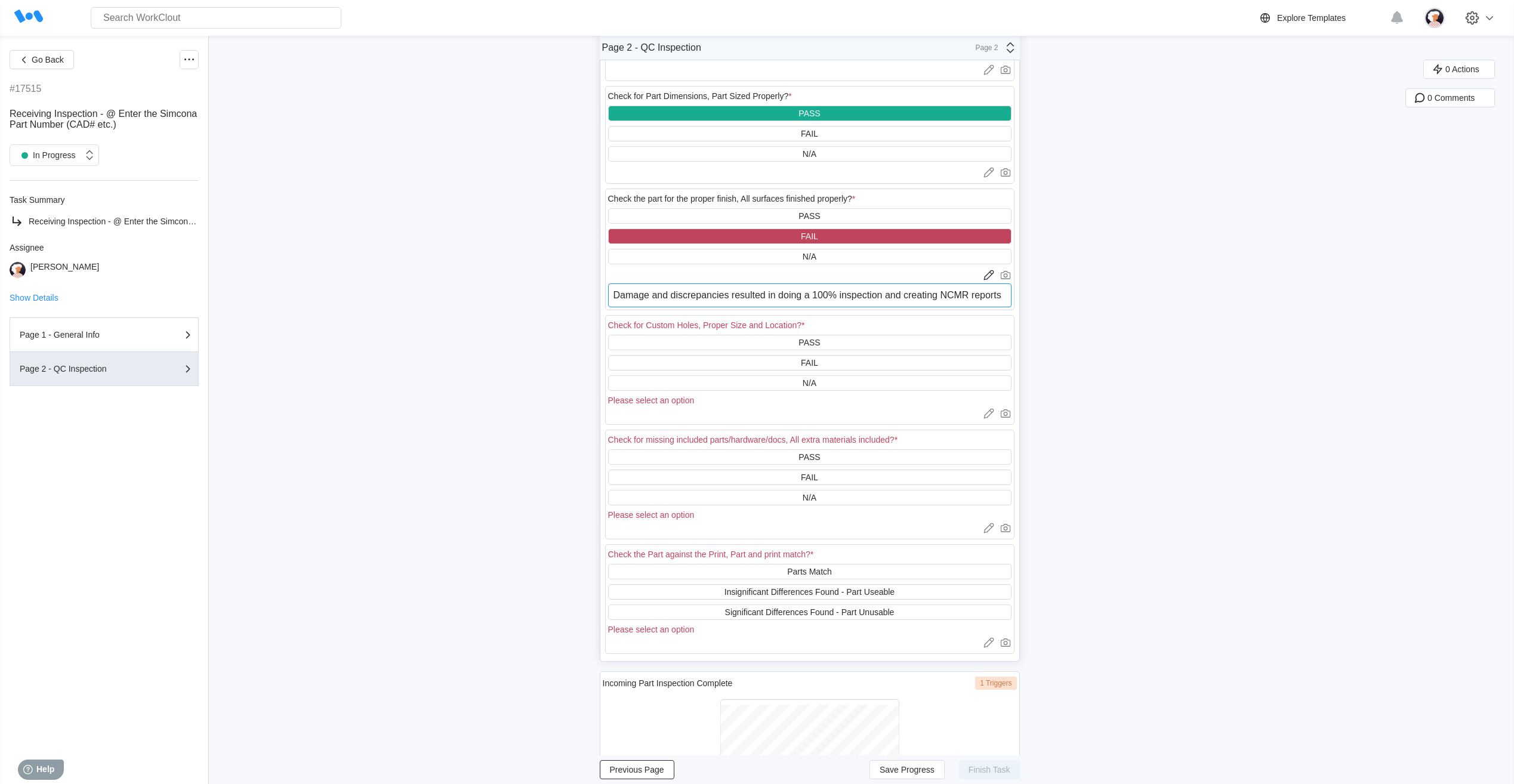
scroll to position [716, 0]
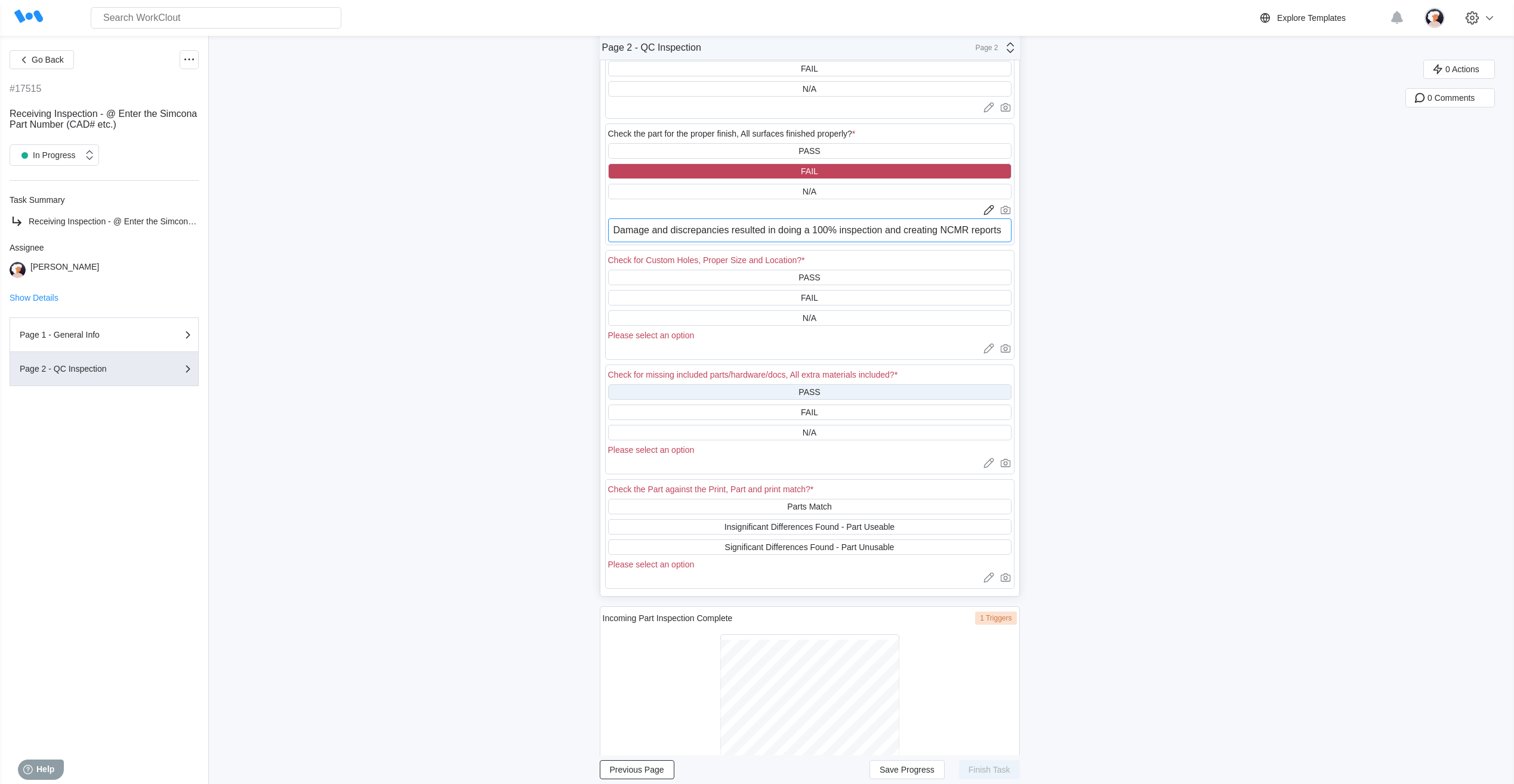
type textarea "Damage and discrepancies resulted in doing a 100% inspection and creating NCMR …"
click at [820, 392] on div "PASS" at bounding box center [809, 392] width 21 height 10
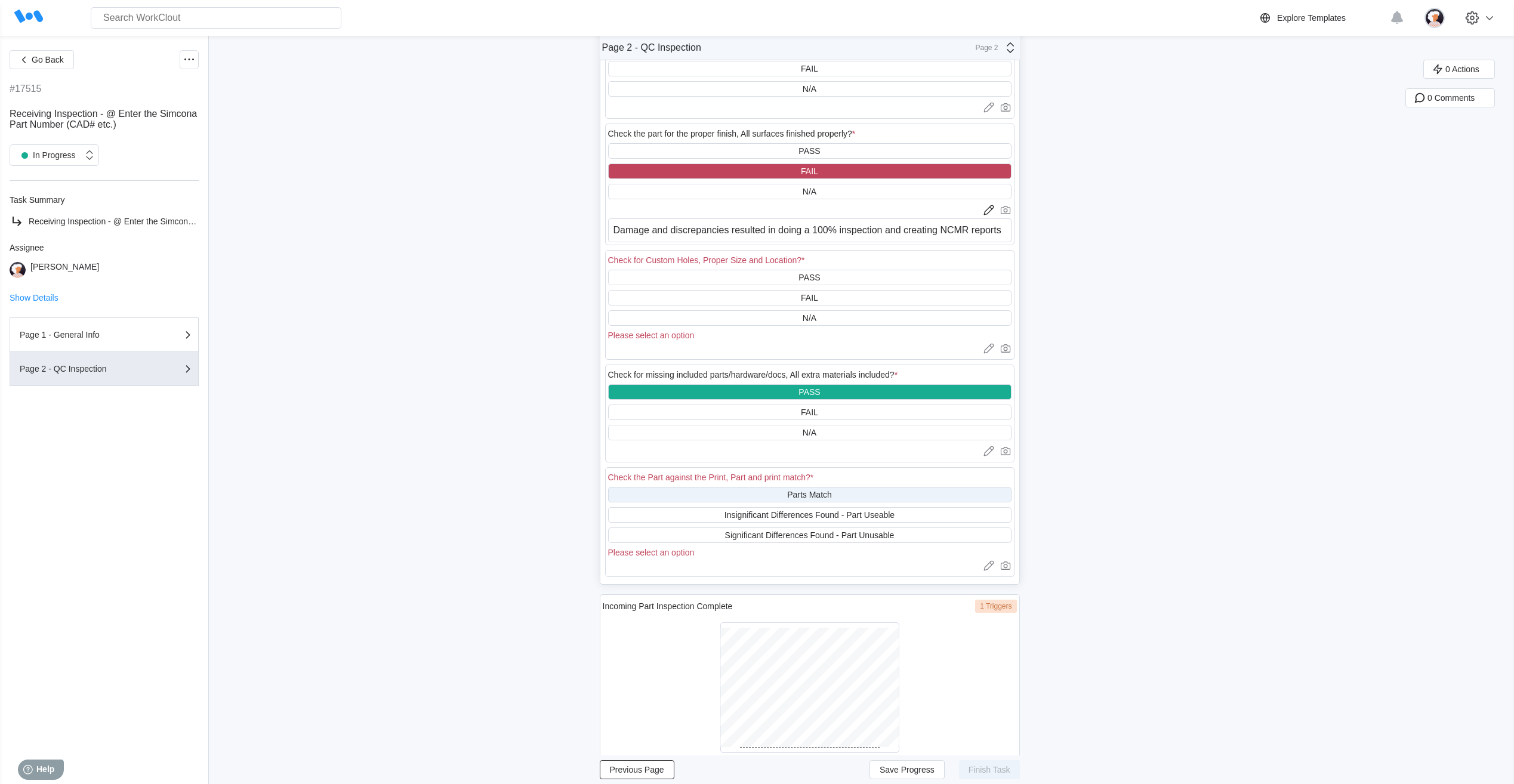
click at [838, 499] on div "Parts Match" at bounding box center [810, 495] width 404 height 15
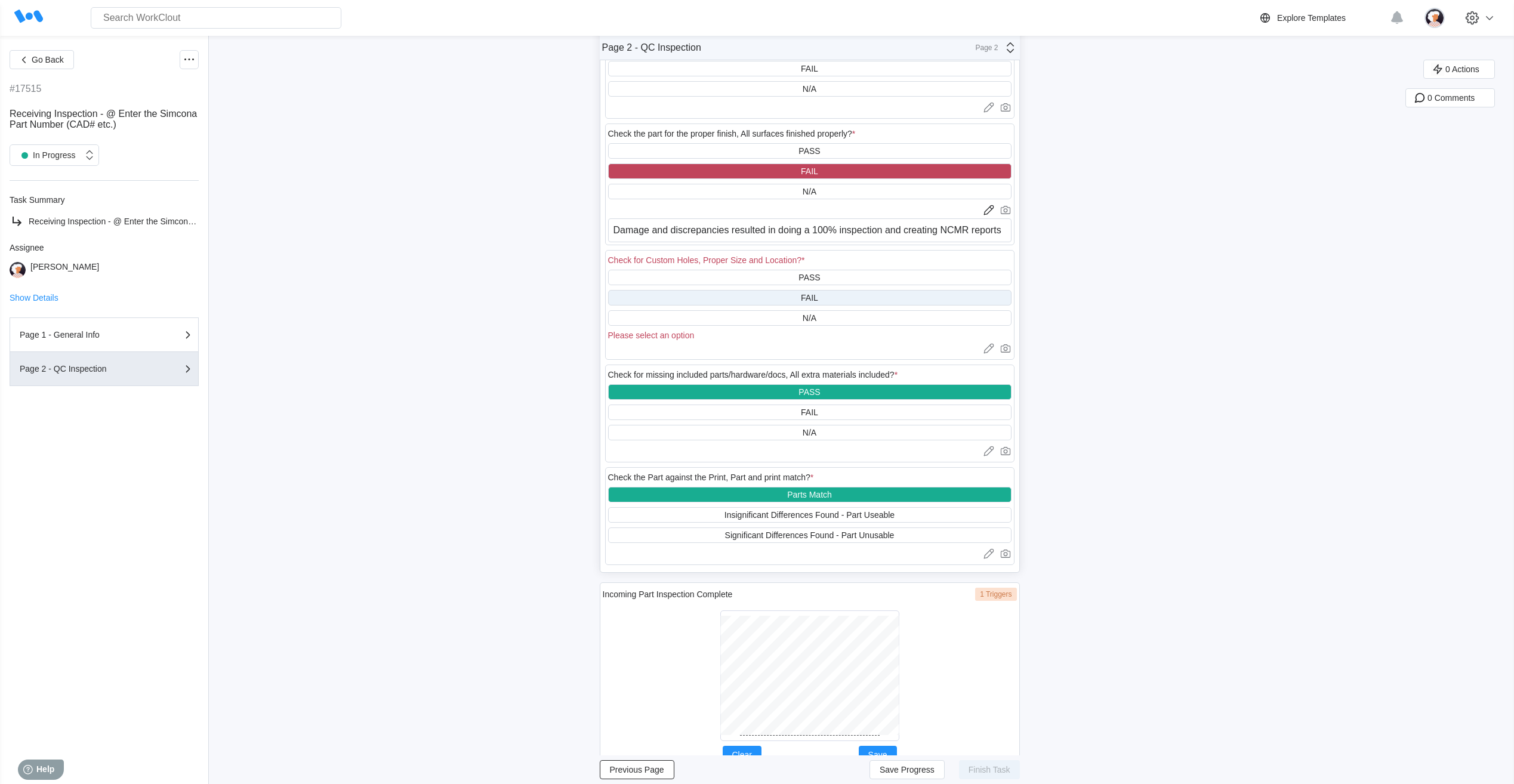
click at [799, 297] on div "FAIL" at bounding box center [810, 298] width 404 height 15
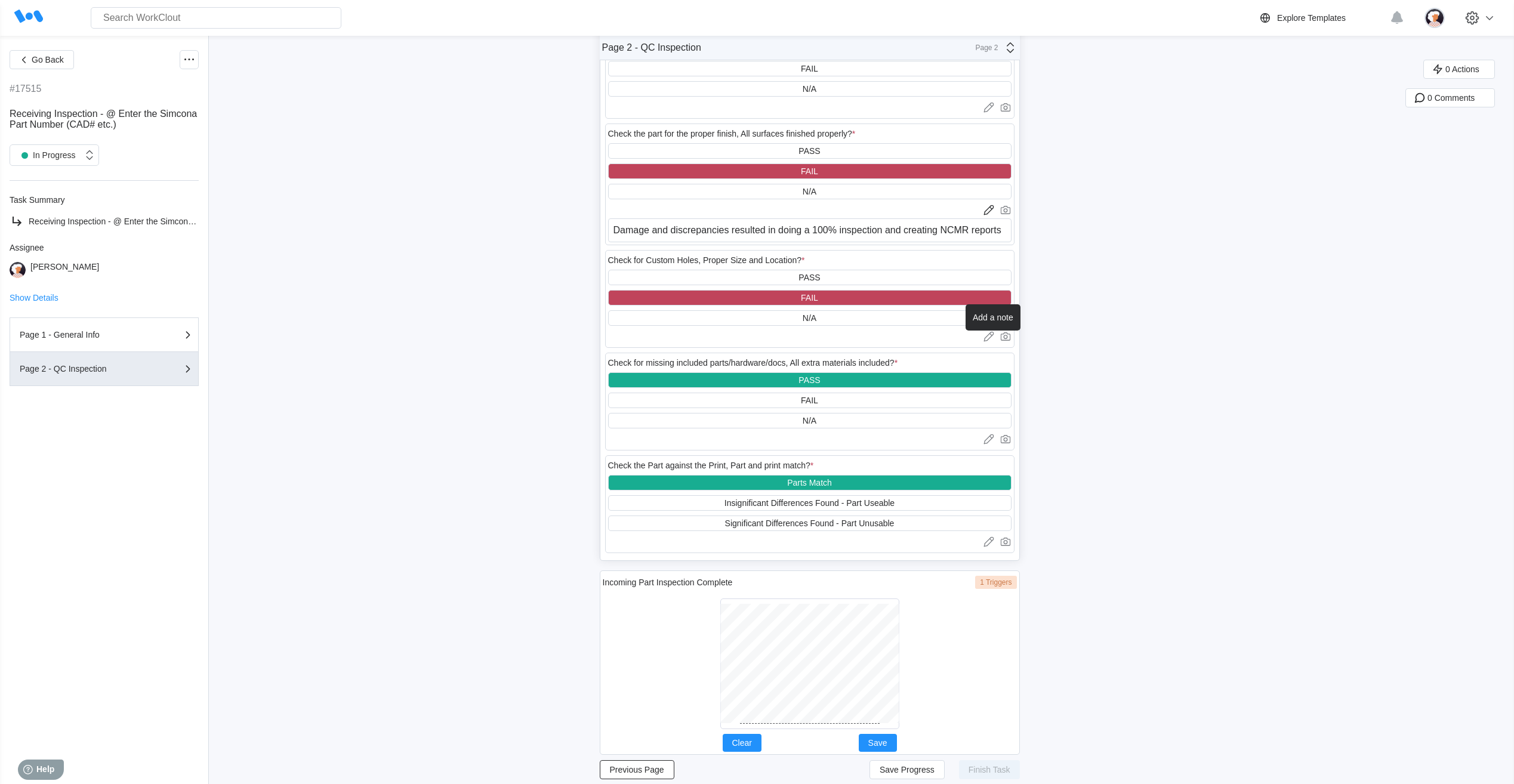
click at [992, 337] on icon at bounding box center [989, 336] width 12 height 12
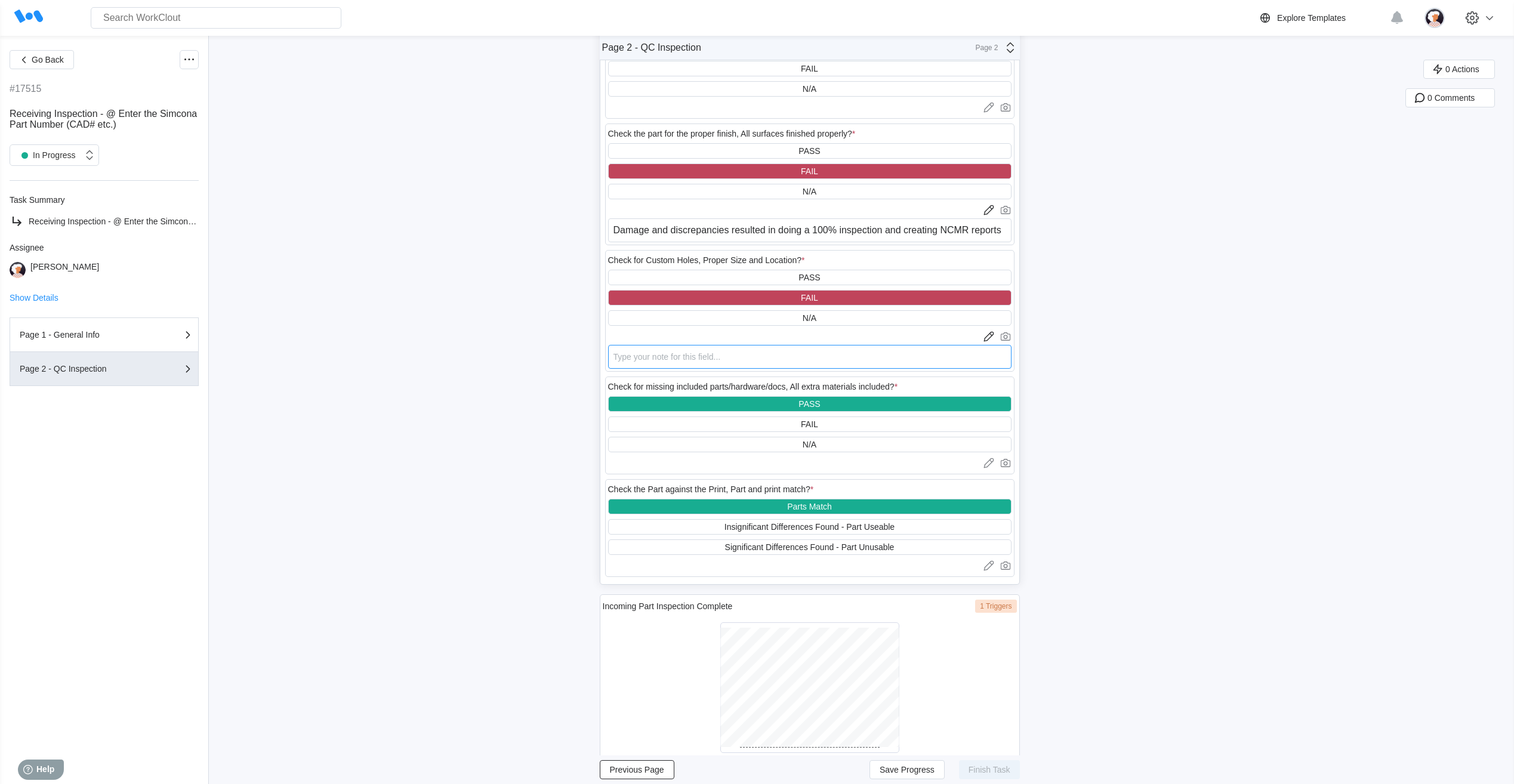
click at [822, 352] on textarea at bounding box center [810, 356] width 404 height 24
paste textarea "Damage and discrepancies resulted in doing a 100% inspection and creating NCMR …"
type textarea "Damage and discrepancies resulted in doing a 100% inspection and creating NCMR …"
type textarea "x"
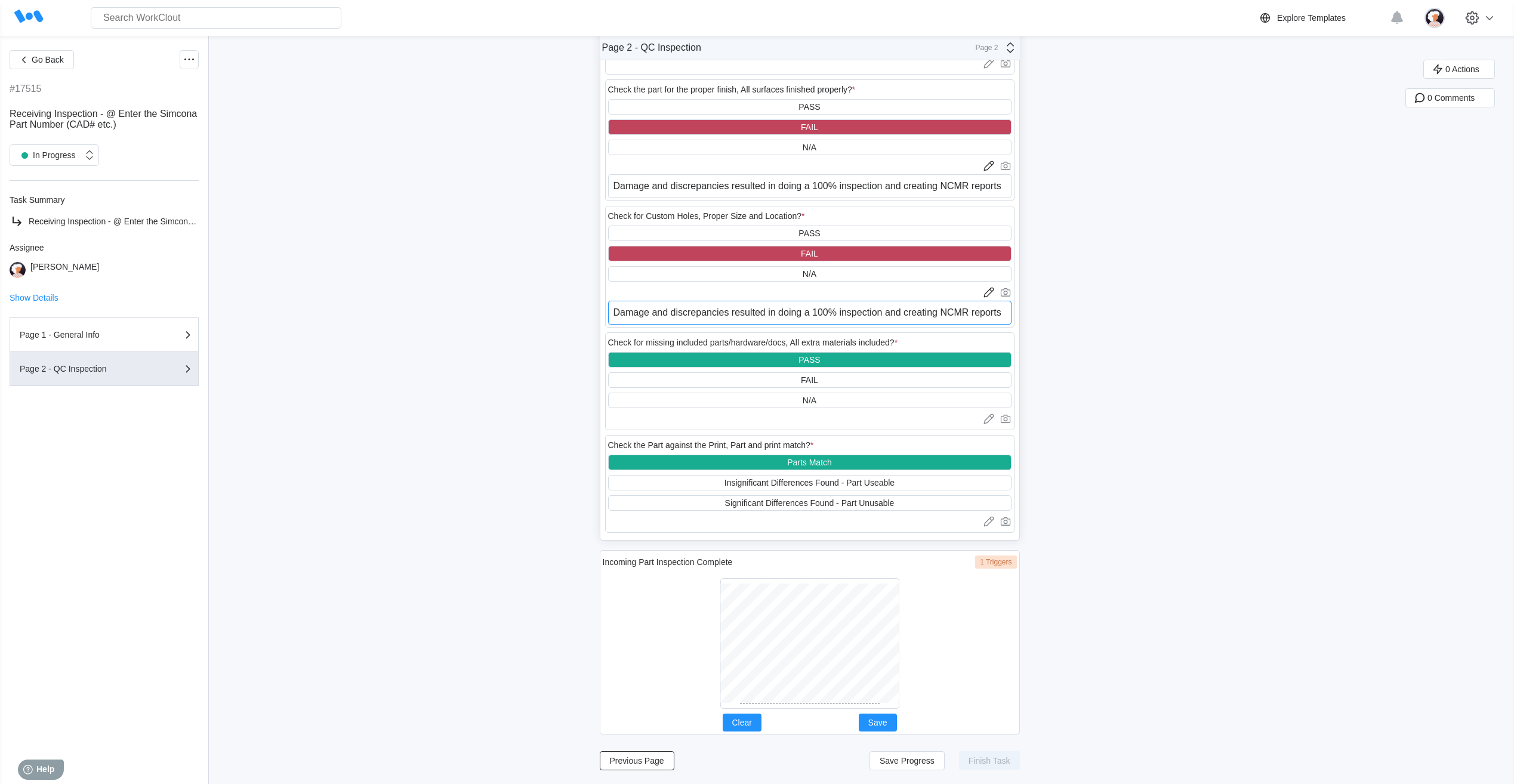
scroll to position [760, 0]
type textarea "Damage and discrepancies resulted in doing a 100% inspection and creating NCMR …"
click at [887, 720] on span "Save" at bounding box center [878, 722] width 19 height 8
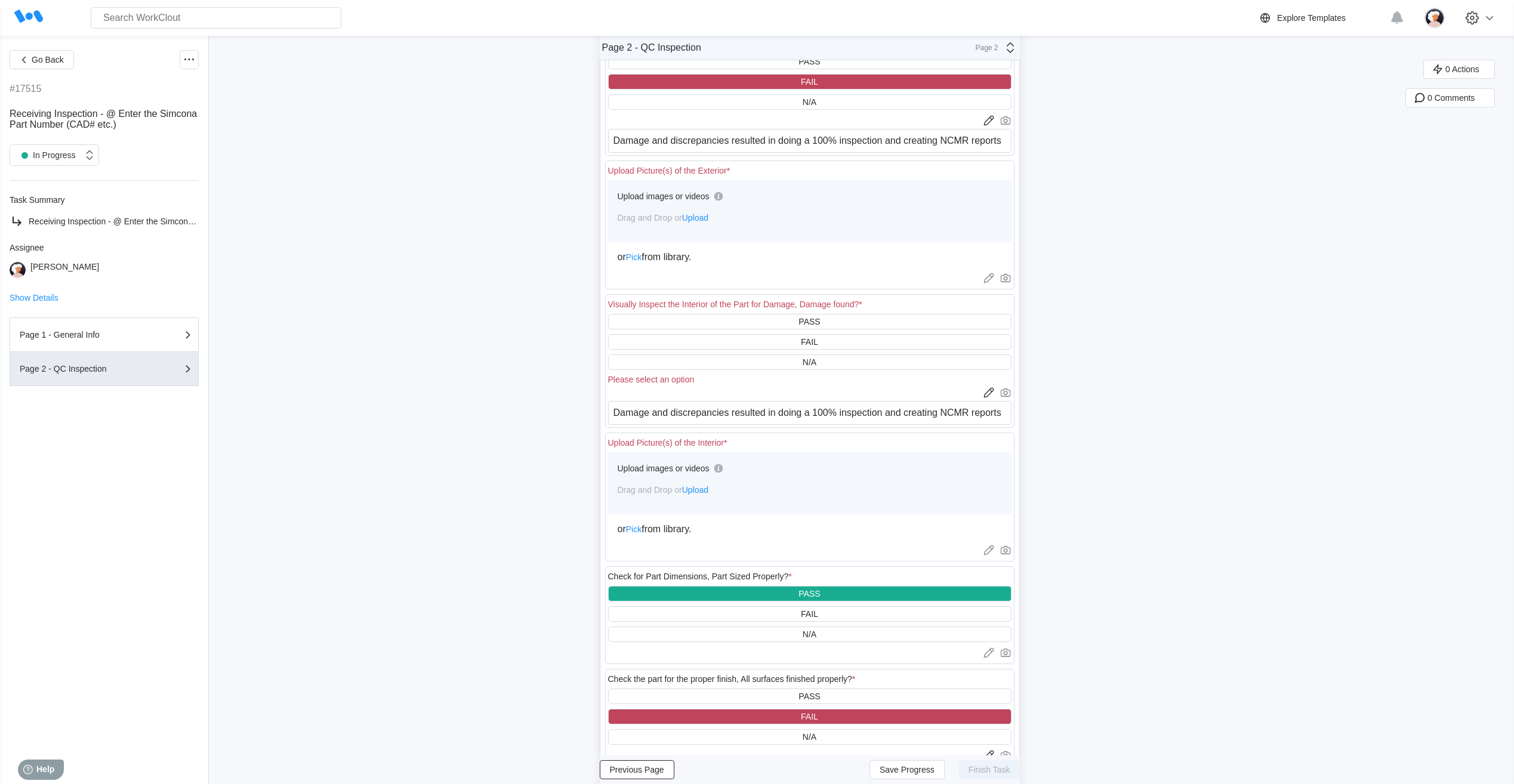
scroll to position [164, 0]
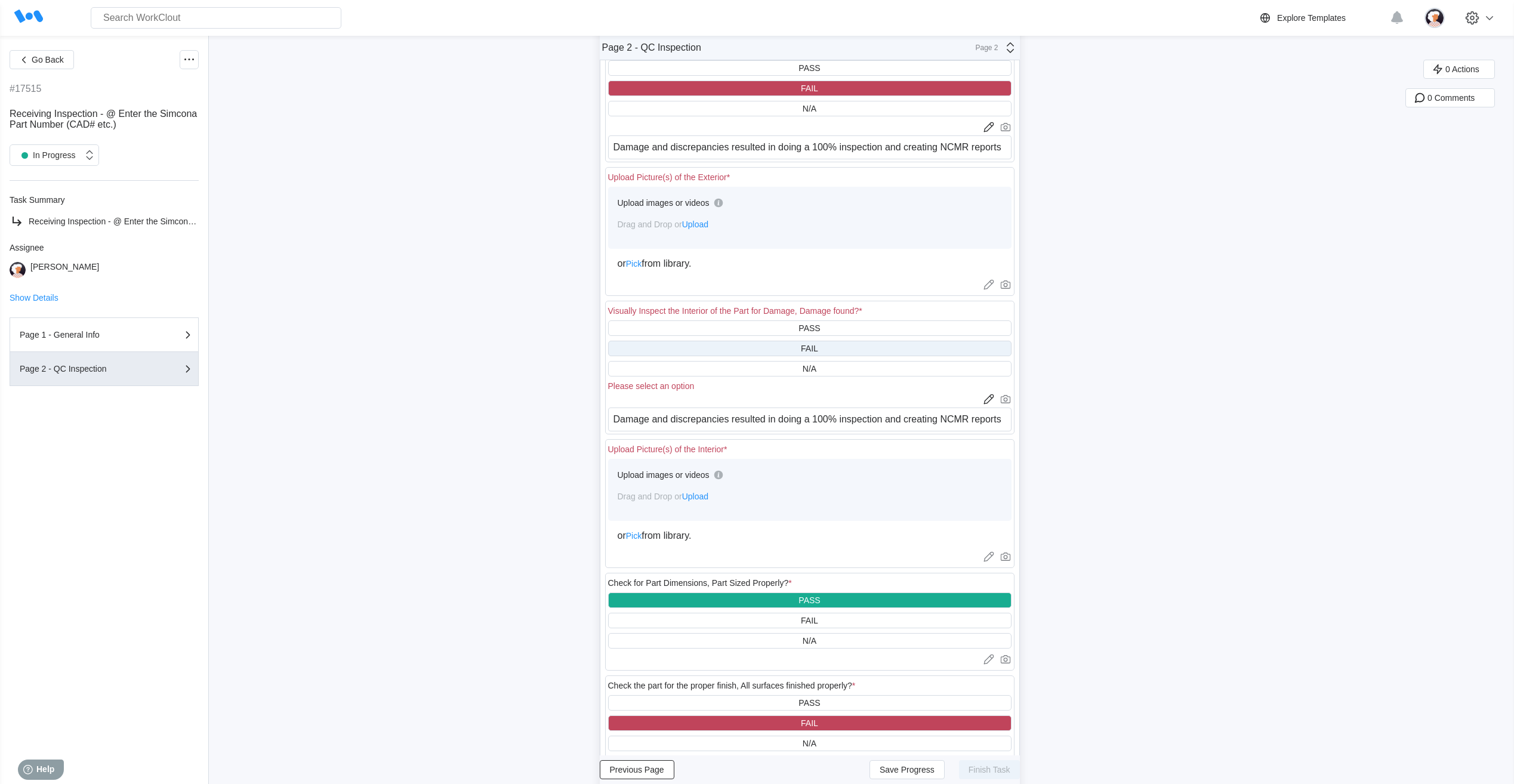
click at [786, 349] on div "FAIL" at bounding box center [810, 348] width 404 height 15
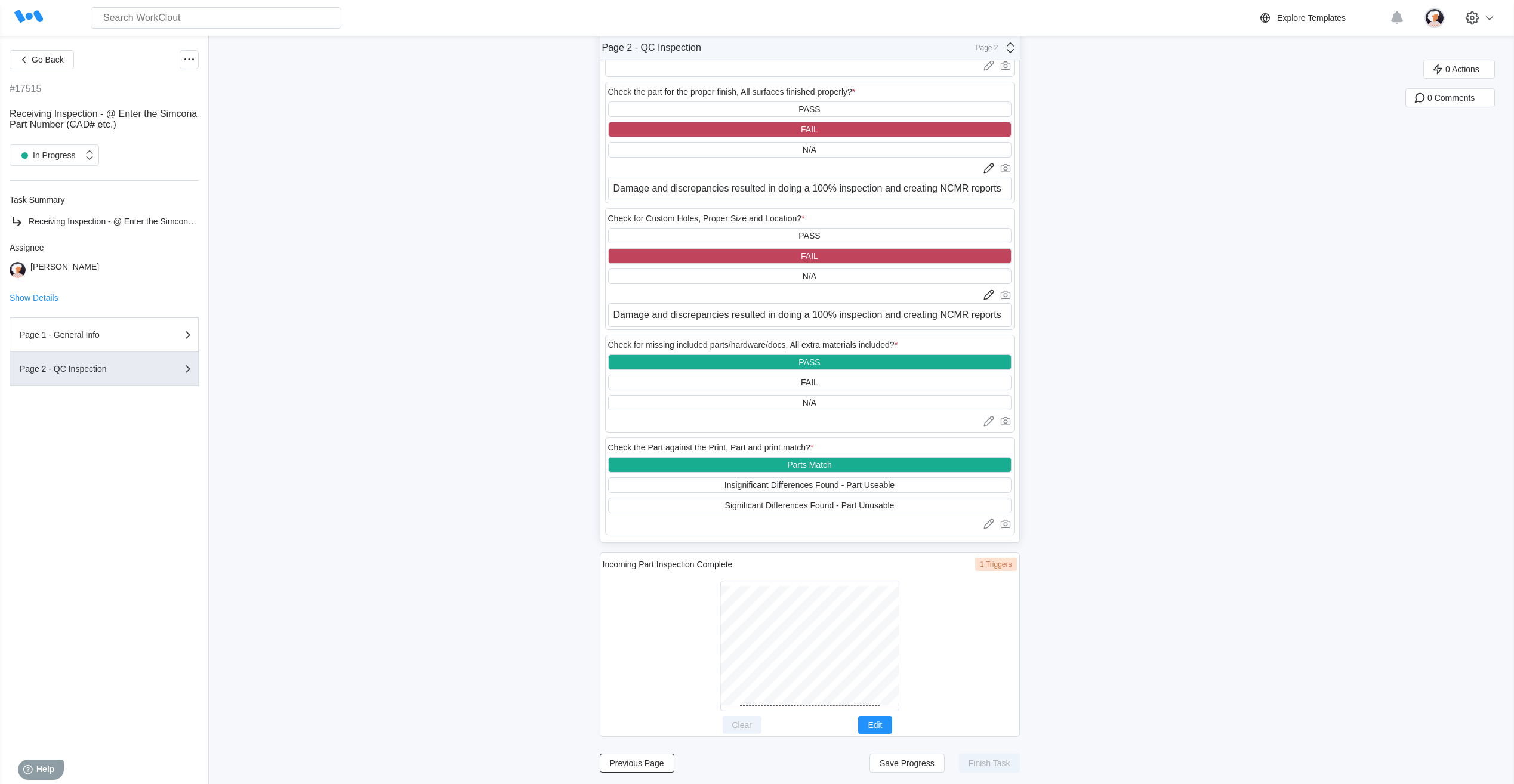
scroll to position [749, 0]
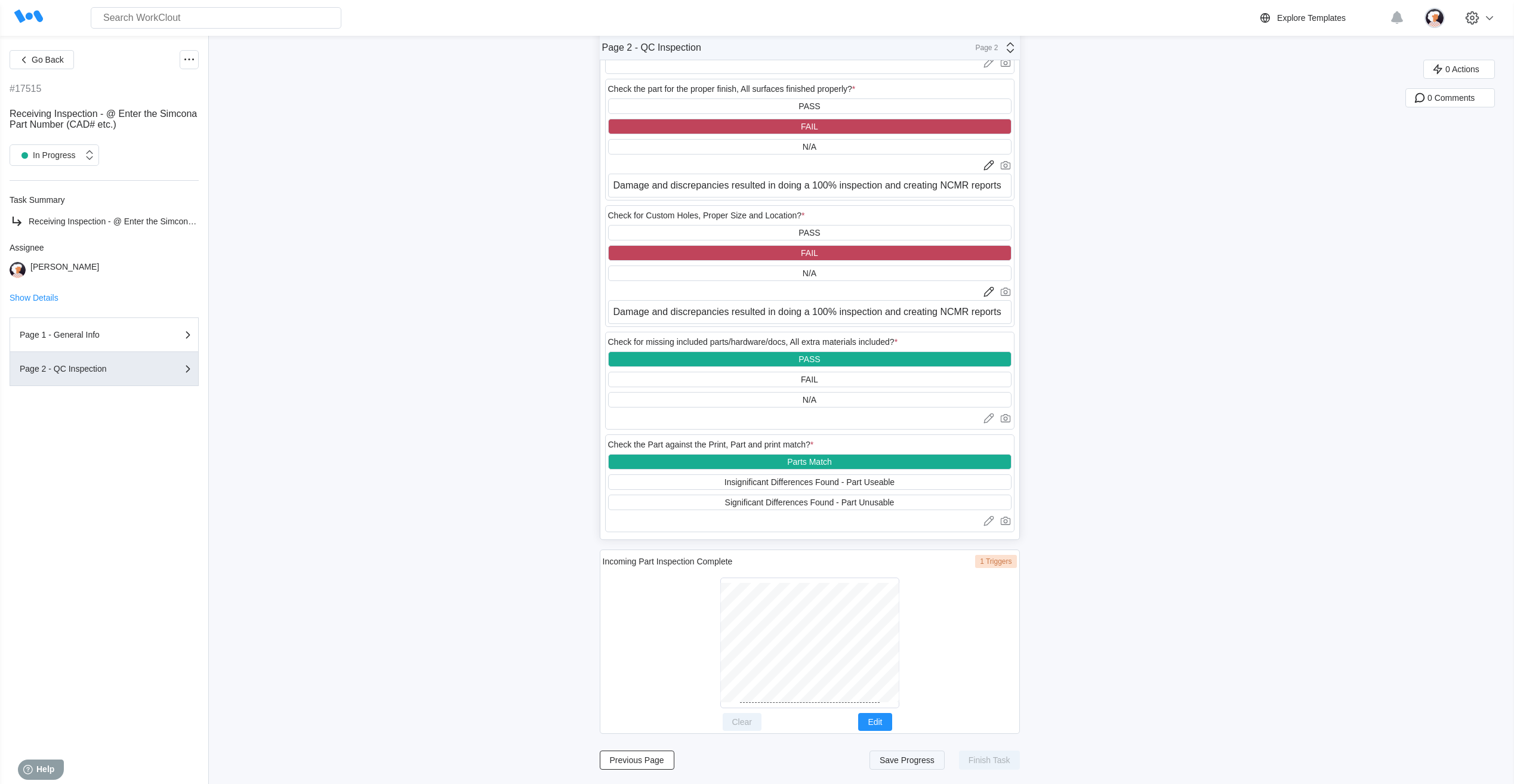
click at [921, 763] on span "Save Progress" at bounding box center [907, 760] width 55 height 8
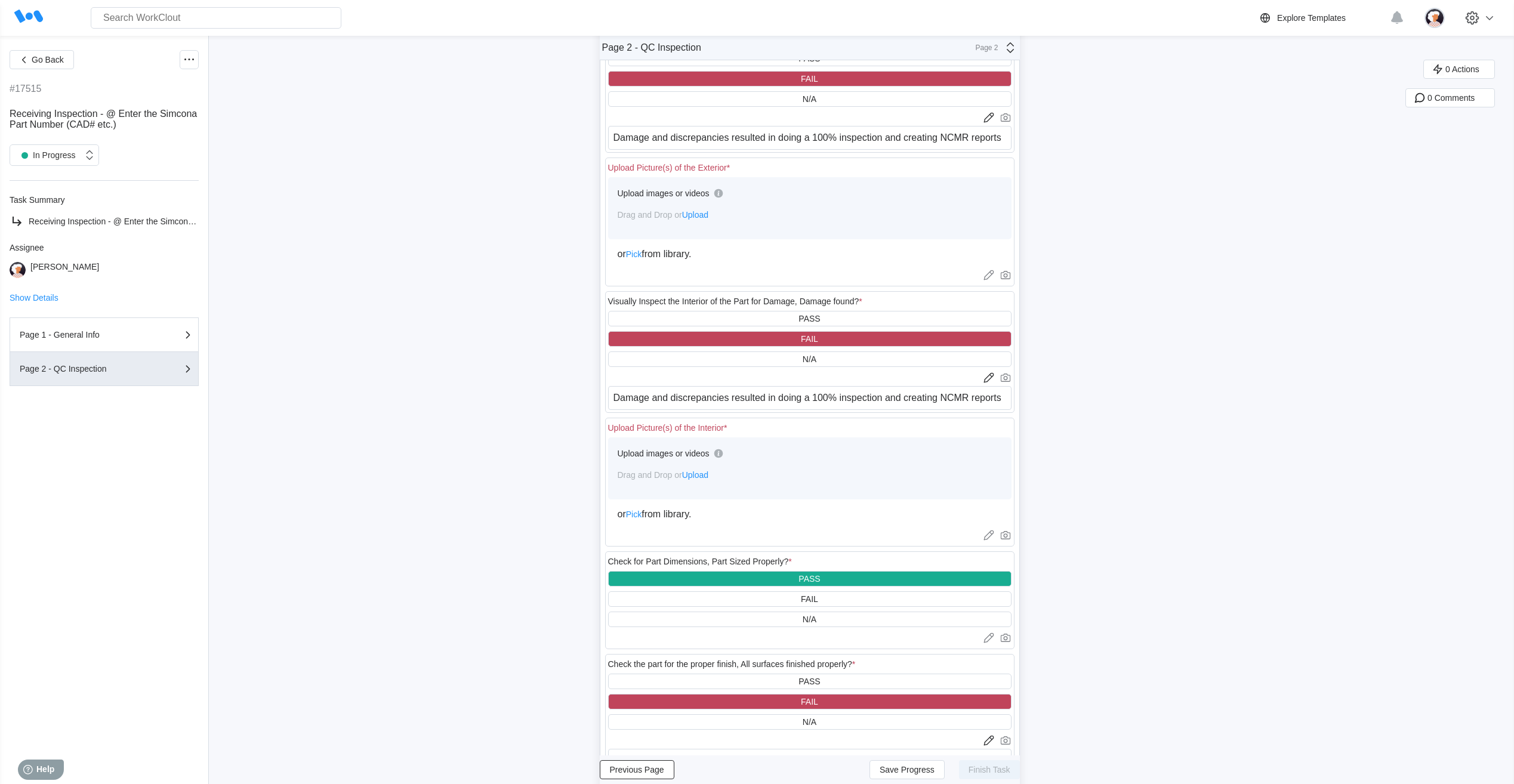
scroll to position [93, 0]
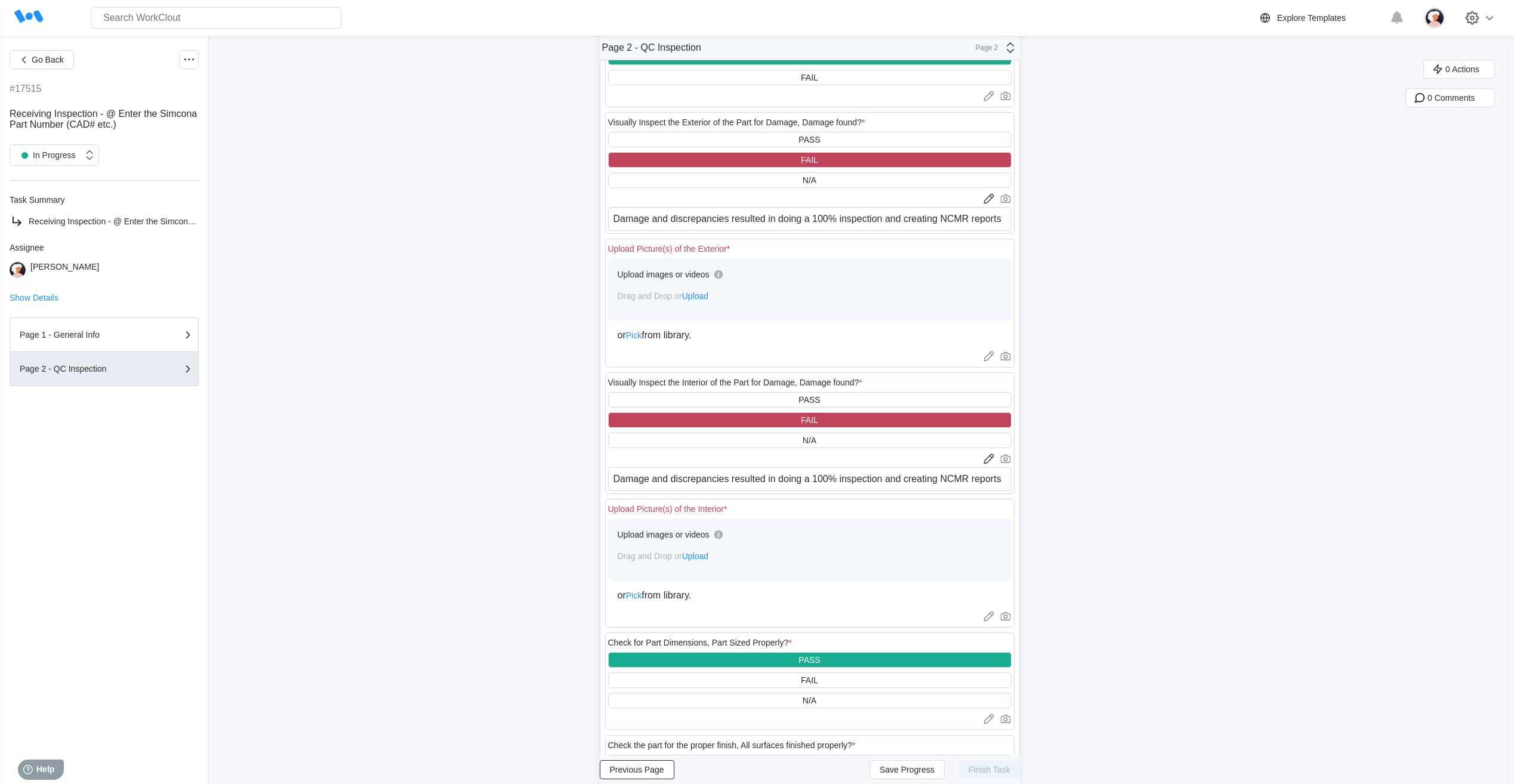
click at [703, 297] on span "Upload" at bounding box center [696, 296] width 26 height 10
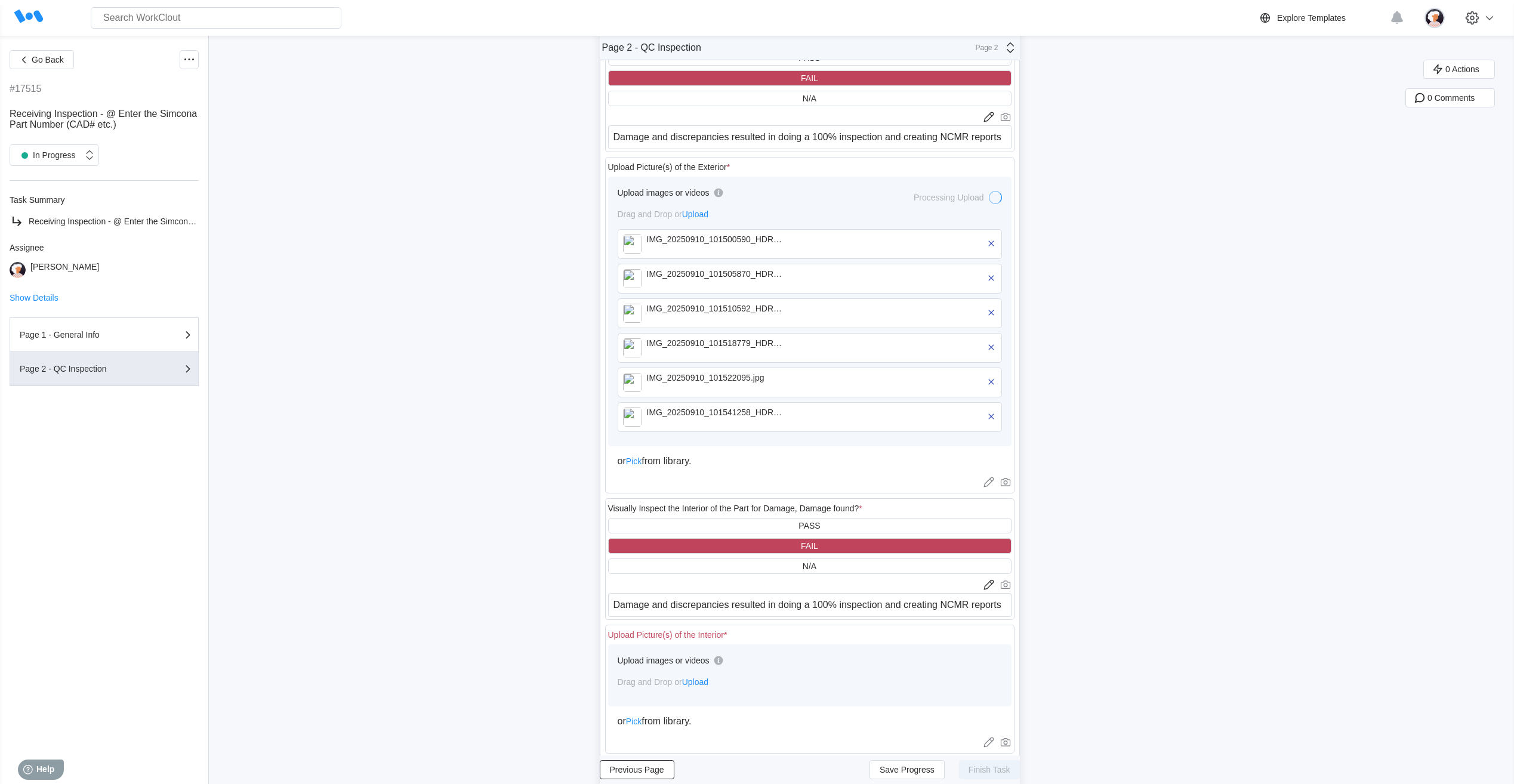
scroll to position [152, 0]
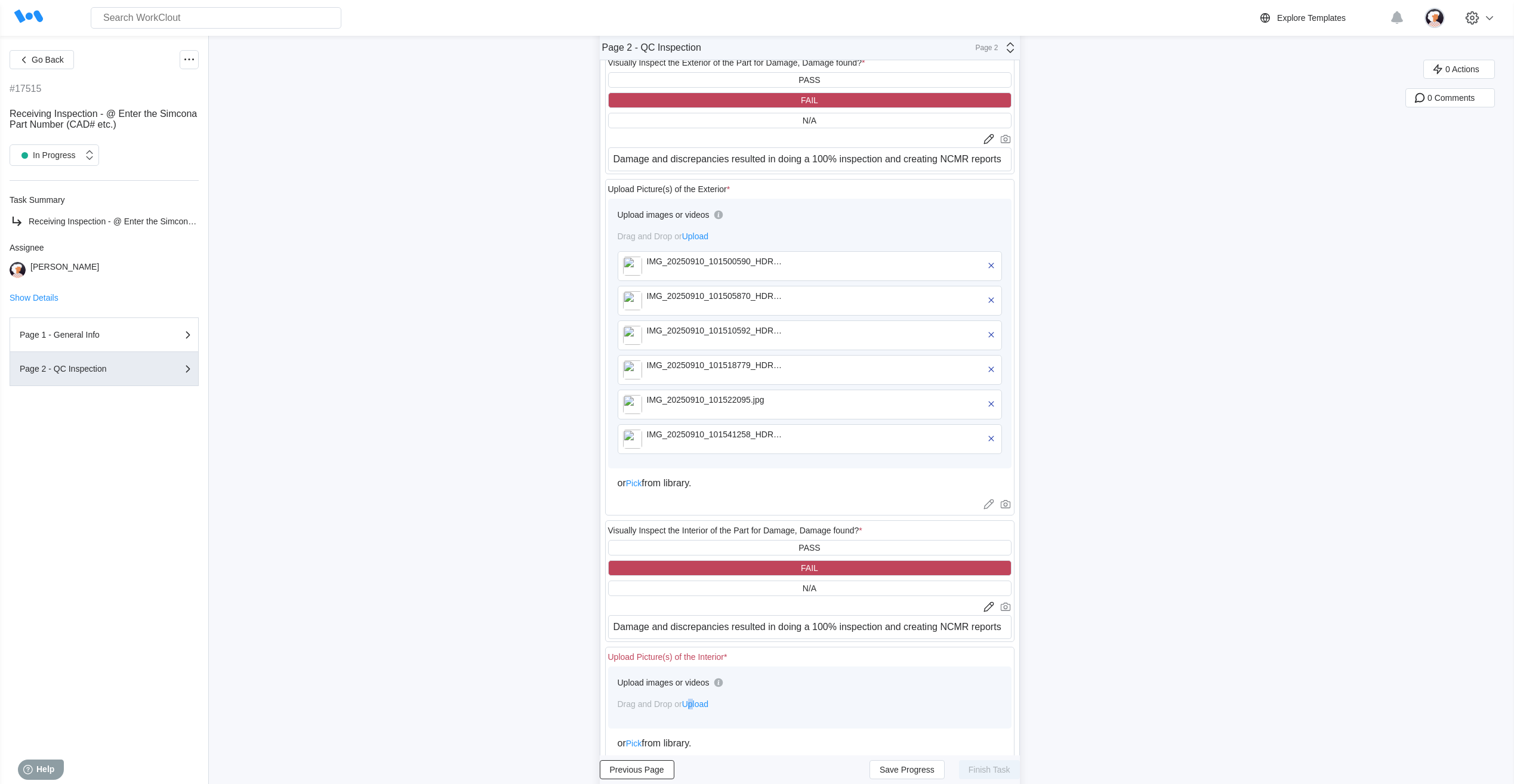
click at [698, 704] on span "Upload" at bounding box center [696, 704] width 26 height 10
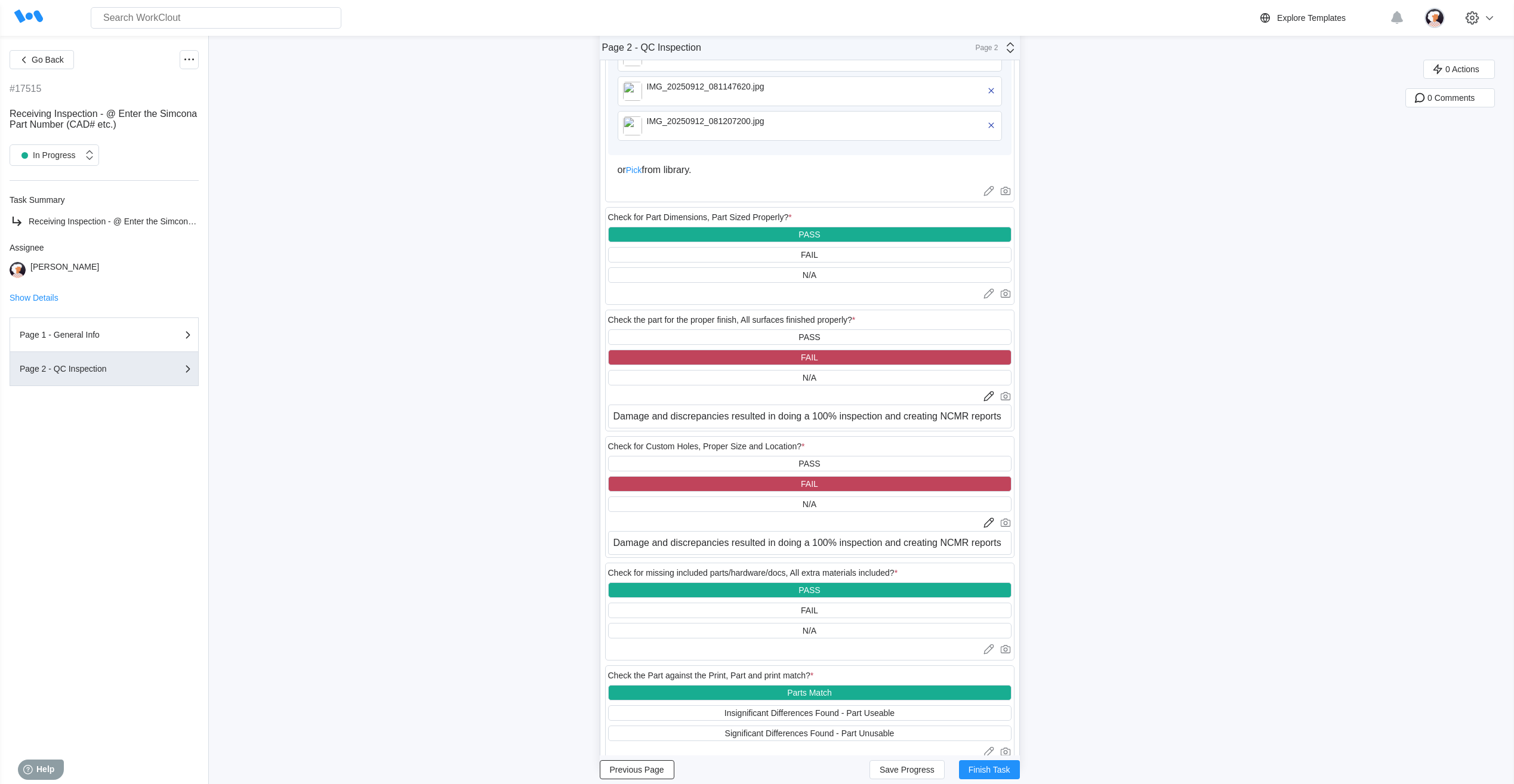
scroll to position [868, 0]
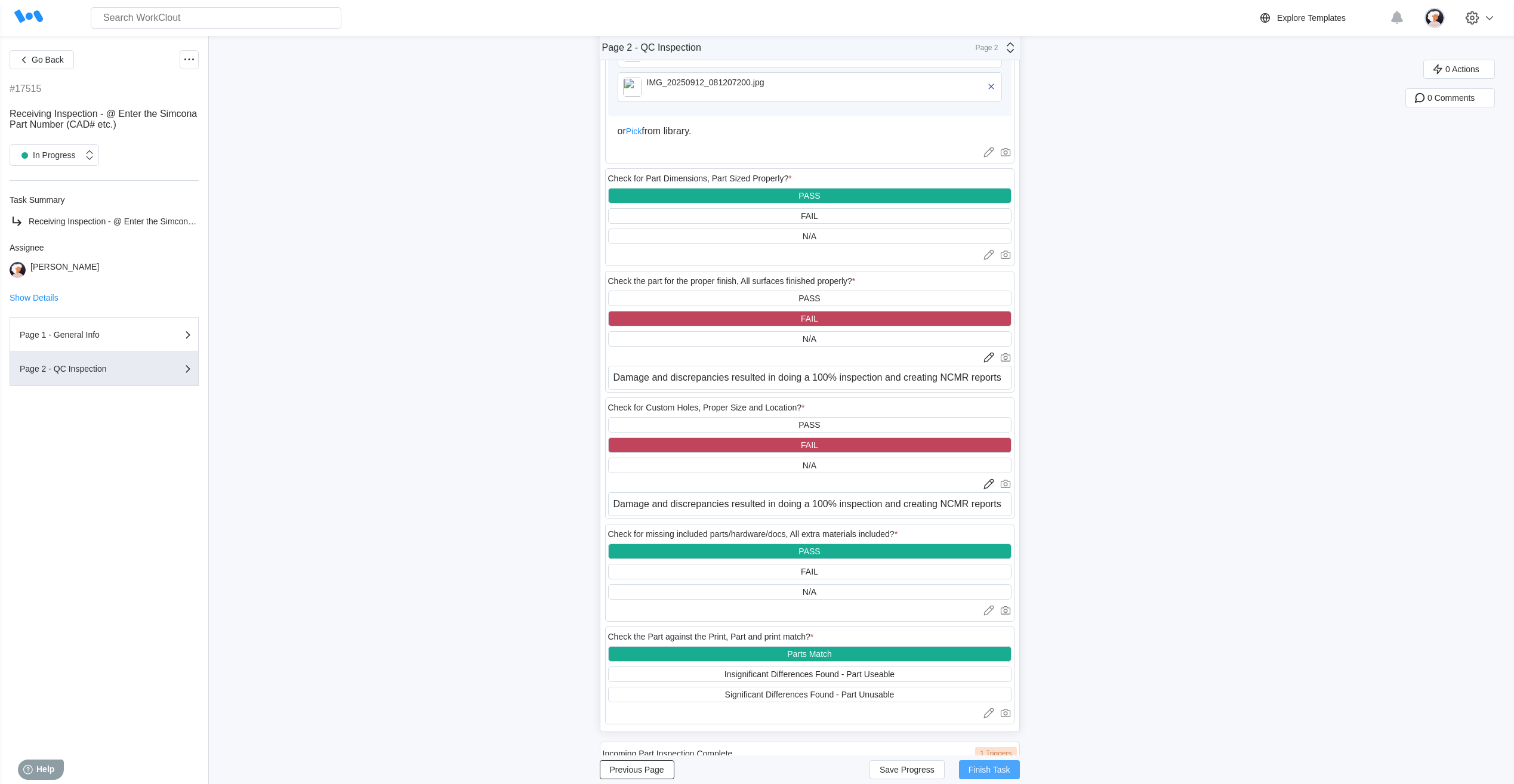
click at [983, 765] on span "Finish Task" at bounding box center [989, 769] width 42 height 8
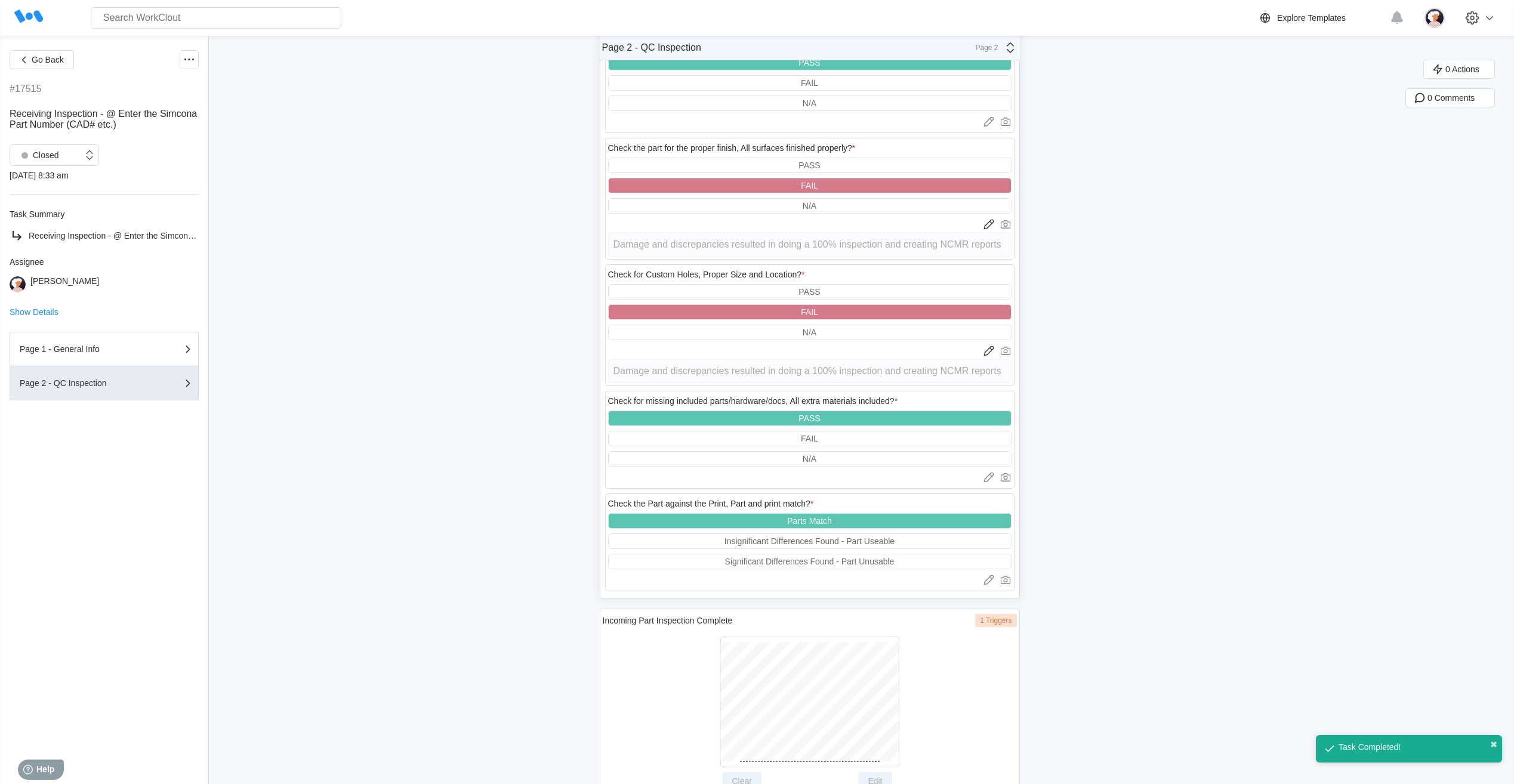
scroll to position [1032, 0]
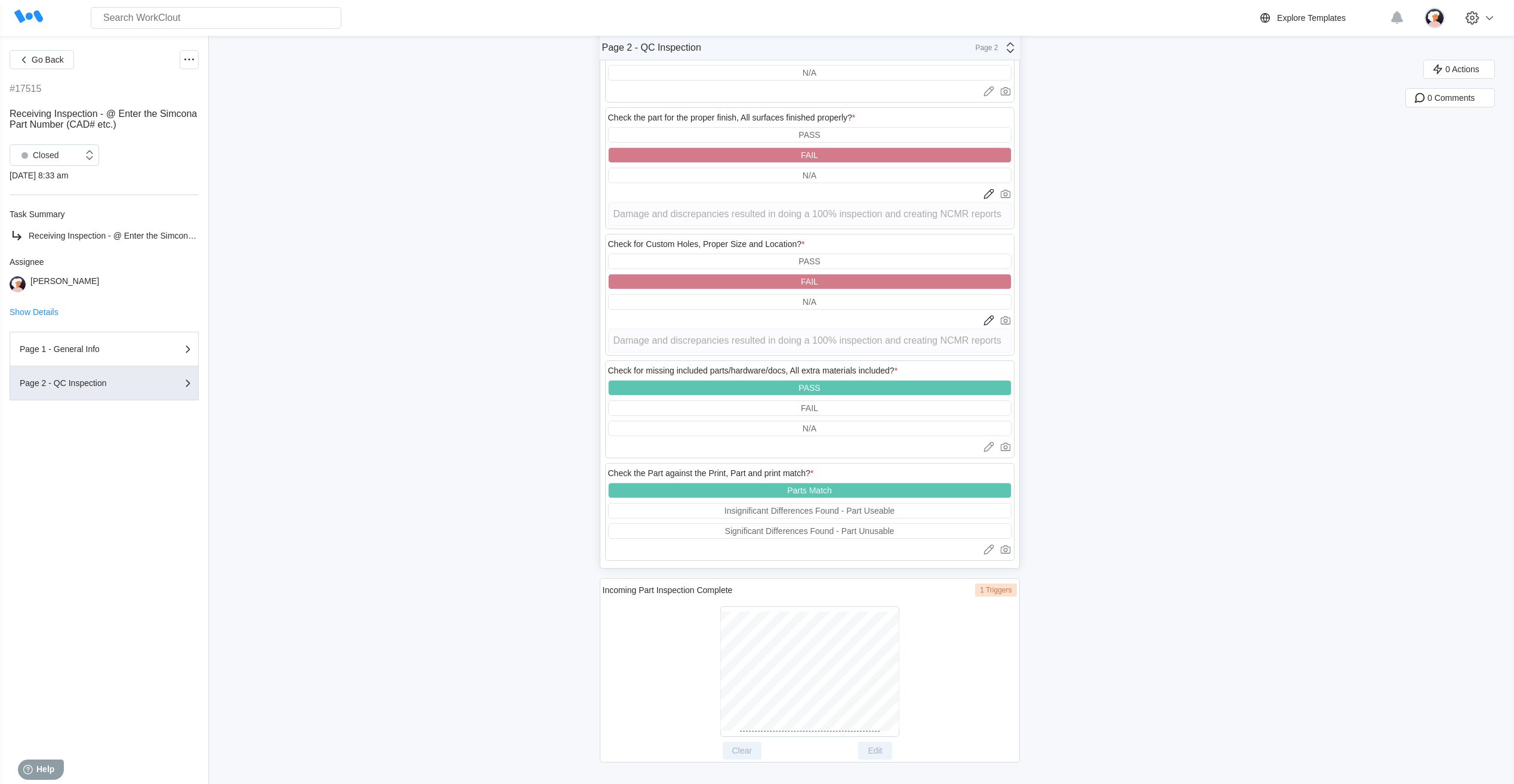
click at [63, 57] on span "Go Back" at bounding box center [48, 60] width 33 height 8
